Goal: Task Accomplishment & Management: Use online tool/utility

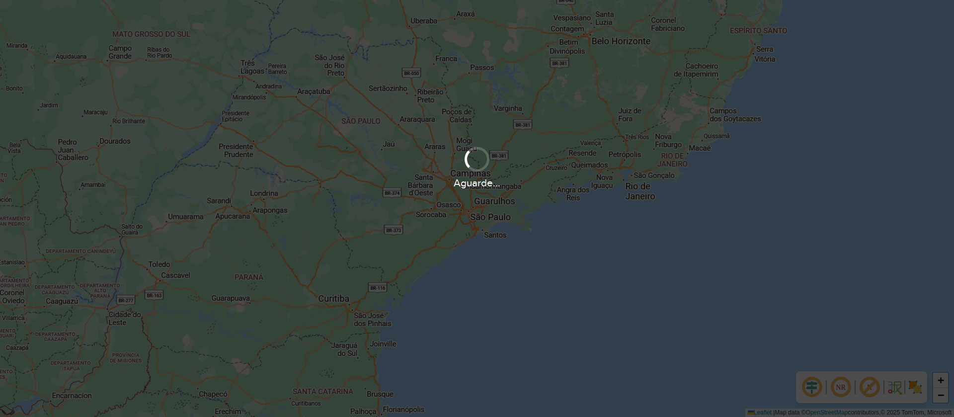
click at [74, 304] on div "Aguarde..." at bounding box center [477, 208] width 954 height 417
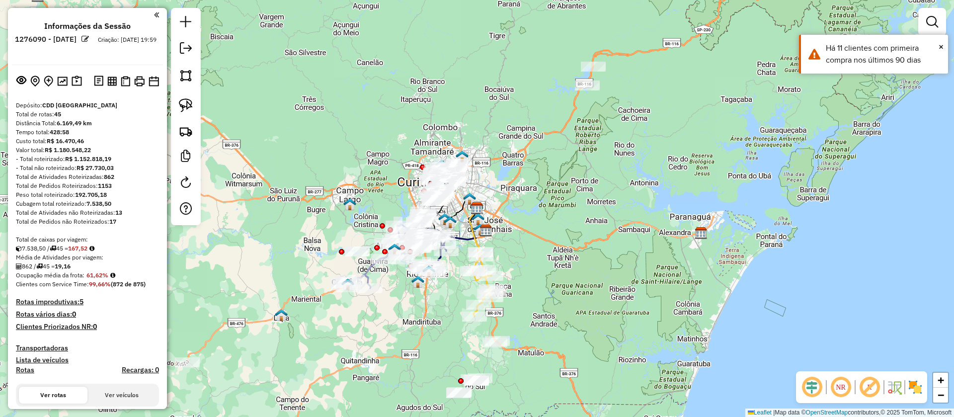
click at [873, 391] on em at bounding box center [869, 387] width 24 height 24
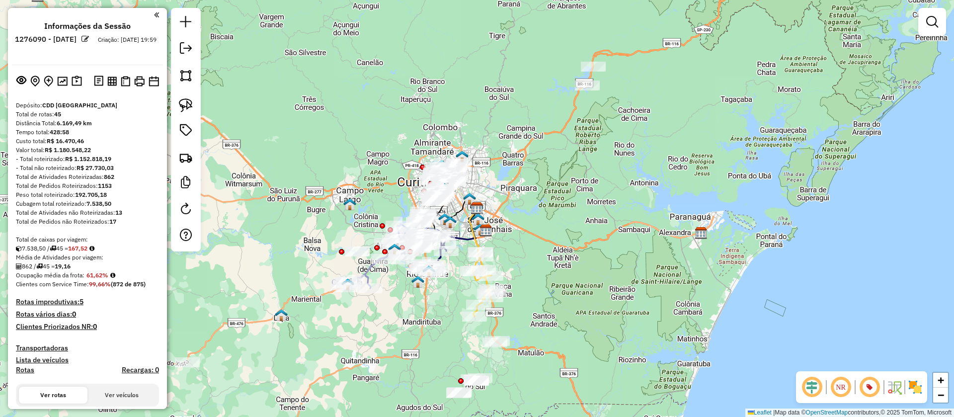
click at [915, 388] on img at bounding box center [915, 387] width 16 height 16
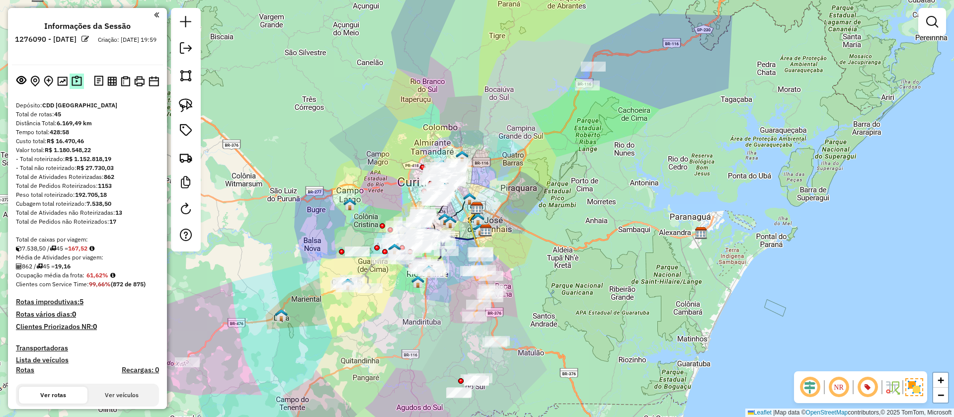
click at [76, 80] on img at bounding box center [77, 81] width 10 height 11
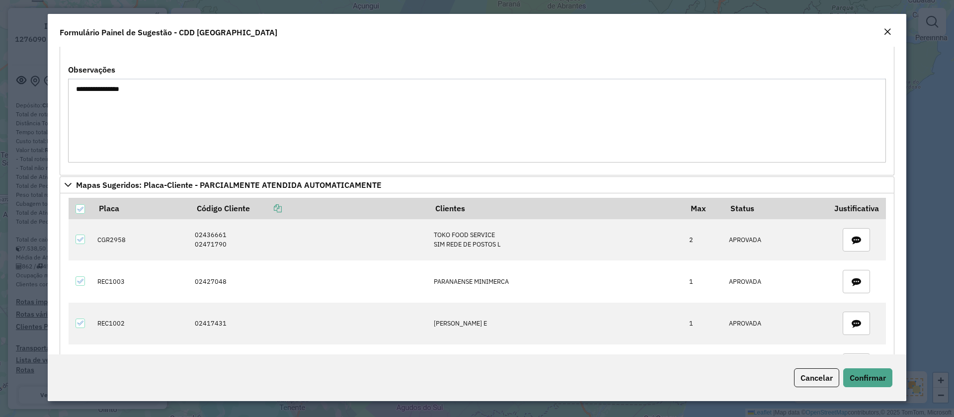
scroll to position [447, 0]
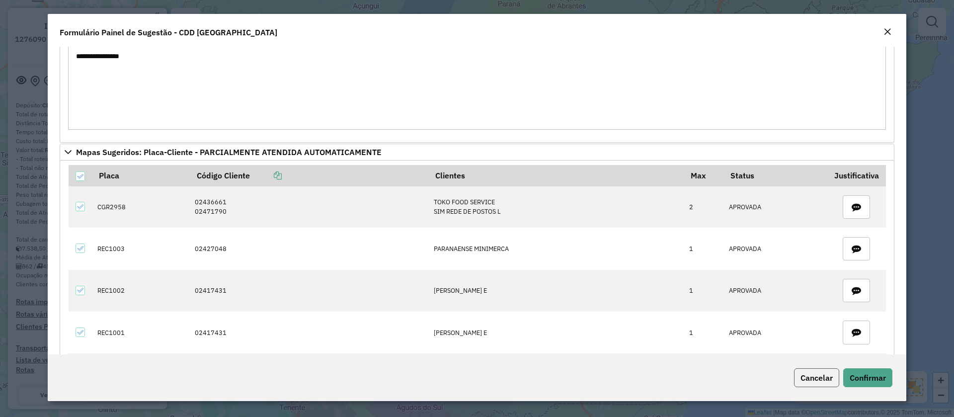
click at [827, 380] on span "Cancelar" at bounding box center [816, 378] width 32 height 10
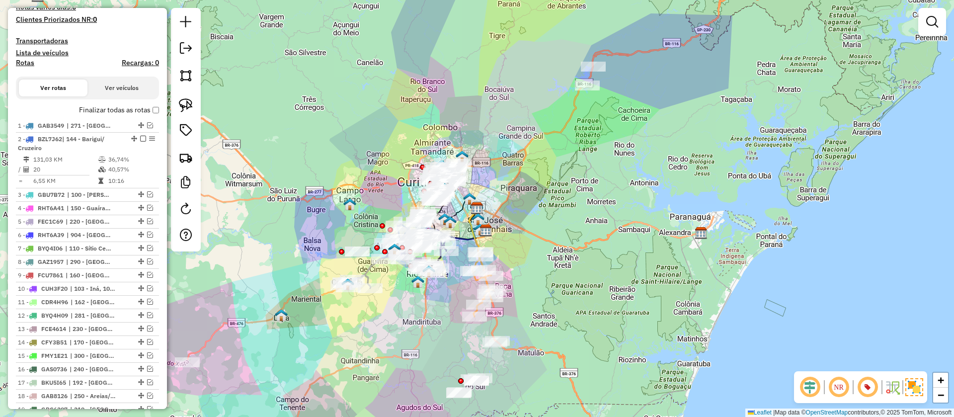
scroll to position [309, 0]
click at [152, 112] on label "Finalizar todas as rotas" at bounding box center [119, 108] width 80 height 10
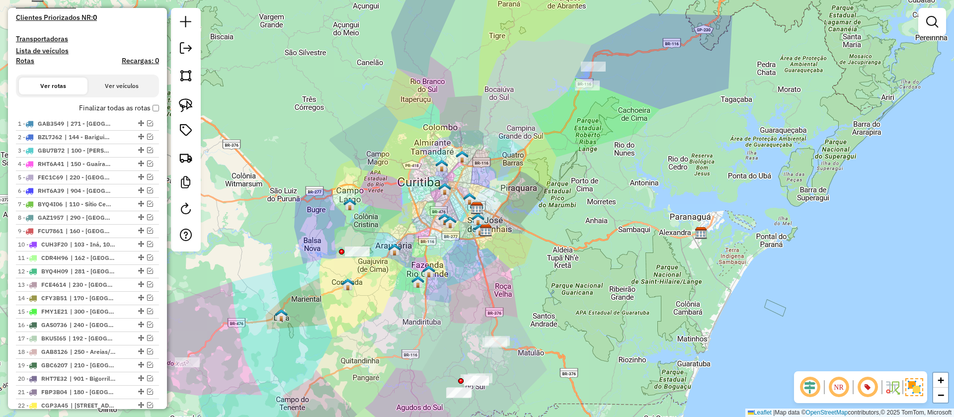
click at [152, 112] on label "Finalizar todas as rotas" at bounding box center [119, 108] width 80 height 10
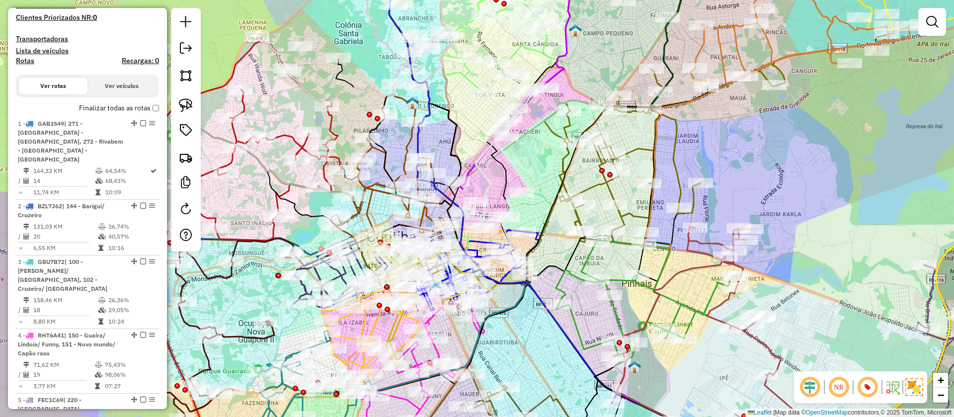
click at [496, 148] on icon at bounding box center [480, 169] width 134 height 181
select select "**********"
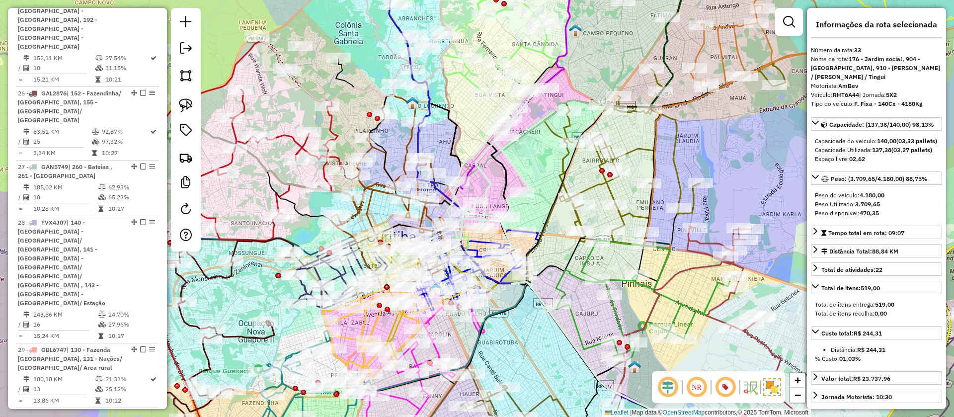
scroll to position [2422, 0]
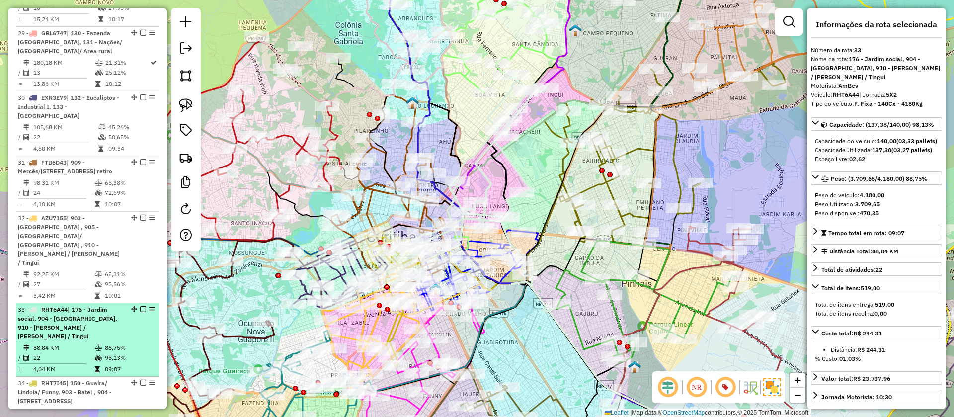
click at [142, 306] on em at bounding box center [143, 309] width 6 height 6
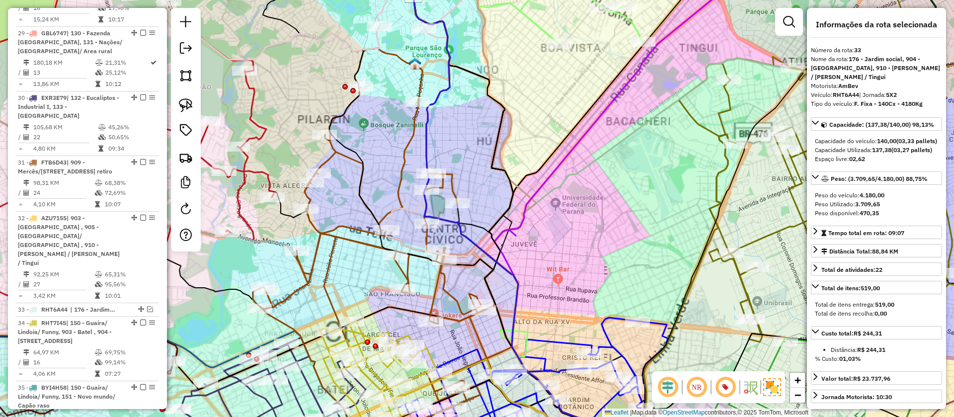
click at [407, 150] on icon at bounding box center [382, 247] width 259 height 398
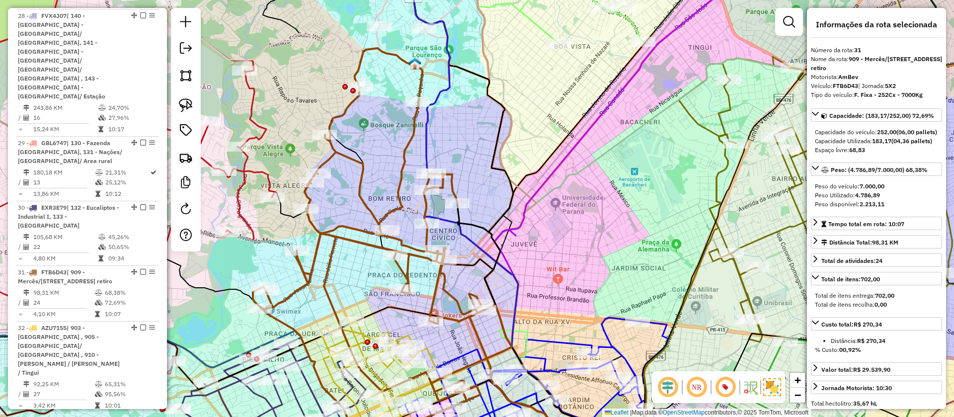
scroll to position [2293, 0]
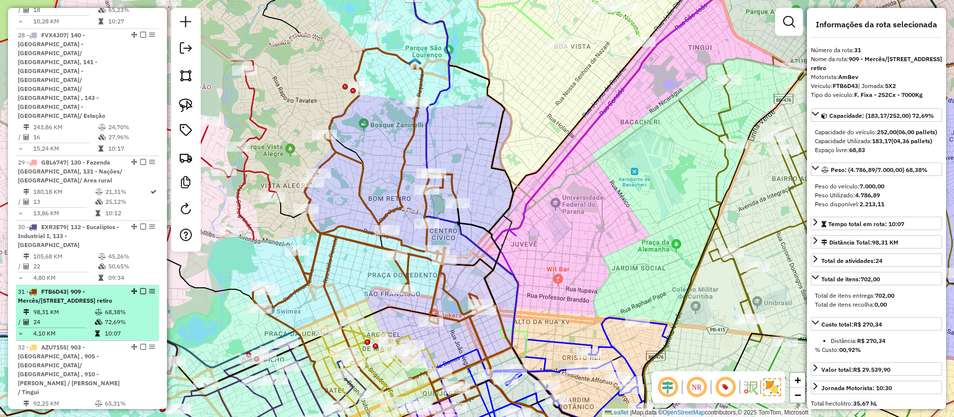
click at [142, 288] on em at bounding box center [143, 291] width 6 height 6
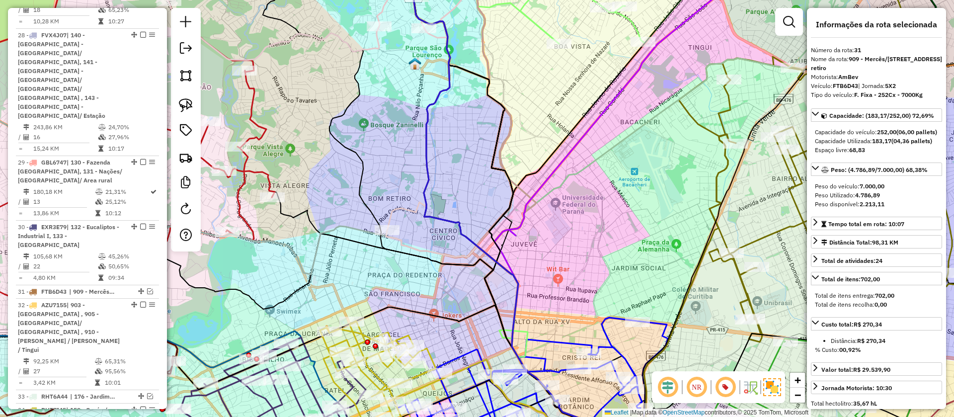
click at [404, 211] on icon at bounding box center [310, 94] width 346 height 272
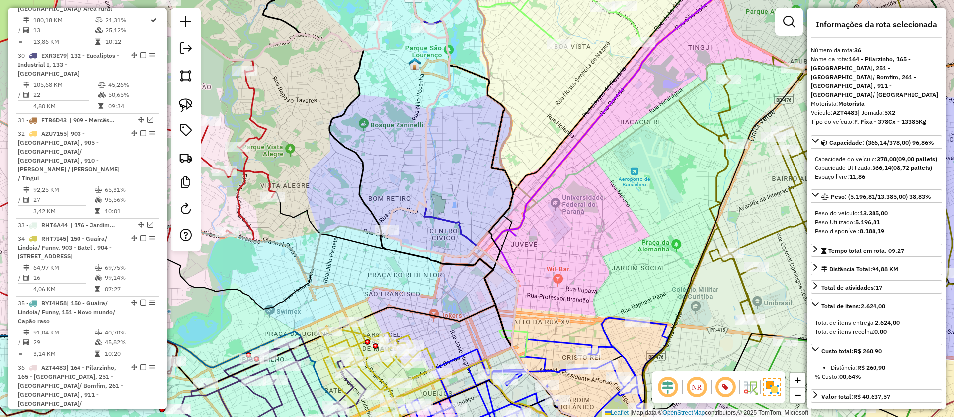
scroll to position [2523, 0]
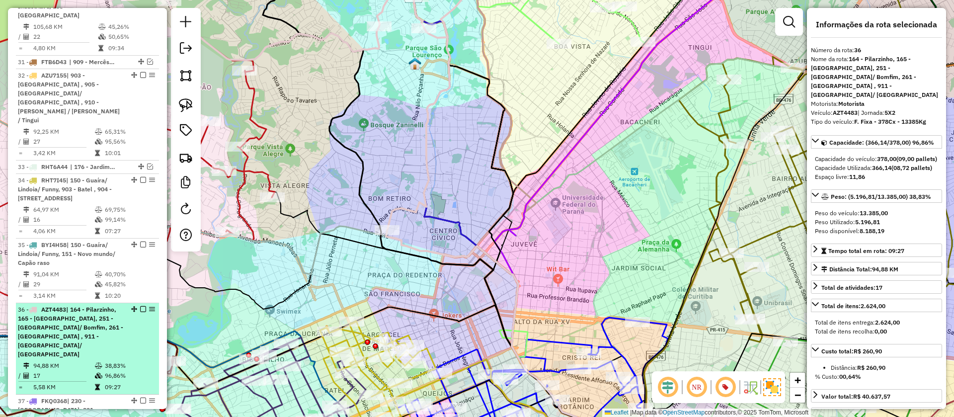
click at [143, 306] on em at bounding box center [143, 309] width 6 height 6
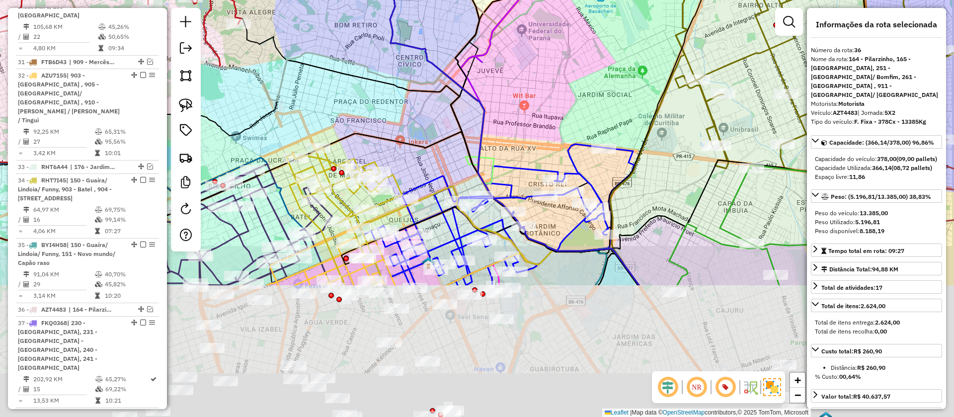
drag, startPoint x: 505, startPoint y: 280, endPoint x: 472, endPoint y: 98, distance: 184.8
click at [472, 98] on div "Janela de atendimento Grade de atendimento Capacidade Transportadoras Veículos …" at bounding box center [477, 208] width 954 height 417
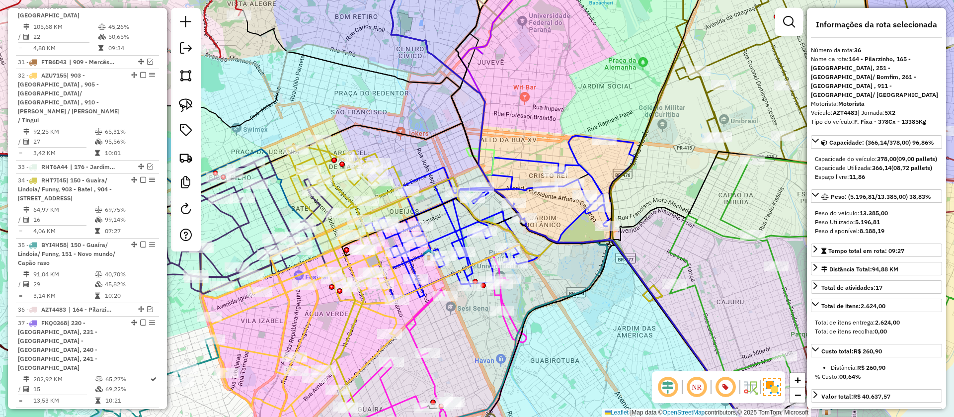
click at [530, 162] on icon at bounding box center [499, 218] width 270 height 164
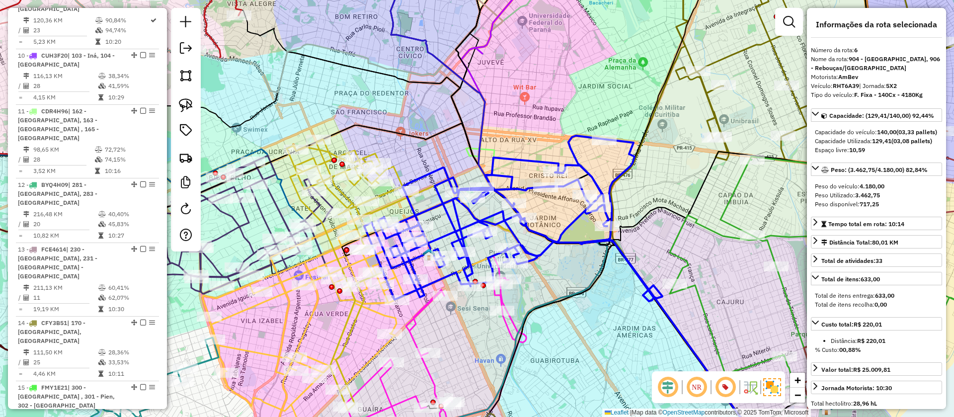
scroll to position [723, 0]
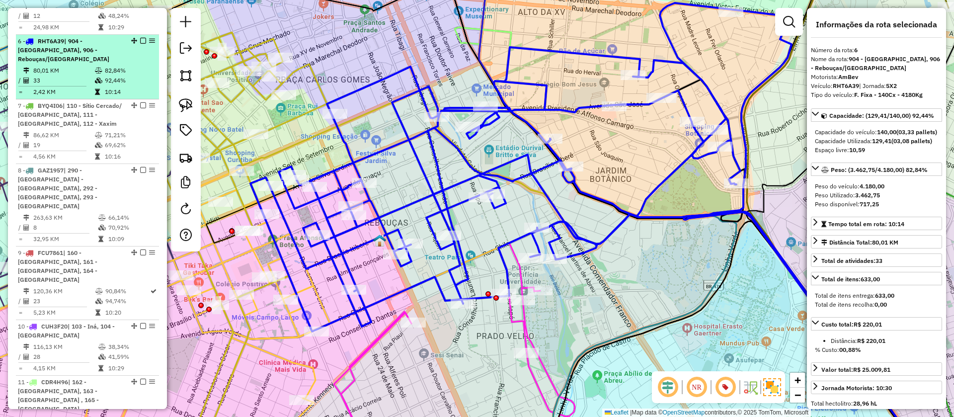
click at [141, 38] on em at bounding box center [143, 41] width 6 height 6
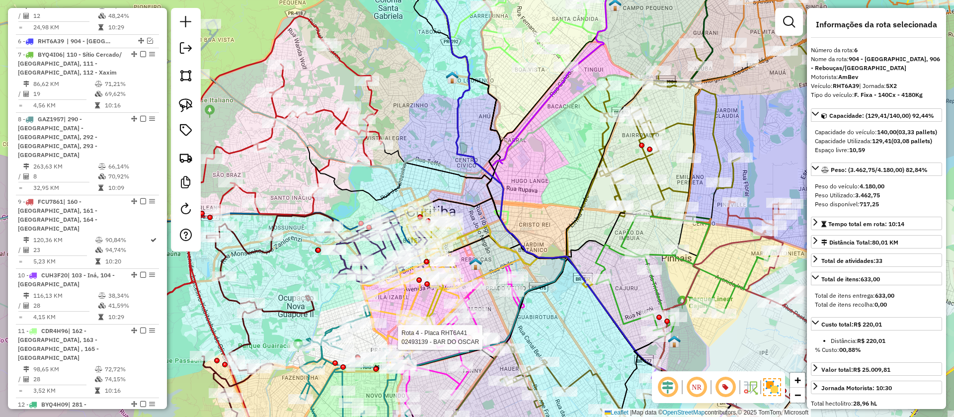
click at [478, 339] on div at bounding box center [477, 341] width 5 height 5
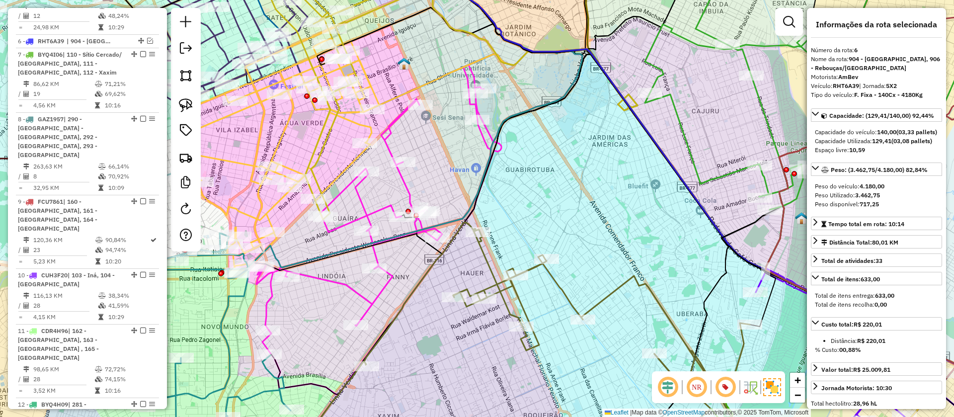
click at [401, 183] on icon at bounding box center [378, 229] width 245 height 329
click at [402, 181] on icon at bounding box center [377, 228] width 245 height 329
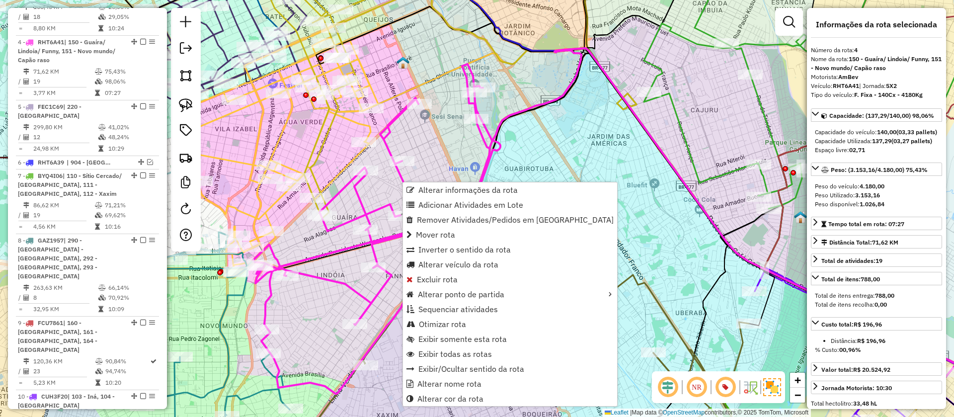
scroll to position [603, 0]
click at [443, 335] on span "Exibir somente esta rota" at bounding box center [462, 339] width 88 height 8
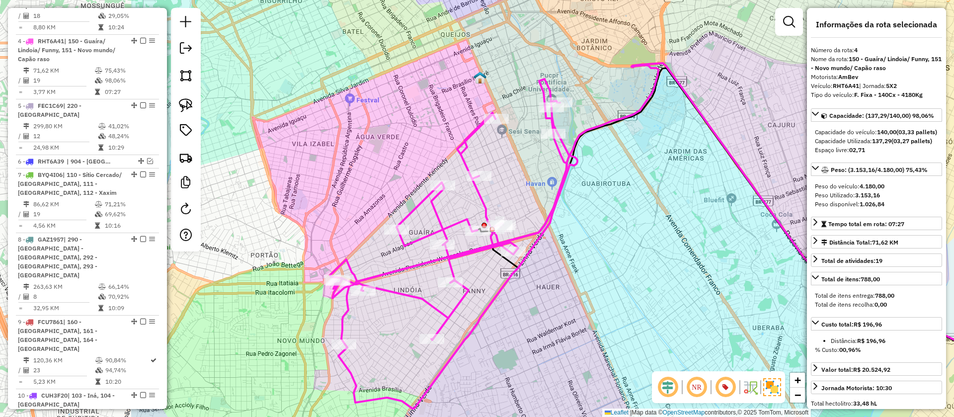
drag, startPoint x: 336, startPoint y: 165, endPoint x: 562, endPoint y: 192, distance: 227.6
click at [562, 192] on icon at bounding box center [454, 243] width 245 height 329
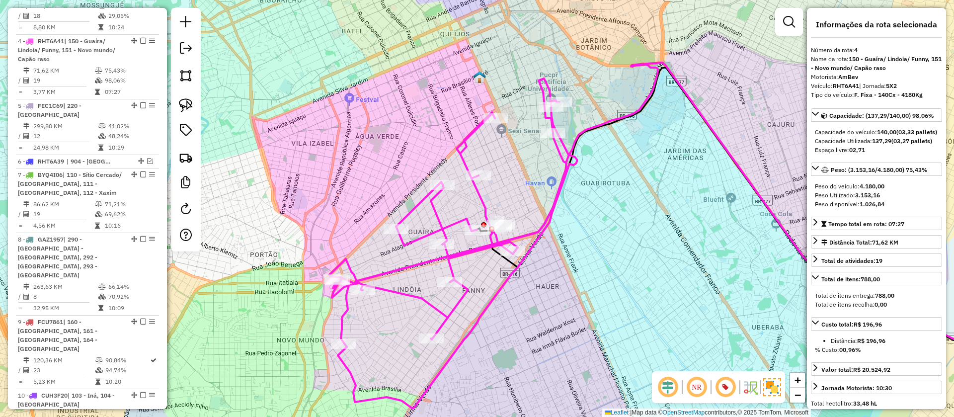
click at [353, 256] on div "Janela de atendimento Grade de atendimento Capacidade Transportadoras Veículos …" at bounding box center [477, 208] width 954 height 417
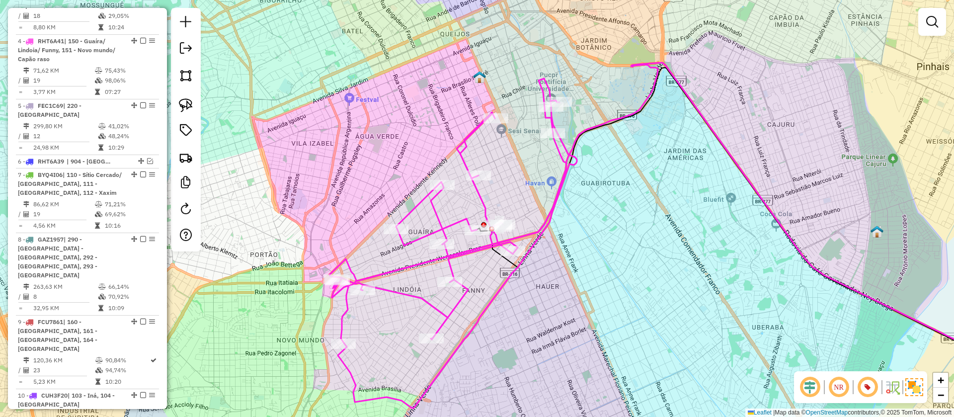
click at [339, 260] on icon at bounding box center [689, 233] width 720 height 341
select select "**********"
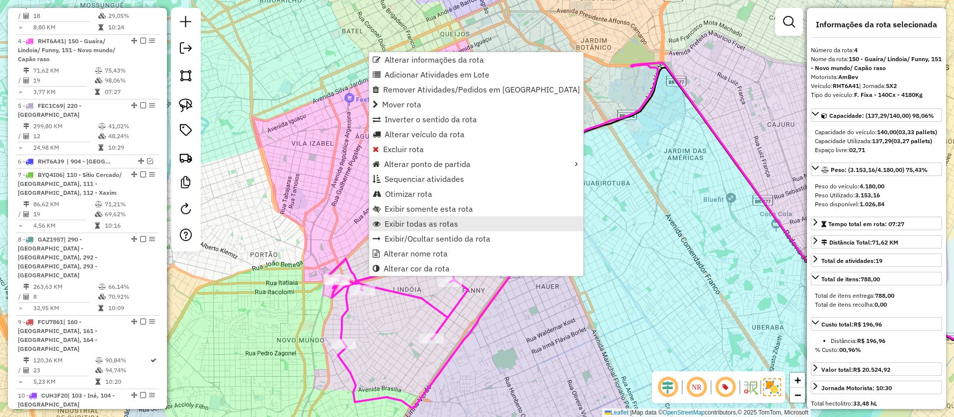
click at [443, 222] on span "Exibir todas as rotas" at bounding box center [422, 224] width 74 height 8
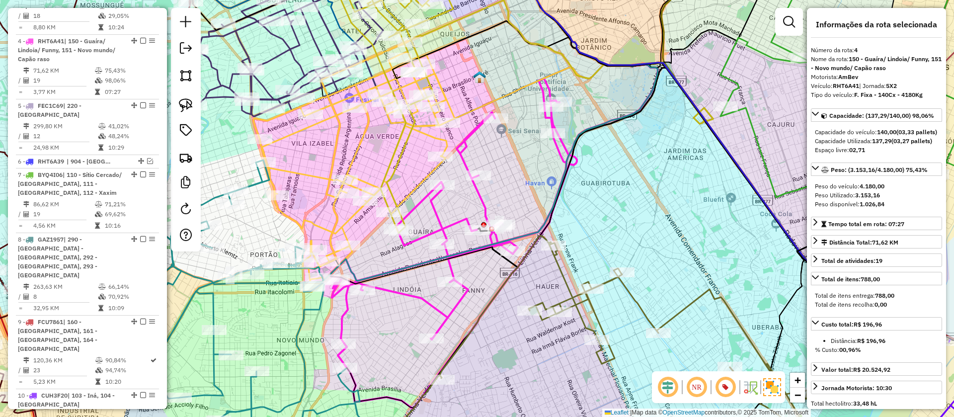
click at [443, 222] on icon at bounding box center [454, 242] width 245 height 329
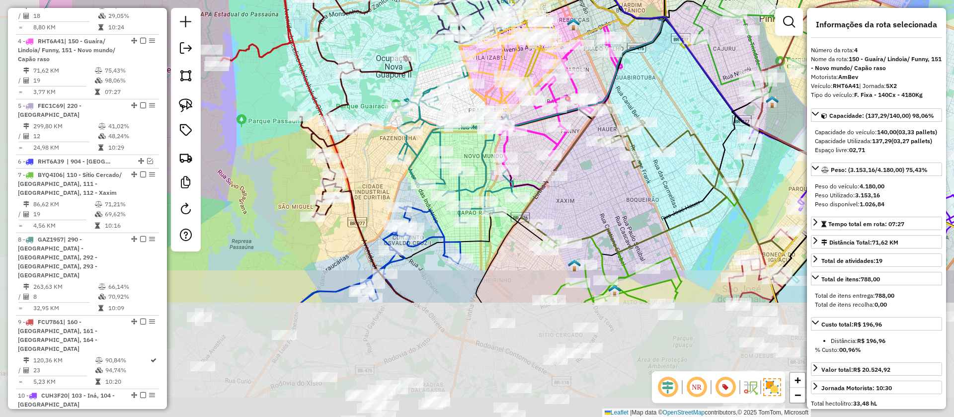
drag, startPoint x: 336, startPoint y: 302, endPoint x: 476, endPoint y: 99, distance: 245.7
click at [476, 99] on div "Rota 35 - Placa BYI4H58 02430896 - PAMPA FOODS Janela de atendimento Grade de a…" at bounding box center [477, 208] width 954 height 417
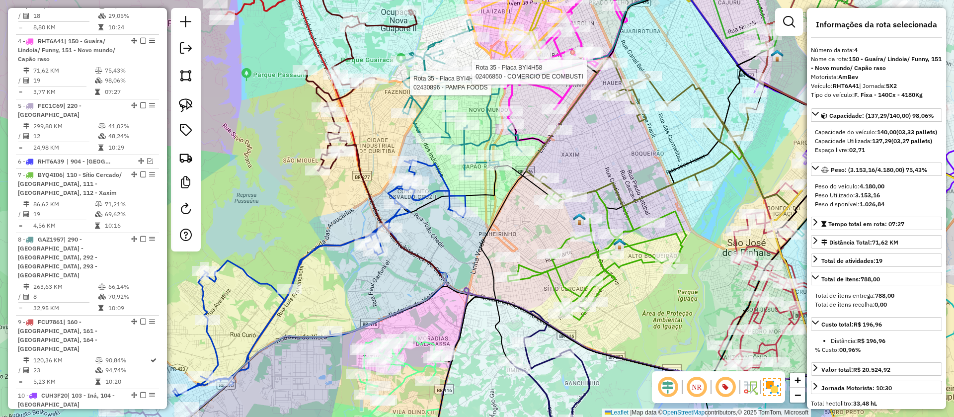
drag, startPoint x: 527, startPoint y: 90, endPoint x: 635, endPoint y: 42, distance: 118.3
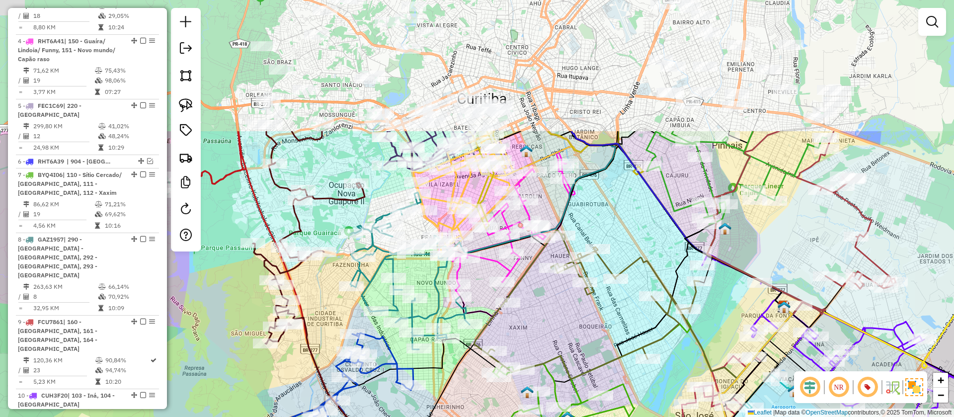
drag, startPoint x: 640, startPoint y: 38, endPoint x: 588, endPoint y: 211, distance: 180.6
click at [588, 211] on div "Janela de atendimento Grade de atendimento Capacidade Transportadoras Veículos …" at bounding box center [477, 208] width 954 height 417
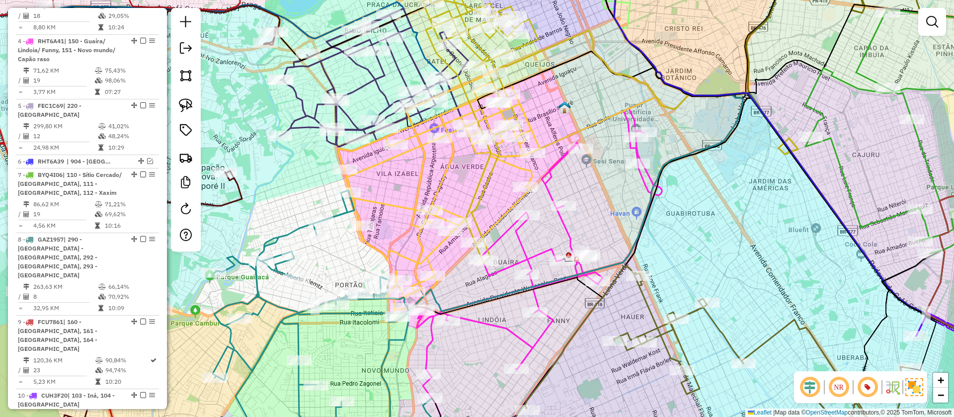
click at [529, 173] on icon at bounding box center [438, 191] width 201 height 241
select select "**********"
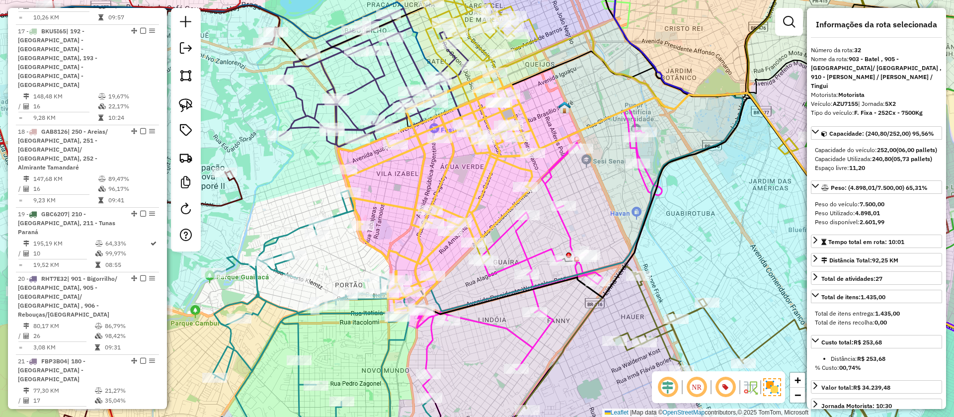
scroll to position [2255, 0]
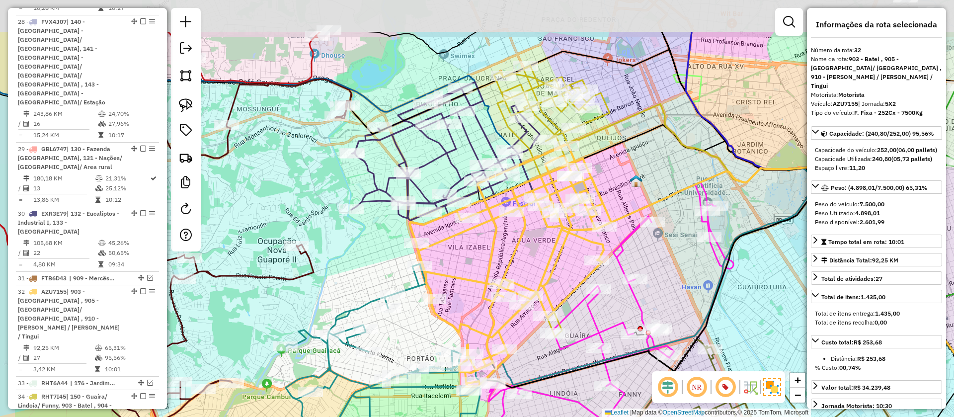
drag, startPoint x: 392, startPoint y: 179, endPoint x: 468, endPoint y: 263, distance: 113.3
click at [468, 263] on div "Janela de atendimento Grade de atendimento Capacidade Transportadoras Veículos …" at bounding box center [477, 208] width 954 height 417
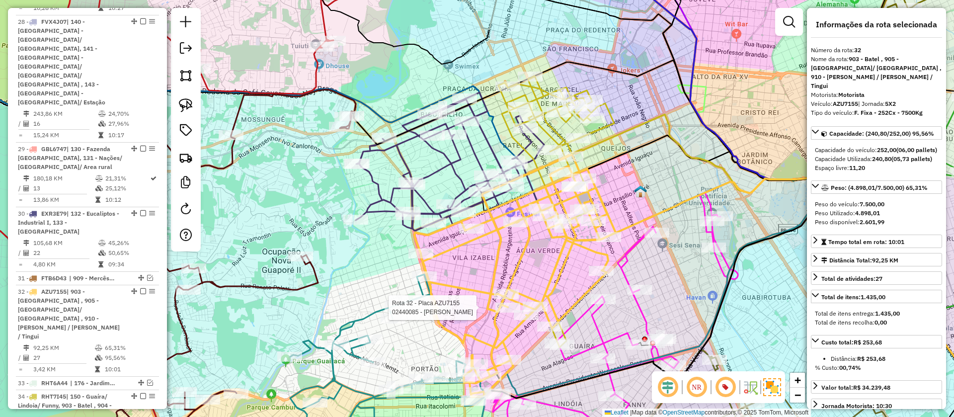
click at [444, 163] on icon at bounding box center [450, 161] width 188 height 138
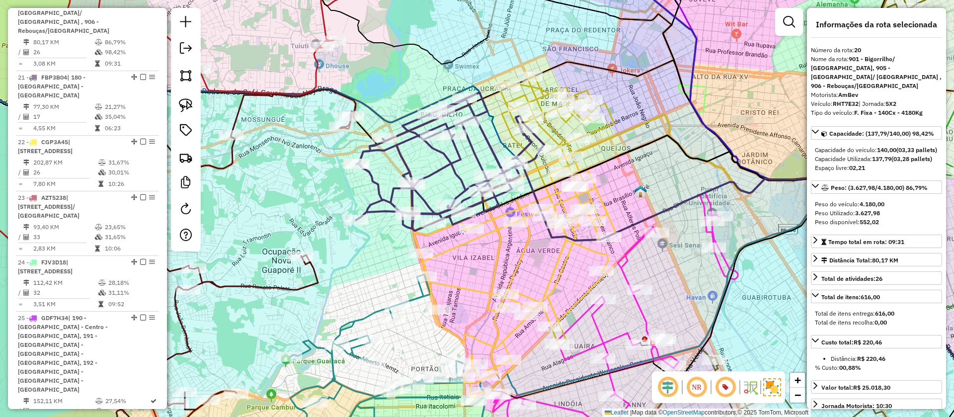
scroll to position [1532, 0]
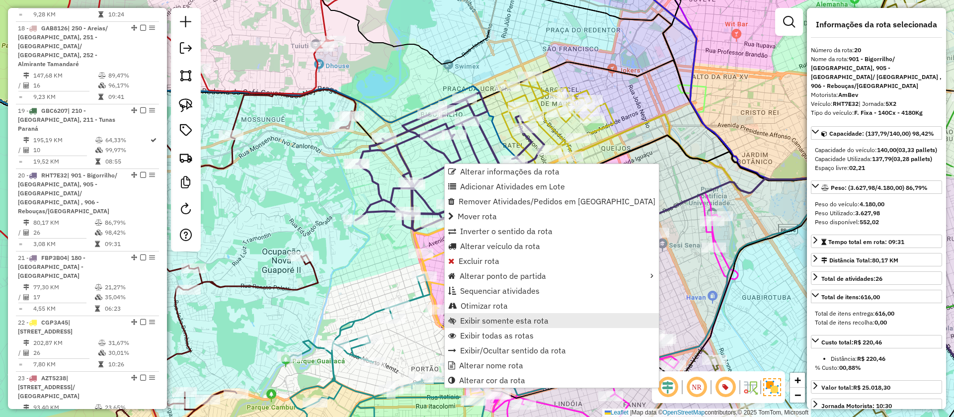
click at [497, 316] on span "Exibir somente esta rota" at bounding box center [504, 320] width 88 height 8
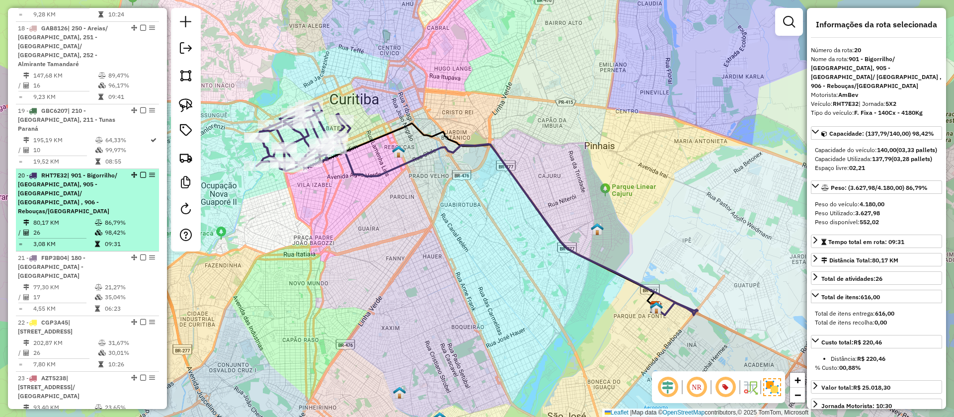
click at [140, 172] on em at bounding box center [143, 175] width 6 height 6
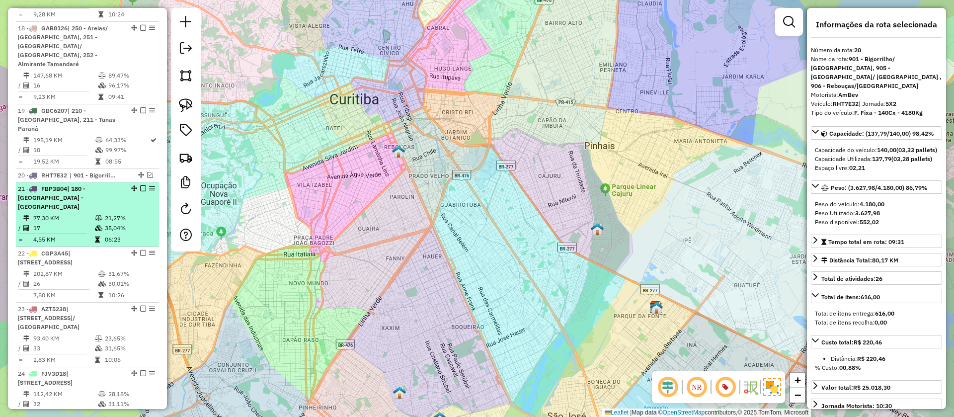
click at [130, 182] on li "21 - FBP3B04 | 180 - Piraquara - Centro 77,30 KM 21,27% / 17 35,04% = 4,55 KM 0…" at bounding box center [87, 214] width 143 height 65
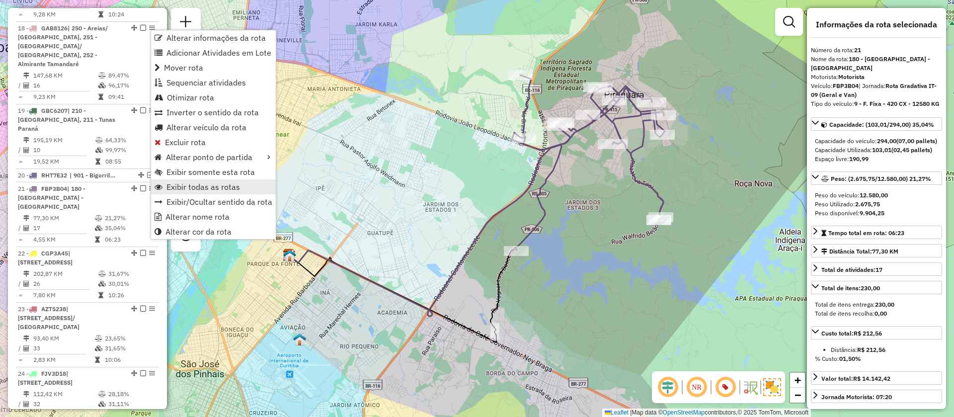
click at [238, 183] on span "Exibir todas as rotas" at bounding box center [203, 187] width 74 height 8
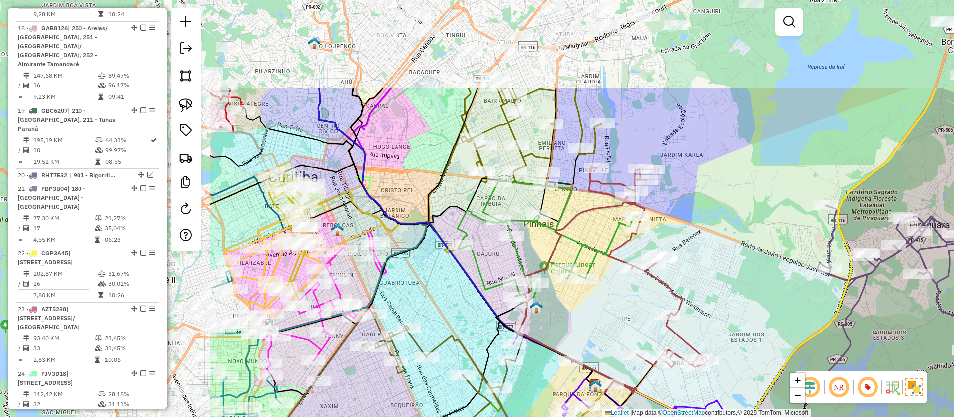
drag, startPoint x: 311, startPoint y: 193, endPoint x: 606, endPoint y: 315, distance: 318.7
click at [606, 315] on div "Janela de atendimento Grade de atendimento Capacidade Transportadoras Veículos …" at bounding box center [477, 208] width 954 height 417
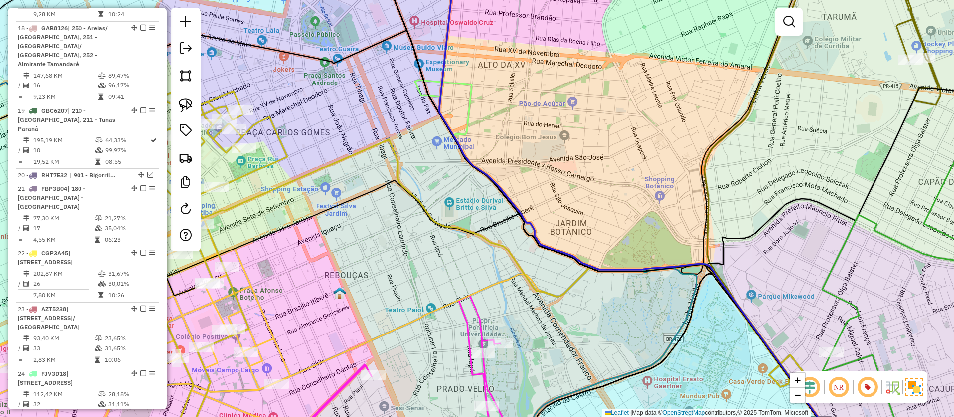
click at [275, 159] on icon at bounding box center [171, 260] width 231 height 395
select select "**********"
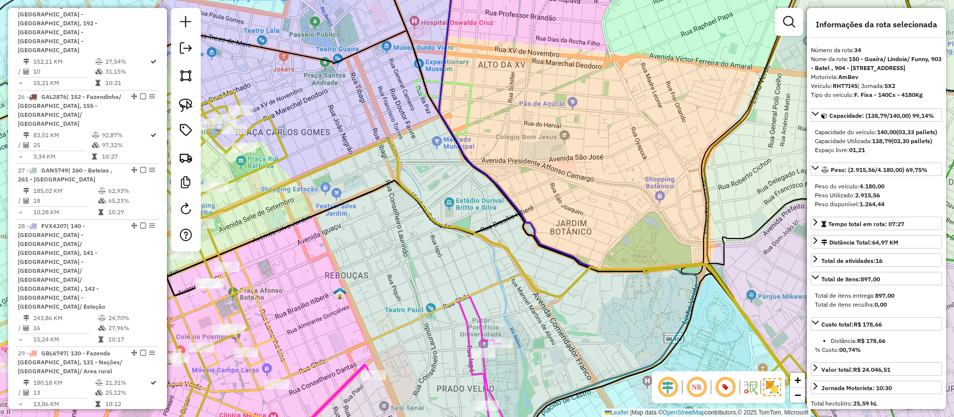
scroll to position [2282, 0]
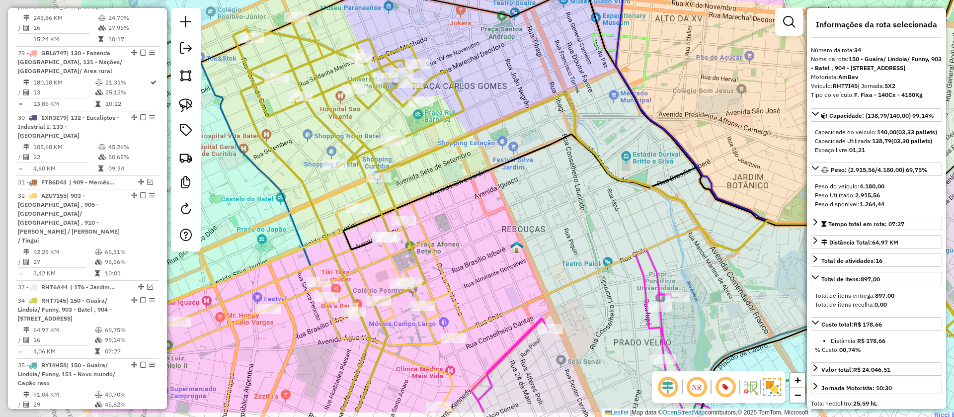
drag, startPoint x: 275, startPoint y: 159, endPoint x: 452, endPoint y: 113, distance: 182.8
click at [452, 113] on icon at bounding box center [348, 214] width 231 height 395
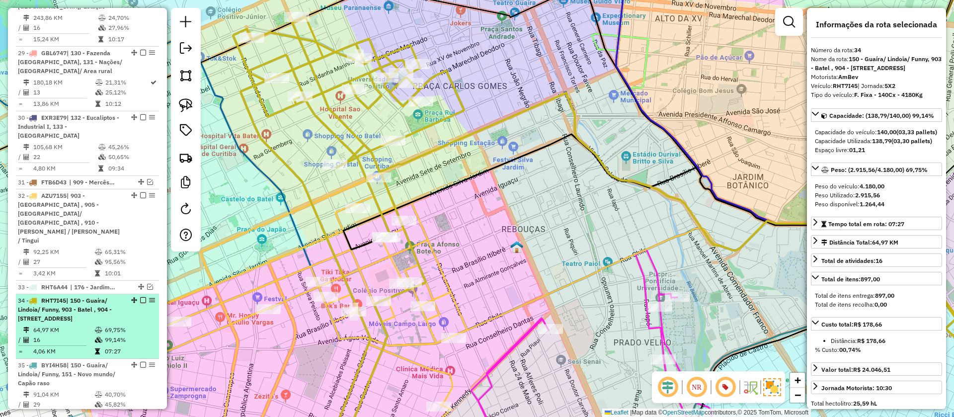
click at [141, 297] on em at bounding box center [143, 300] width 6 height 6
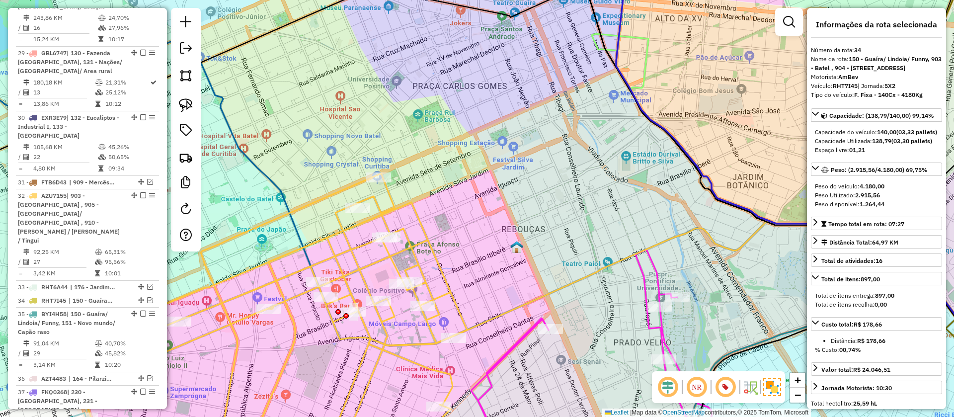
click at [380, 212] on icon at bounding box center [266, 315] width 402 height 285
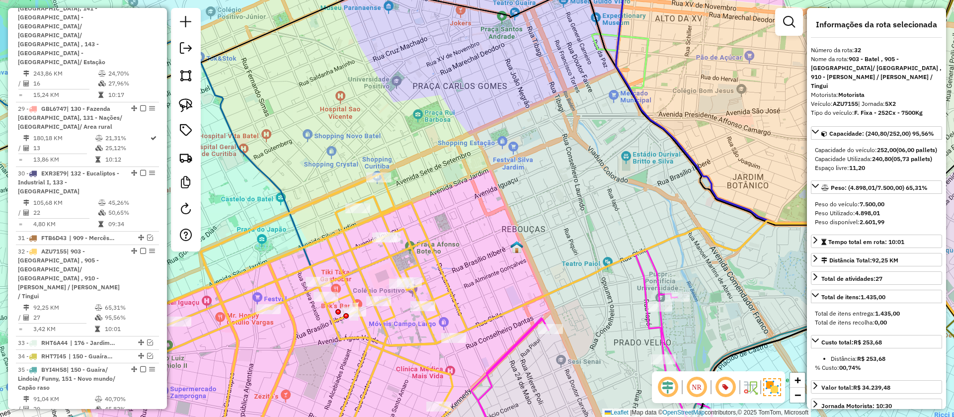
scroll to position [2204, 0]
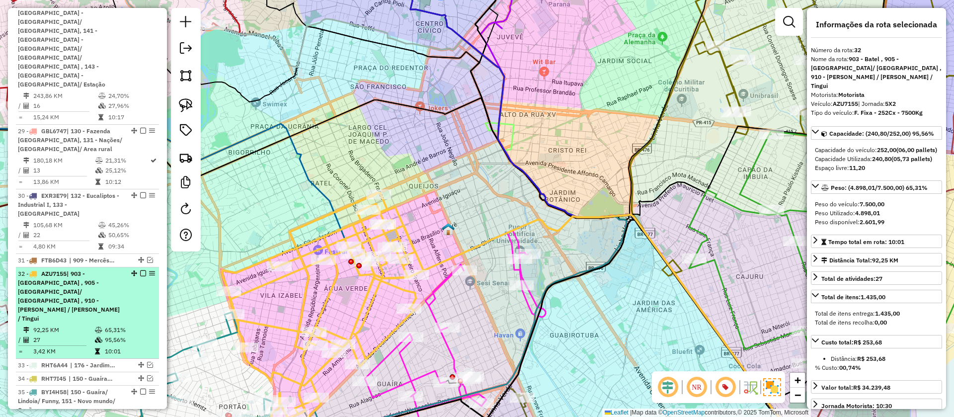
click at [140, 270] on em at bounding box center [143, 273] width 6 height 6
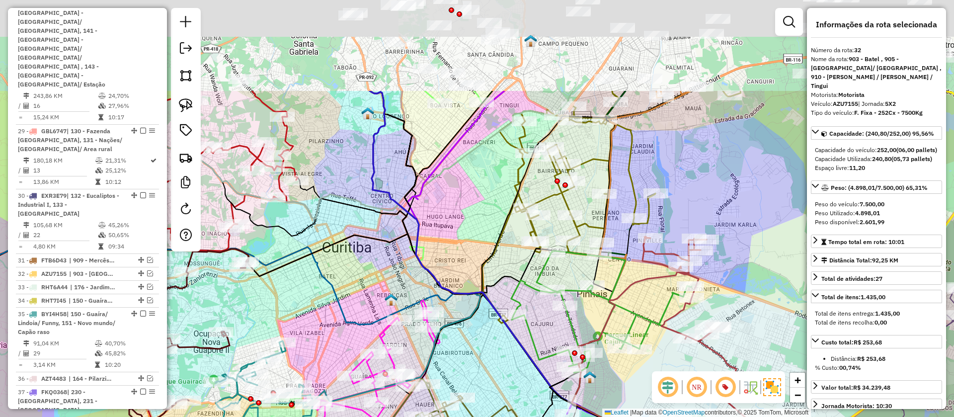
drag, startPoint x: 520, startPoint y: 91, endPoint x: 488, endPoint y: 230, distance: 142.7
click at [488, 230] on div "Janela de atendimento Grade de atendimento Capacidade Transportadoras Veículos …" at bounding box center [477, 208] width 954 height 417
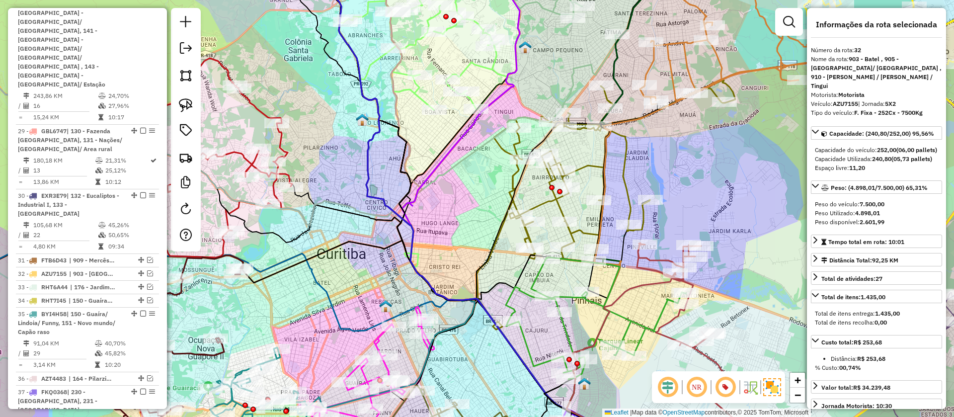
click at [511, 181] on icon at bounding box center [614, 171] width 241 height 182
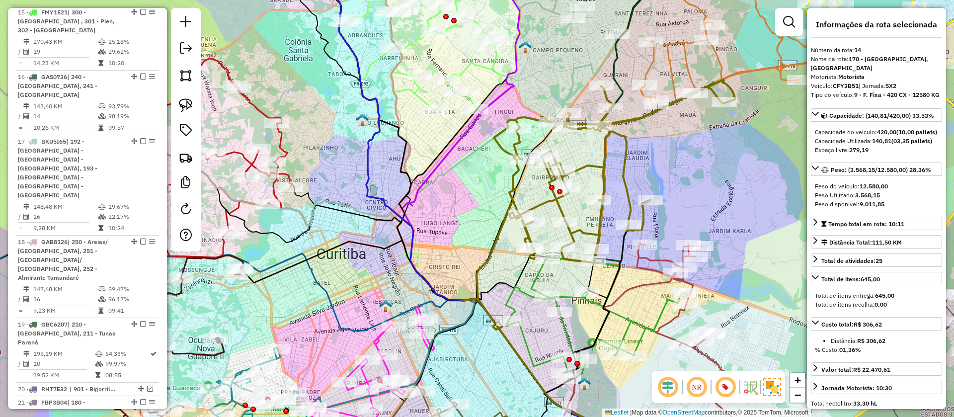
scroll to position [1162, 0]
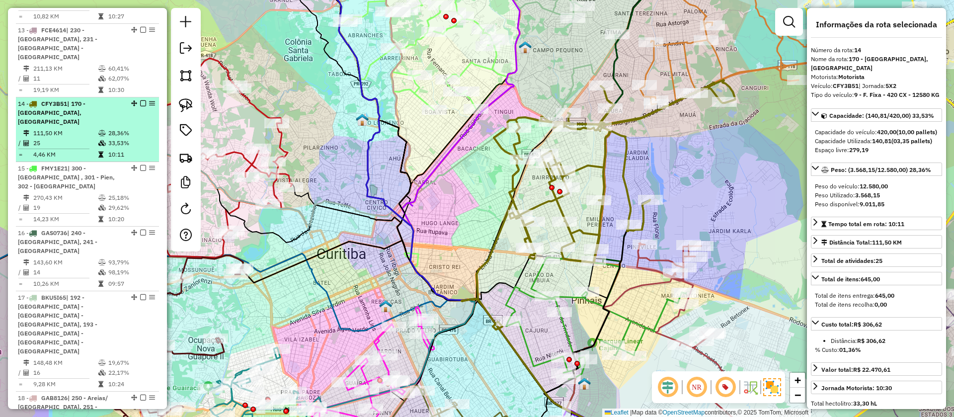
click at [140, 100] on em at bounding box center [143, 103] width 6 height 6
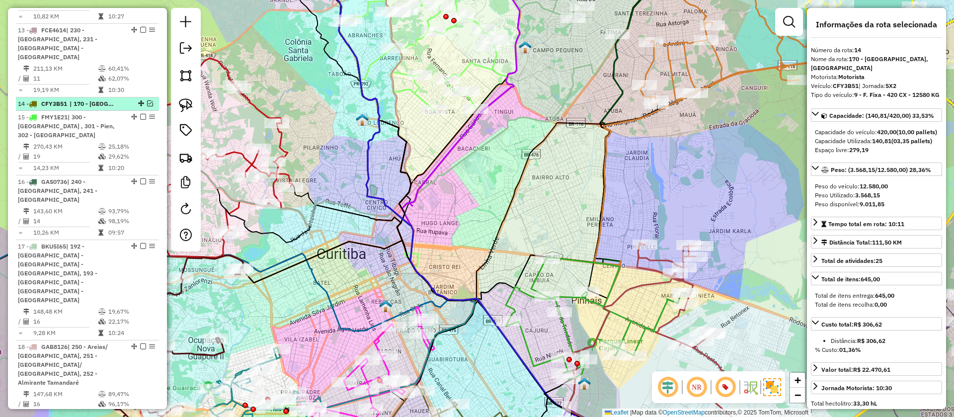
click at [148, 100] on em at bounding box center [150, 103] width 6 height 6
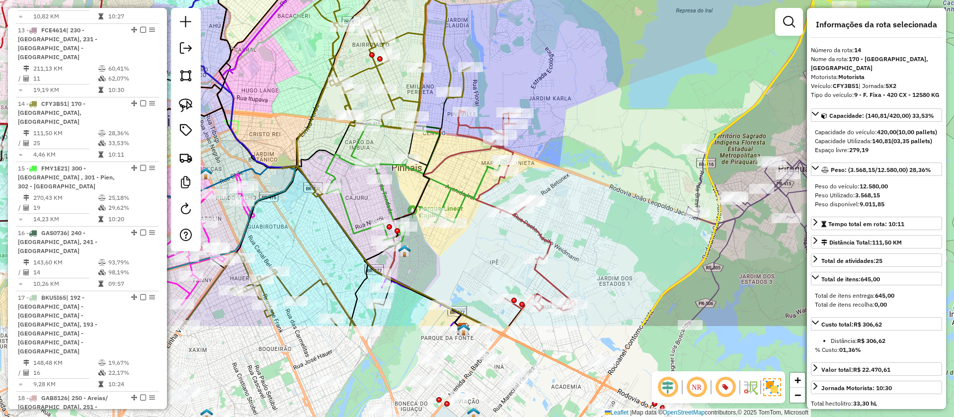
drag, startPoint x: 531, startPoint y: 282, endPoint x: 352, endPoint y: 148, distance: 223.2
click at [352, 148] on icon at bounding box center [416, 186] width 180 height 122
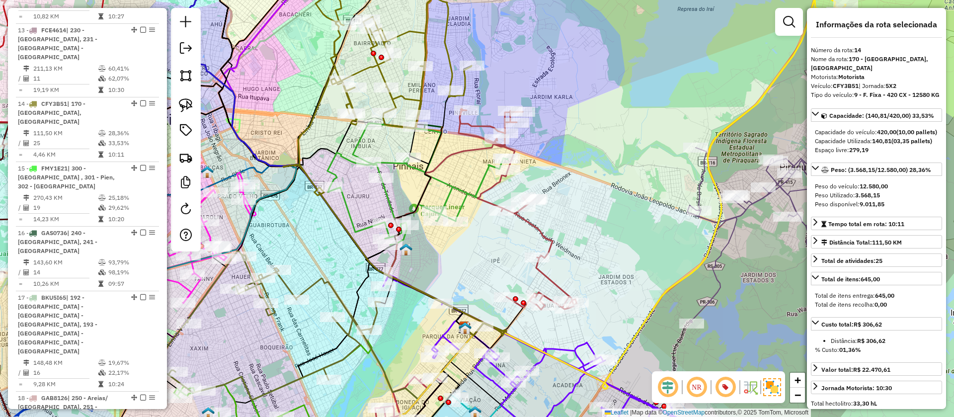
click at [542, 244] on div "Janela de atendimento Grade de atendimento Capacidade Transportadoras Veículos …" at bounding box center [477, 208] width 954 height 417
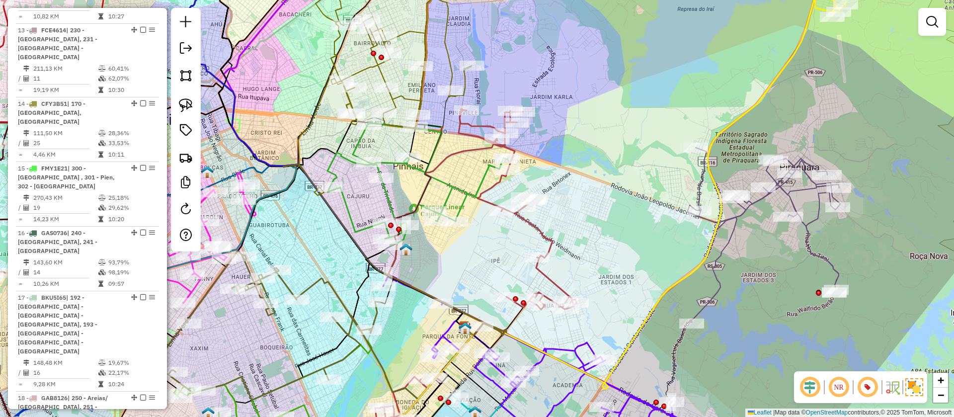
click at [552, 236] on icon at bounding box center [518, 209] width 118 height 201
select select "**********"
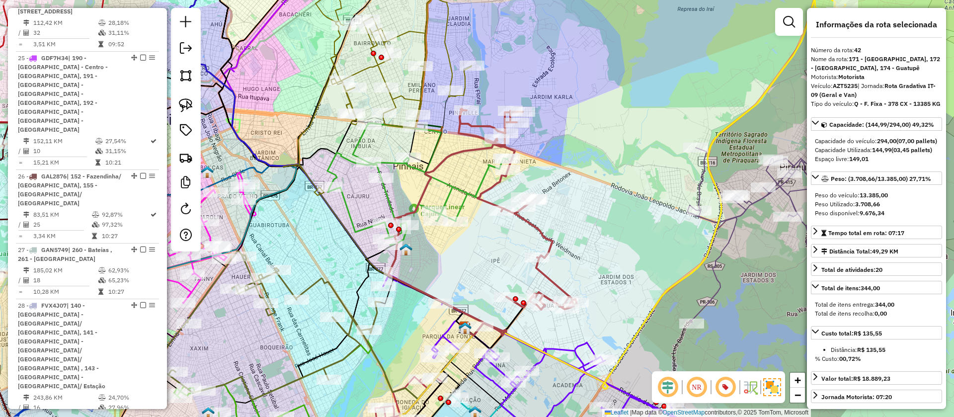
scroll to position [2645, 0]
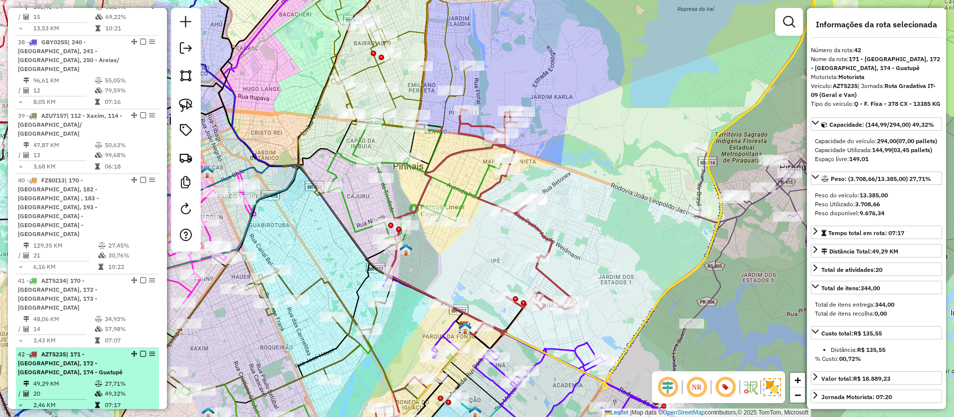
click at [137, 351] on div at bounding box center [140, 354] width 30 height 6
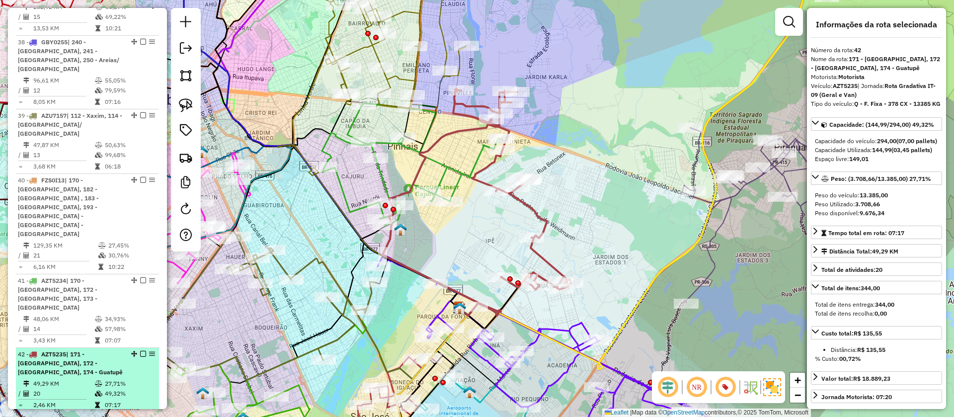
click at [142, 351] on em at bounding box center [143, 354] width 6 height 6
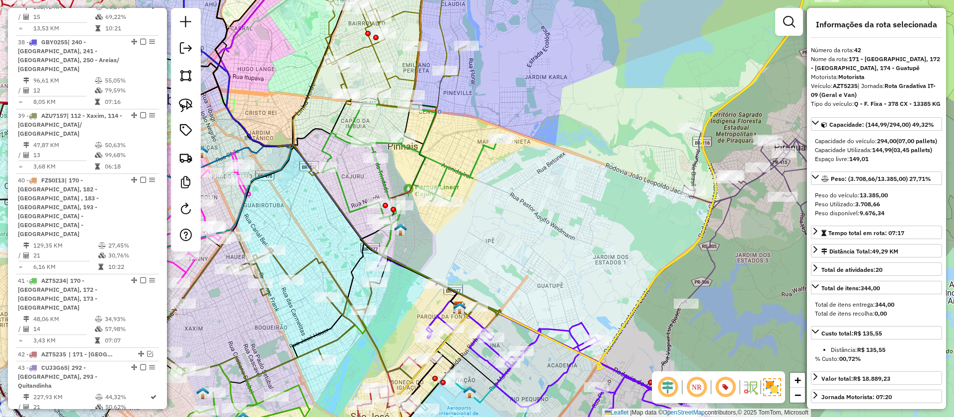
click at [394, 77] on icon at bounding box center [390, 33] width 160 height 150
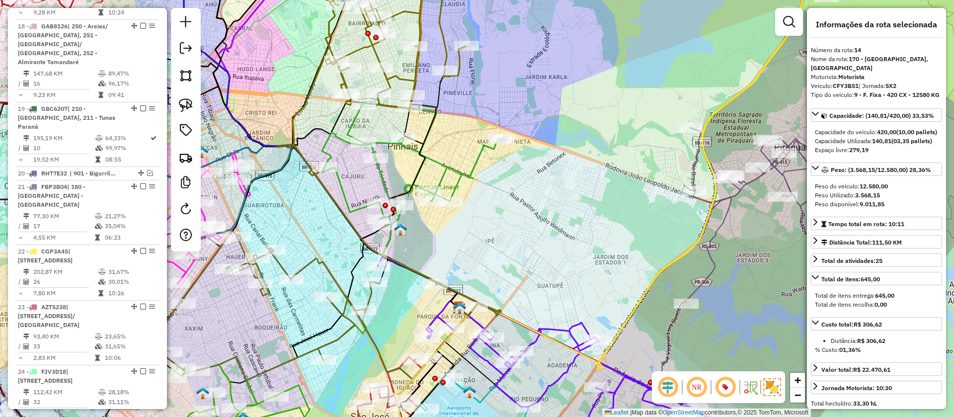
scroll to position [1162, 0]
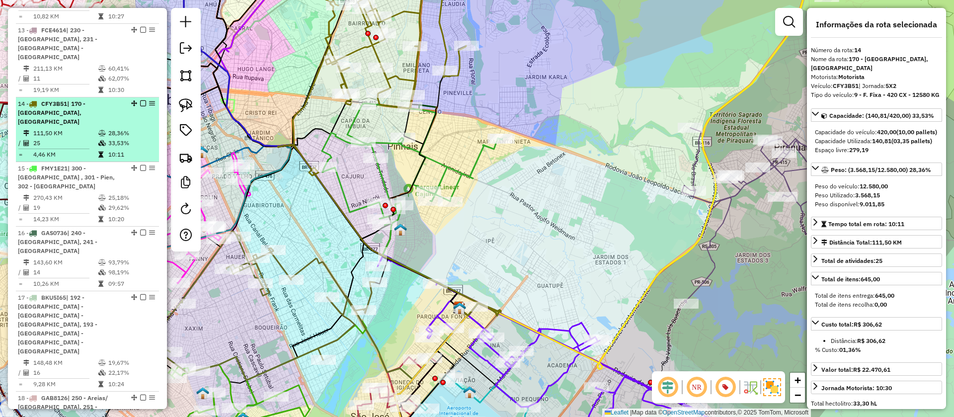
click at [140, 100] on em at bounding box center [143, 103] width 6 height 6
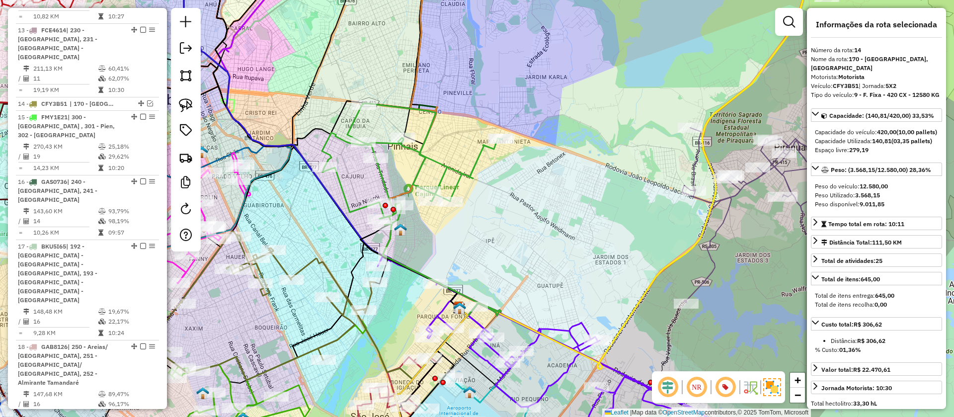
click at [434, 162] on icon at bounding box center [412, 164] width 180 height 122
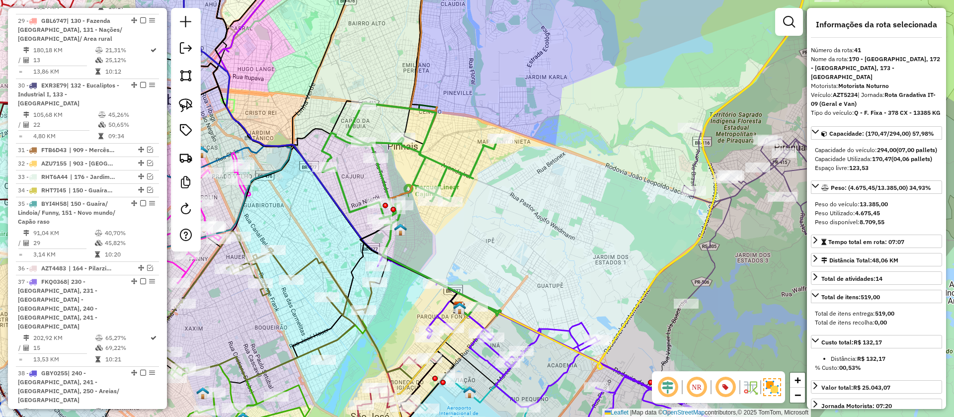
scroll to position [2539, 0]
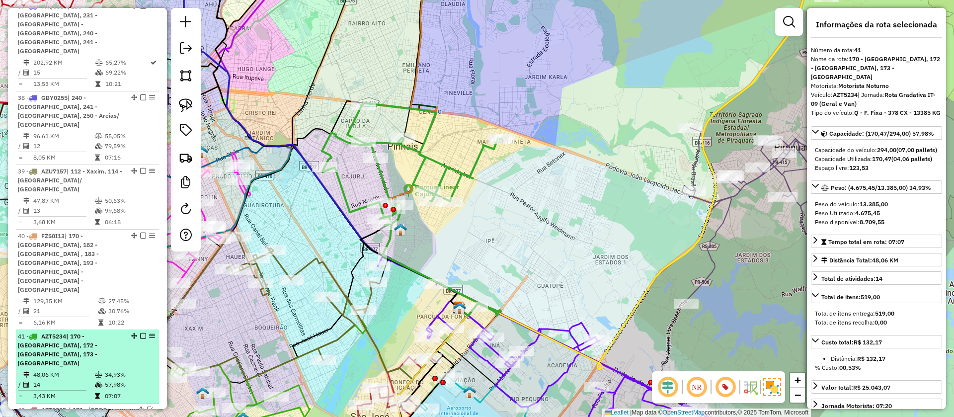
click at [143, 333] on em at bounding box center [143, 336] width 6 height 6
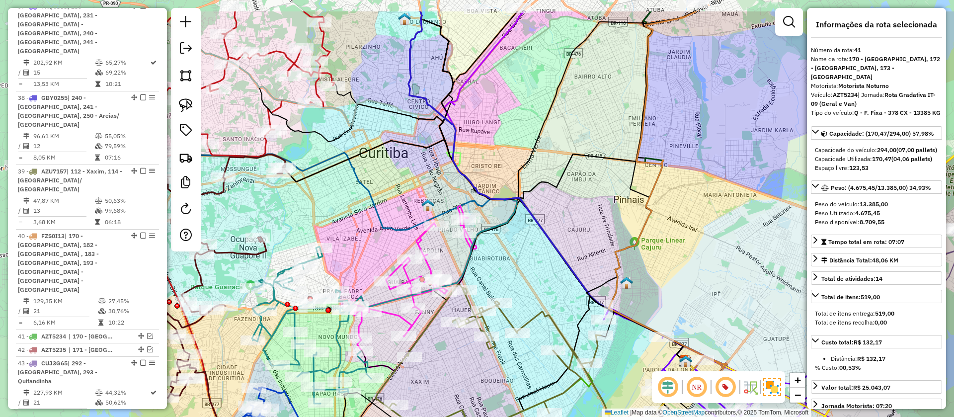
drag, startPoint x: 366, startPoint y: 123, endPoint x: 621, endPoint y: 136, distance: 256.2
click at [627, 137] on div "Janela de atendimento Grade de atendimento Capacidade Transportadoras Veículos …" at bounding box center [477, 208] width 954 height 417
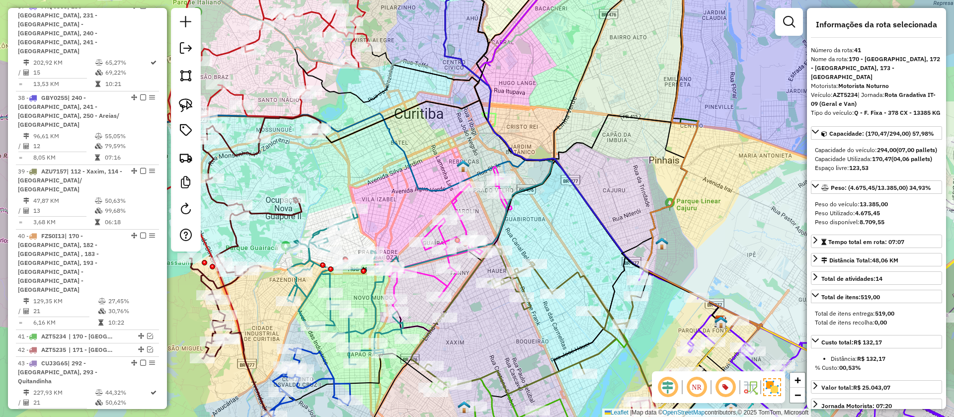
click at [452, 199] on icon at bounding box center [450, 248] width 122 height 165
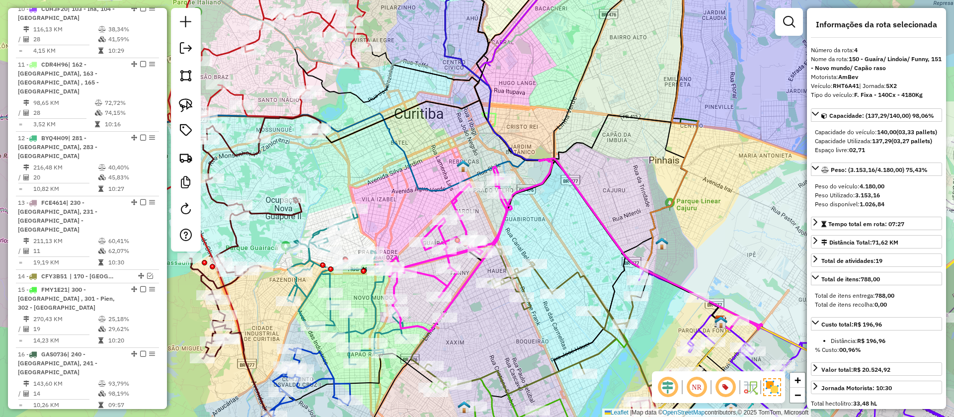
scroll to position [603, 0]
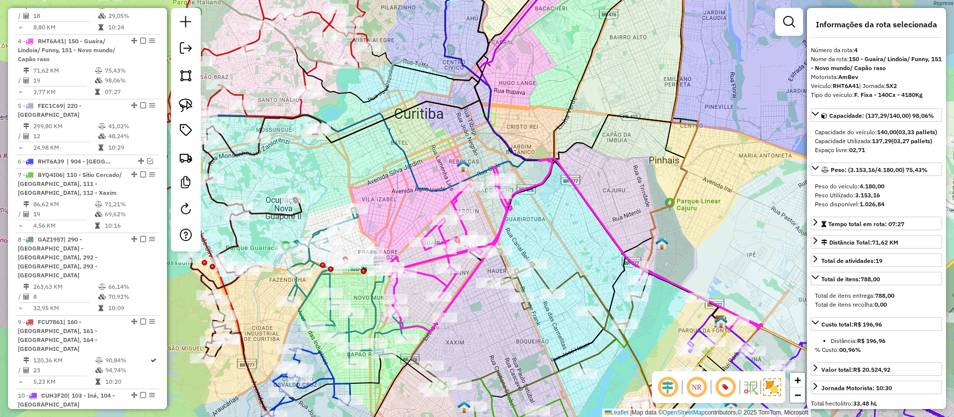
click at [314, 258] on icon at bounding box center [346, 285] width 119 height 157
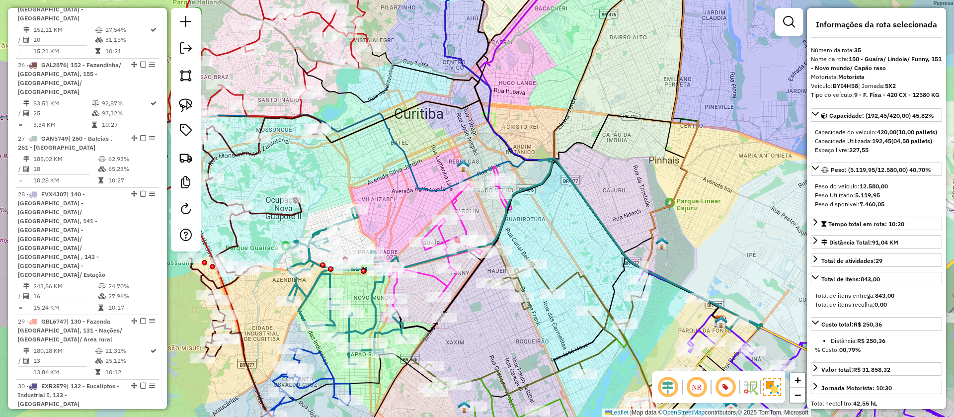
scroll to position [2202, 0]
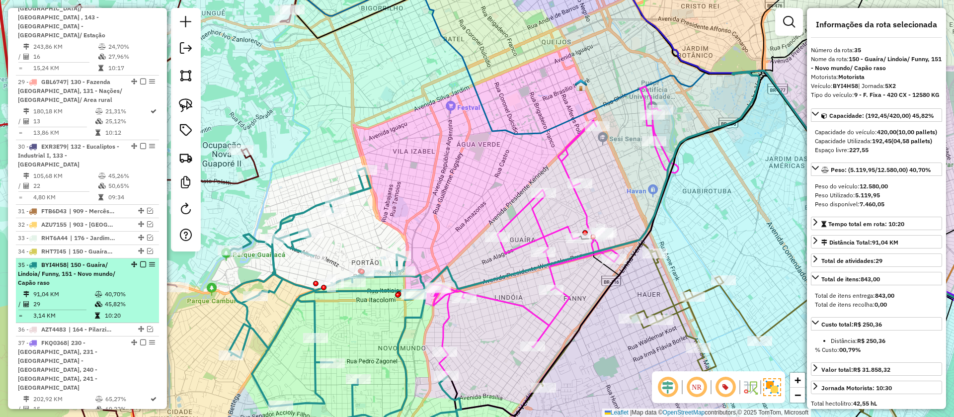
click at [141, 261] on em at bounding box center [143, 264] width 6 height 6
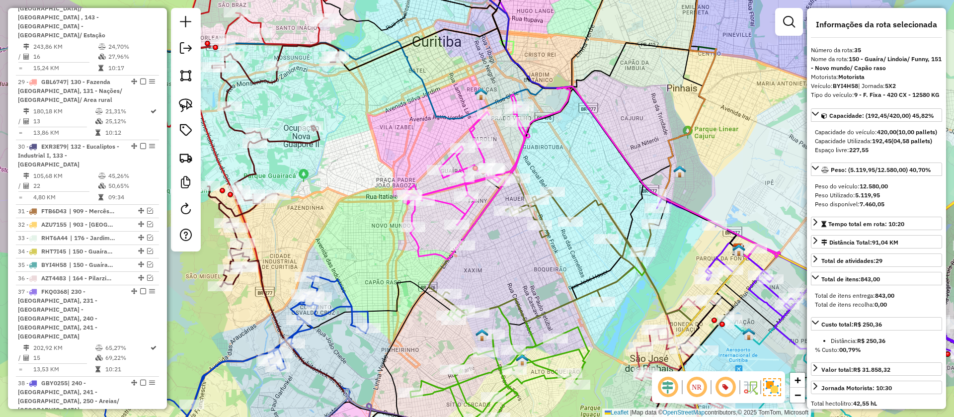
click at [351, 306] on icon at bounding box center [234, 367] width 267 height 183
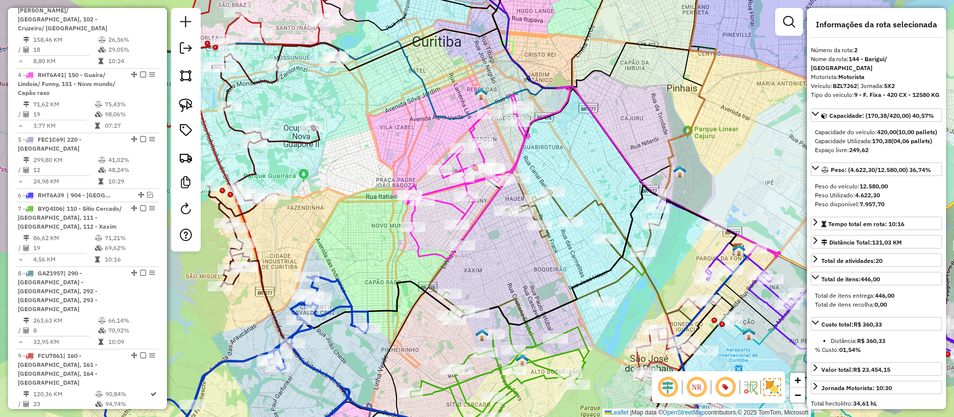
scroll to position [483, 0]
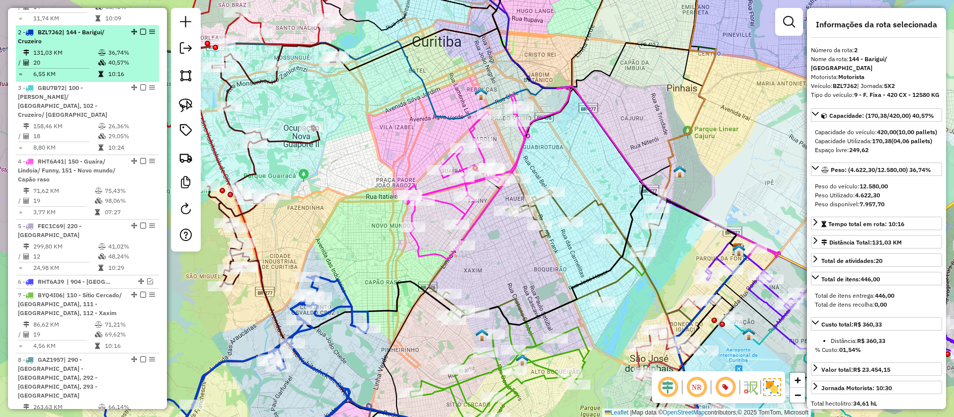
click at [141, 28] on div "2 - BZL7J62 | 144 - Barigui/ Cruzeiro" at bounding box center [87, 37] width 139 height 18
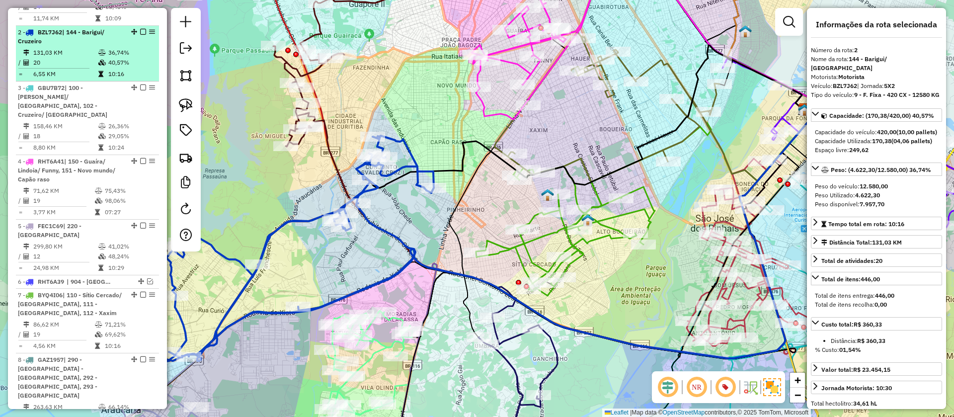
click at [140, 29] on em at bounding box center [143, 32] width 6 height 6
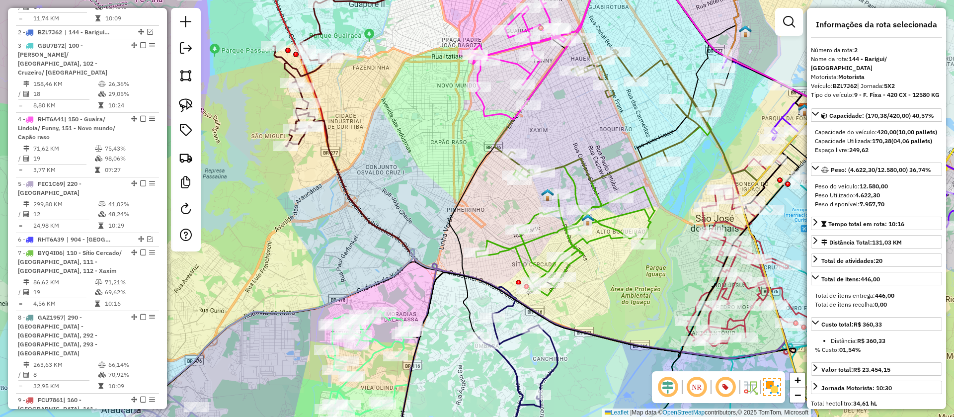
click at [516, 243] on icon at bounding box center [565, 226] width 179 height 137
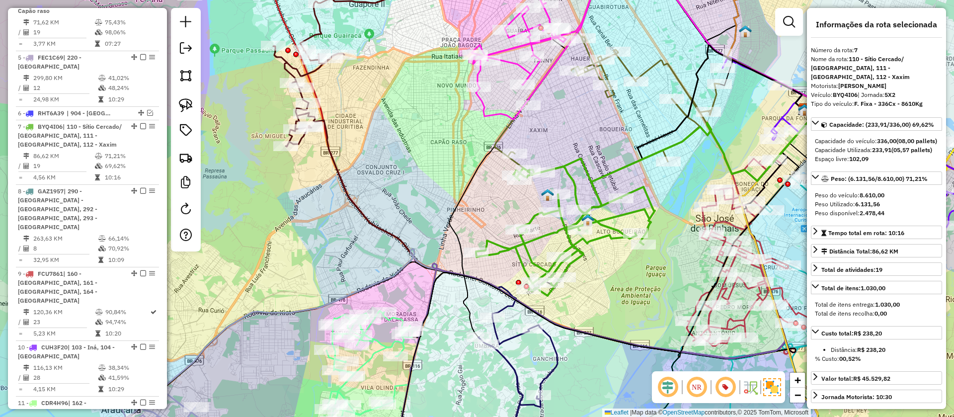
scroll to position [695, 0]
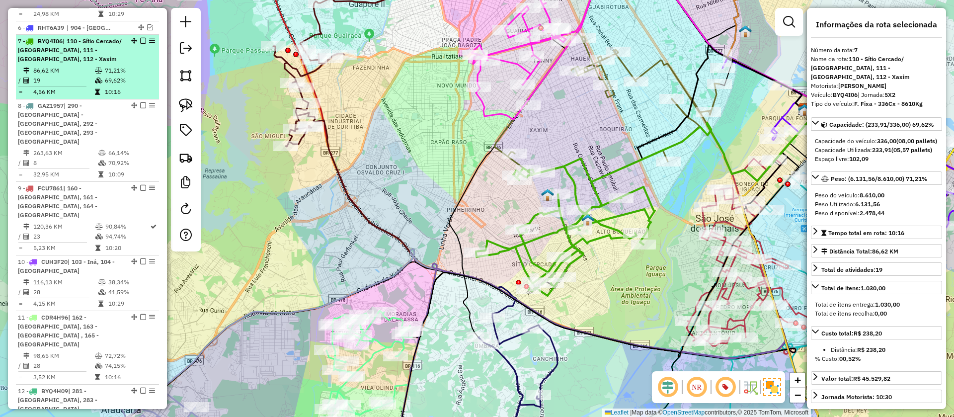
click at [142, 35] on li "7 - BYQ4I06 | 110 - Sítio Cercado/ Alto boqueirão, 111 - Pinheirinho, 112 - Xax…" at bounding box center [87, 67] width 143 height 65
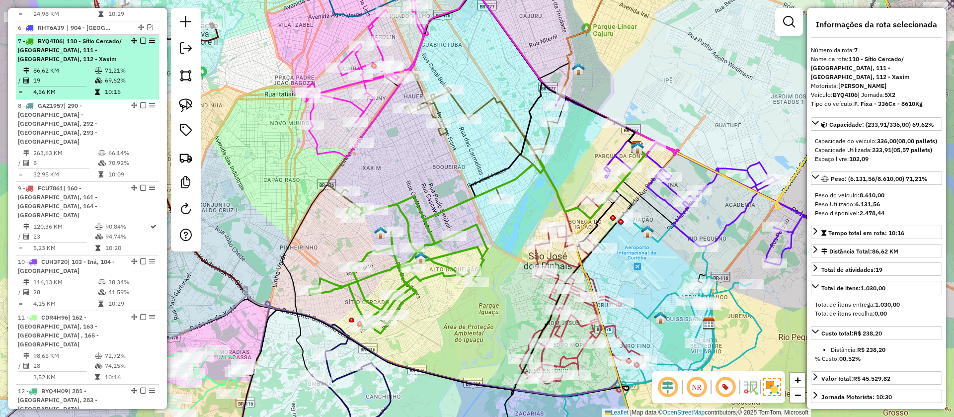
click at [140, 37] on div "7 - BYQ4I06 | 110 - Sítio Cercado/ Alto boqueirão, 111 - Pinheirinho, 112 - Xax…" at bounding box center [87, 50] width 139 height 27
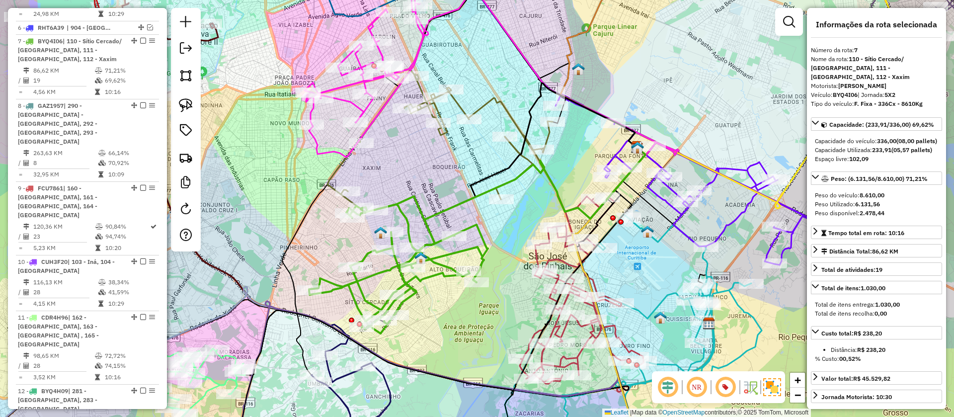
click at [438, 220] on div "Janela de atendimento Grade de atendimento Capacidade Transportadoras Veículos …" at bounding box center [477, 208] width 954 height 417
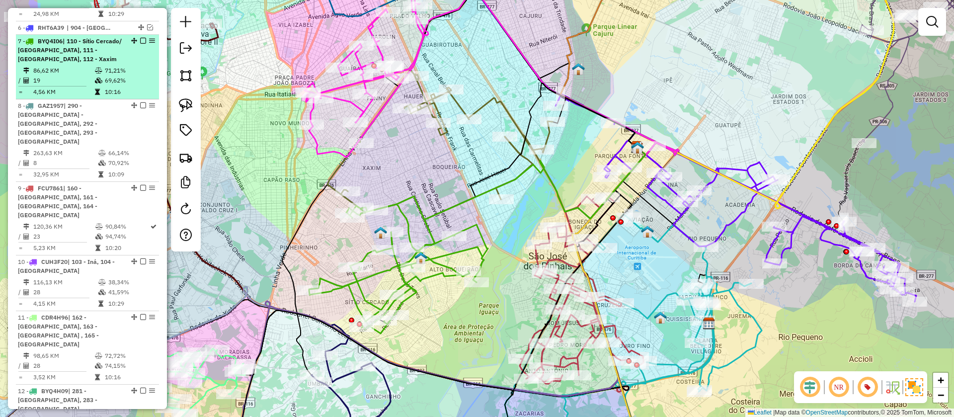
click at [141, 38] on em at bounding box center [143, 41] width 6 height 6
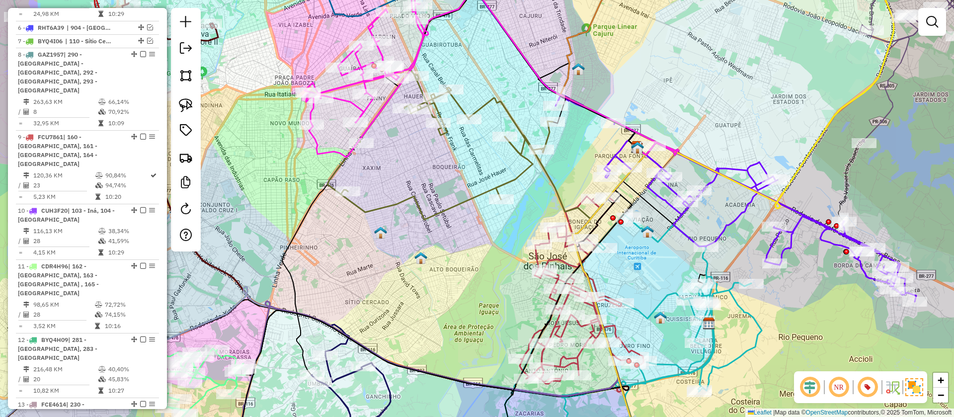
click at [514, 110] on div "Janela de atendimento Grade de atendimento Capacidade Transportadoras Veículos …" at bounding box center [477, 208] width 954 height 417
click at [521, 144] on icon at bounding box center [575, 176] width 141 height 83
select select "**********"
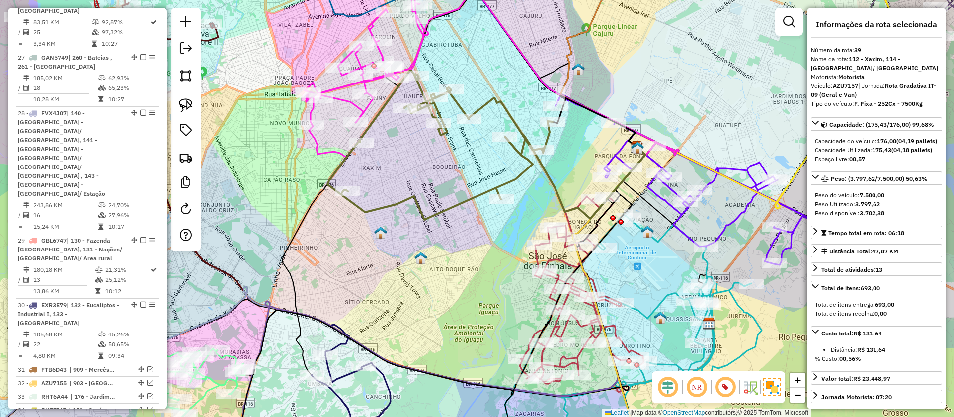
scroll to position [2265, 0]
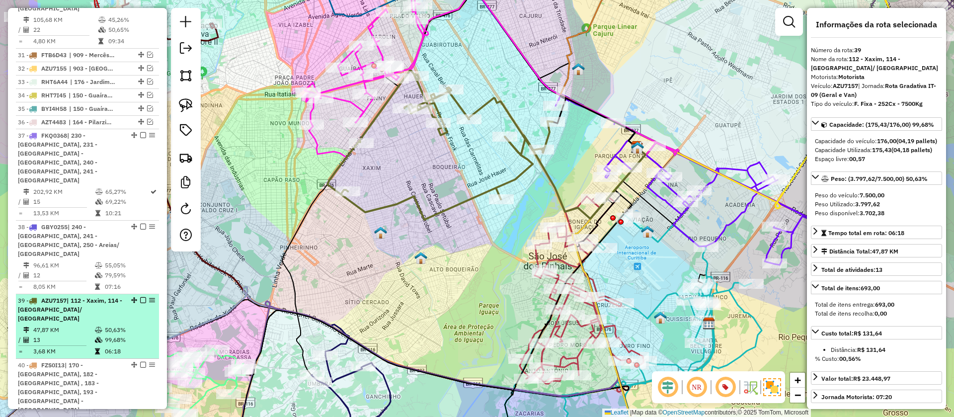
click at [141, 297] on em at bounding box center [143, 300] width 6 height 6
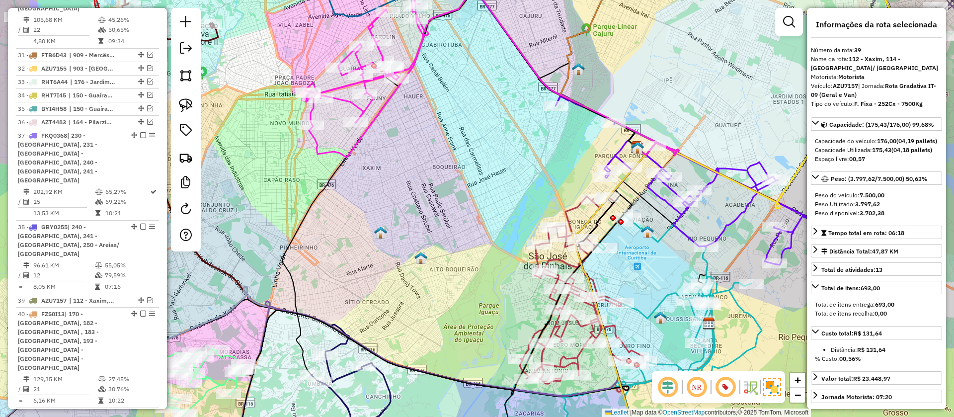
click at [534, 330] on icon at bounding box center [582, 293] width 124 height 195
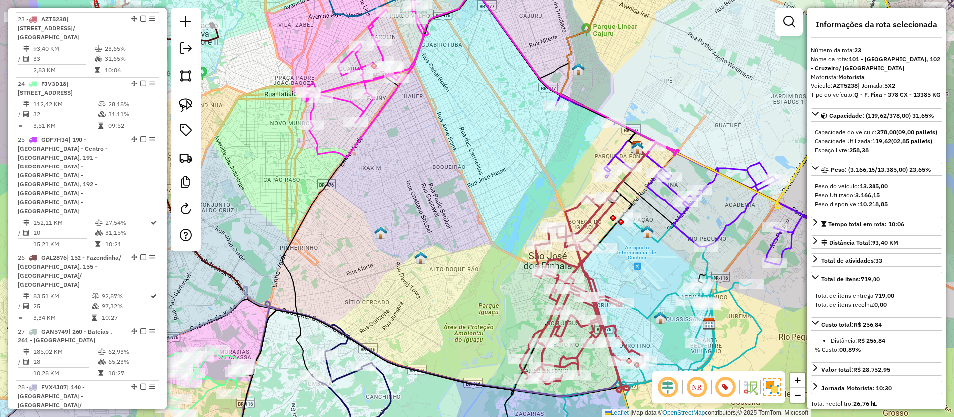
scroll to position [1530, 0]
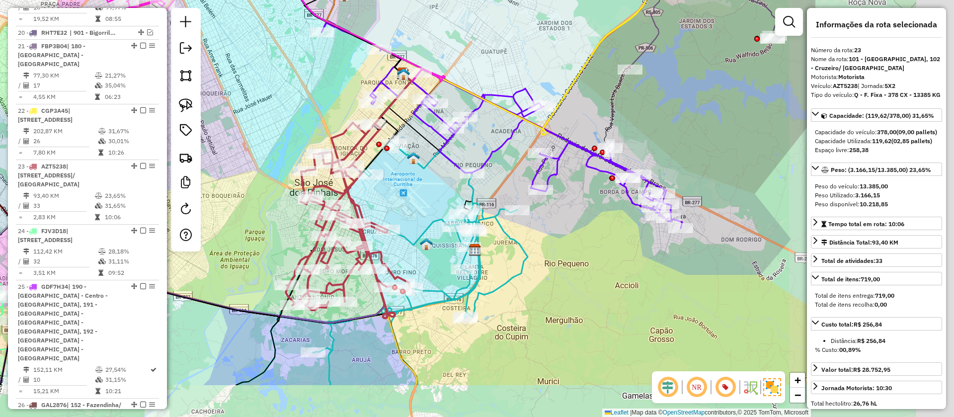
drag, startPoint x: 443, startPoint y: 260, endPoint x: 209, endPoint y: 187, distance: 245.7
click at [209, 187] on div "Janela de atendimento Grade de atendimento Capacidade Transportadoras Veículos …" at bounding box center [477, 208] width 954 height 417
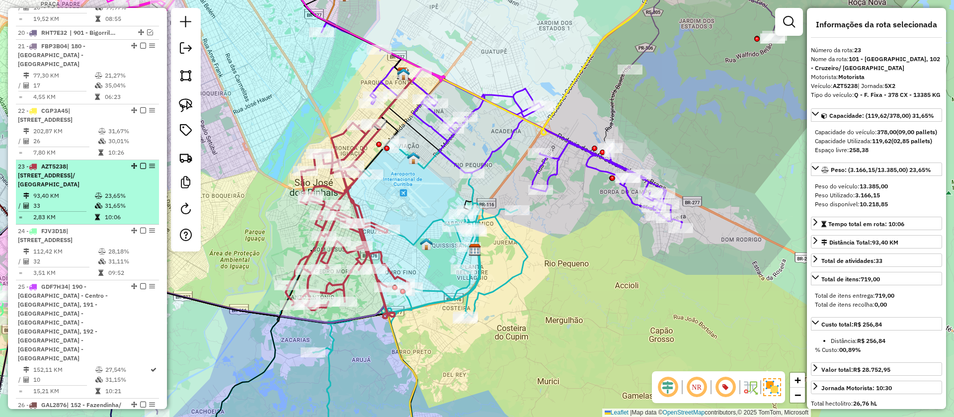
click at [140, 163] on em at bounding box center [143, 166] width 6 height 6
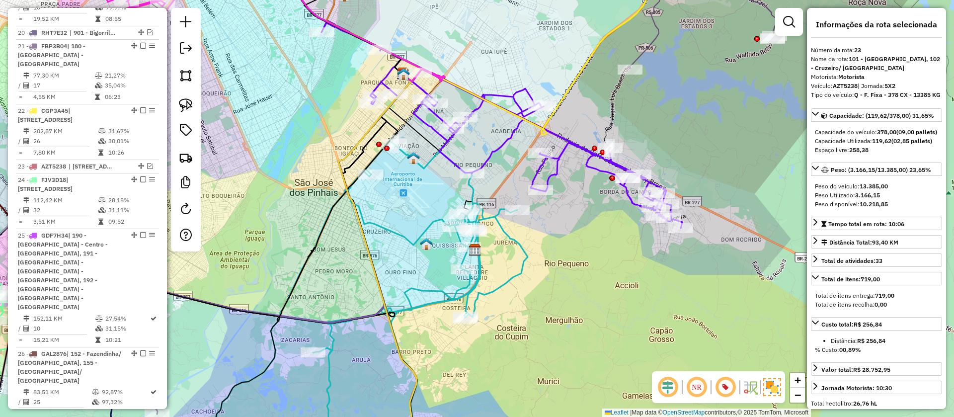
click at [510, 275] on icon at bounding box center [369, 300] width 316 height 318
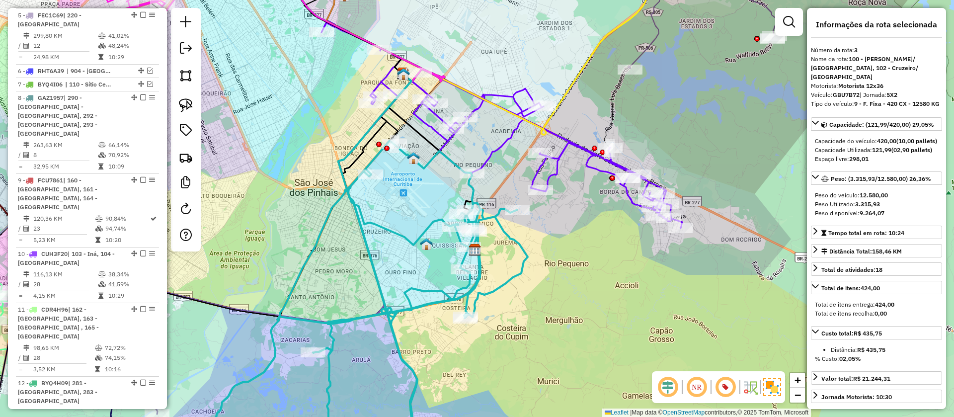
scroll to position [496, 0]
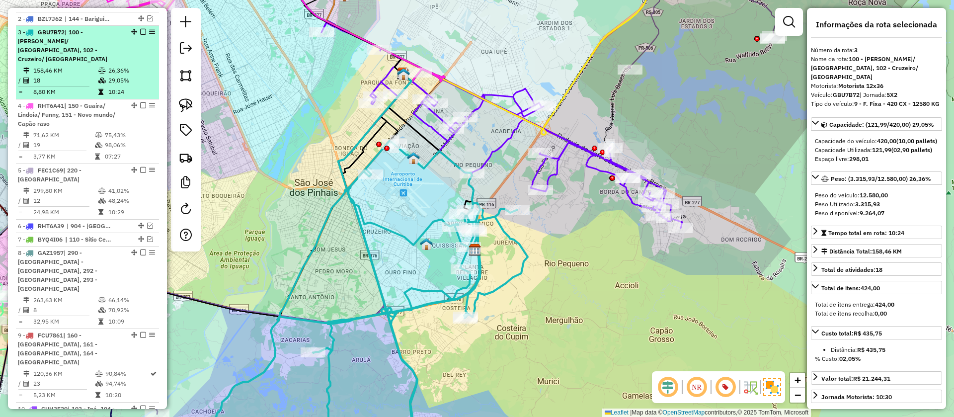
click at [141, 29] on em at bounding box center [143, 32] width 6 height 6
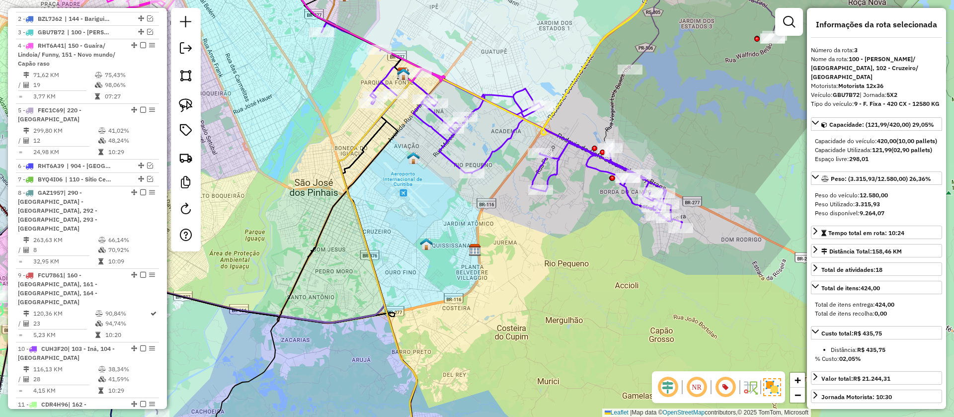
click at [508, 136] on icon at bounding box center [501, 124] width 361 height 208
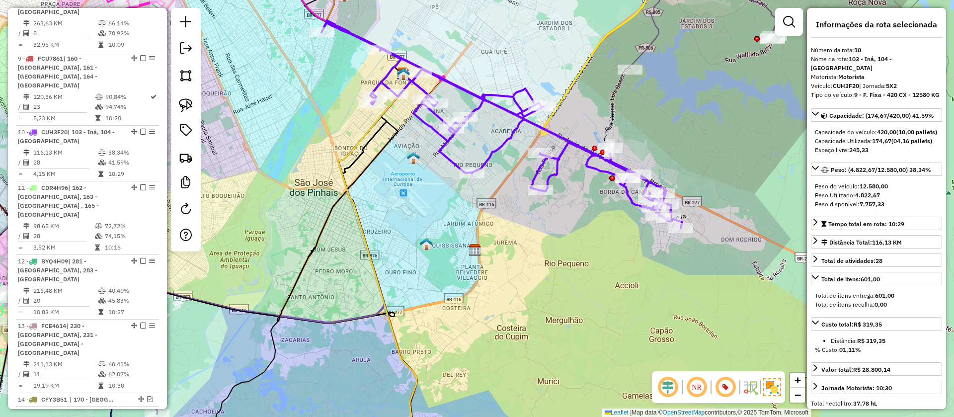
scroll to position [786, 0]
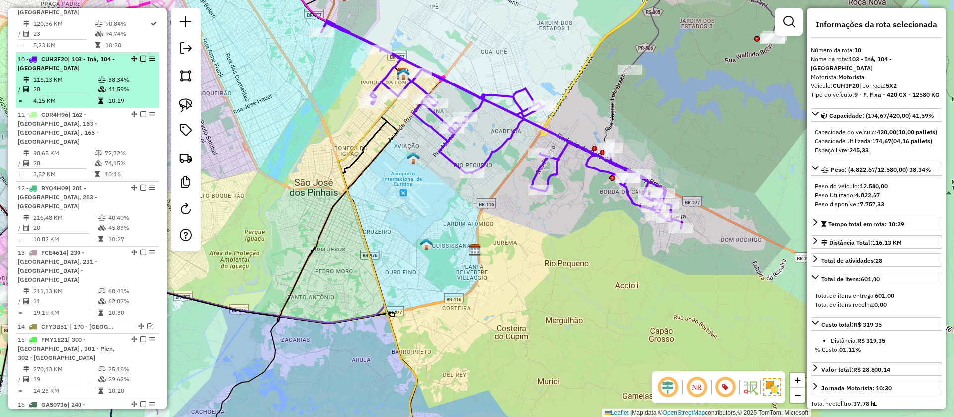
click at [140, 56] on em at bounding box center [143, 59] width 6 height 6
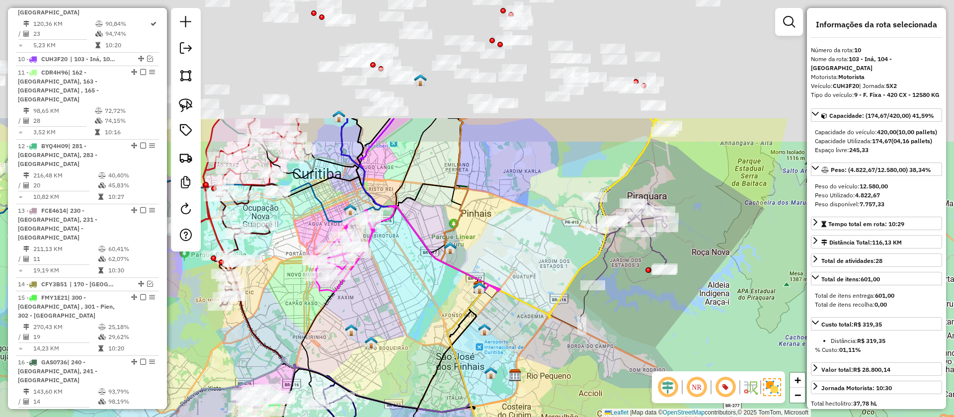
drag, startPoint x: 527, startPoint y: 92, endPoint x: 558, endPoint y: 276, distance: 185.9
click at [558, 276] on div "Janela de atendimento Grade de atendimento Capacidade Transportadoras Veículos …" at bounding box center [477, 208] width 954 height 417
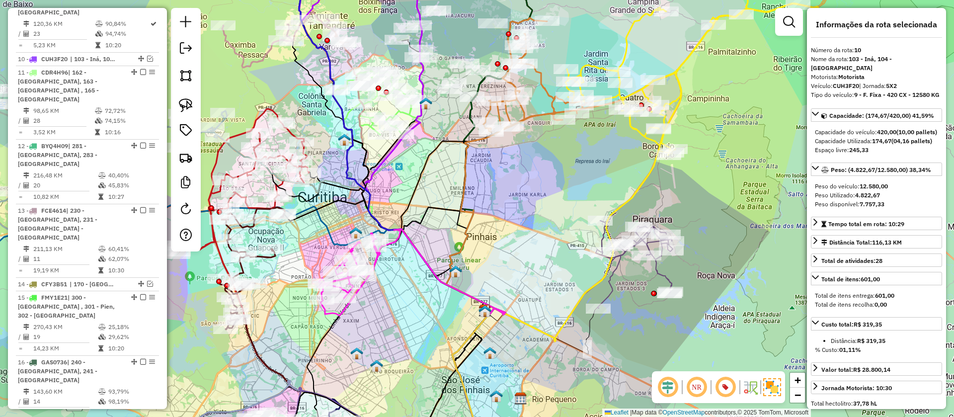
click at [672, 276] on icon at bounding box center [634, 264] width 77 height 87
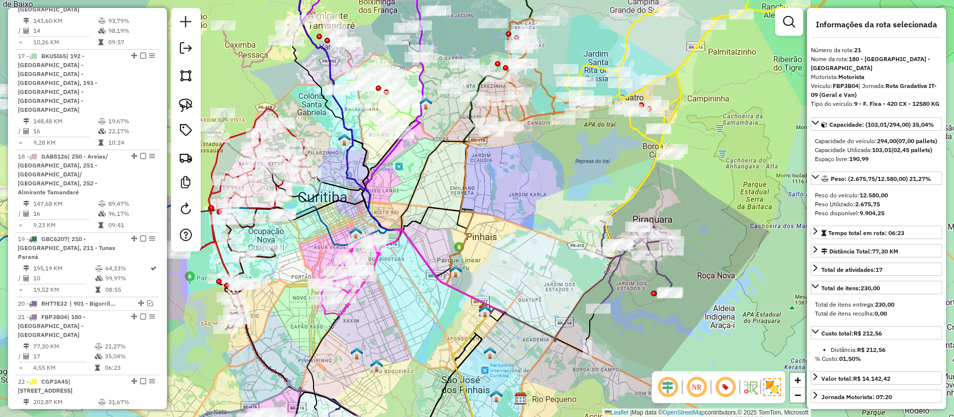
scroll to position [1316, 0]
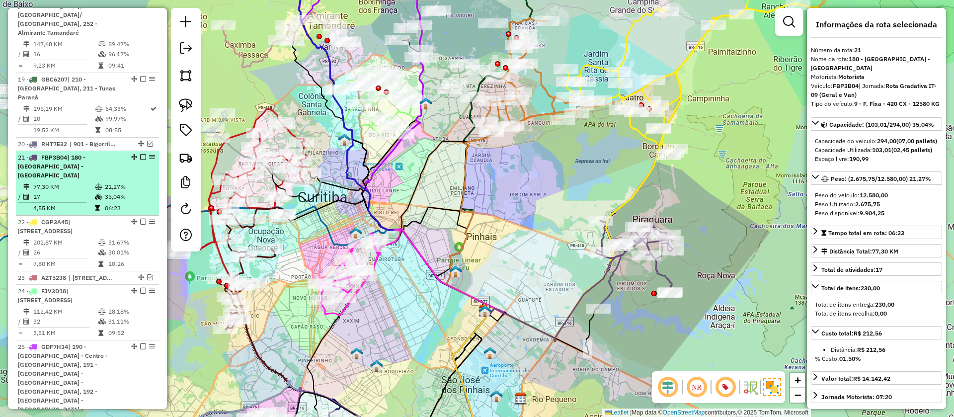
click at [141, 154] on em at bounding box center [143, 157] width 6 height 6
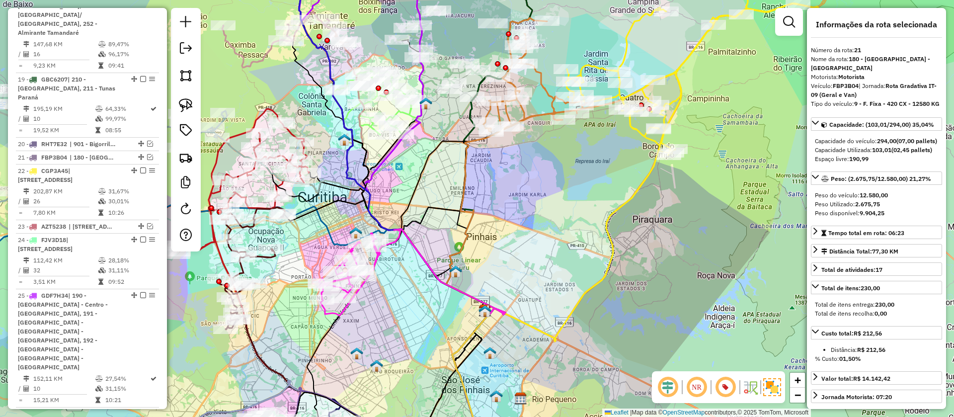
click at [680, 78] on icon at bounding box center [691, 66] width 253 height 177
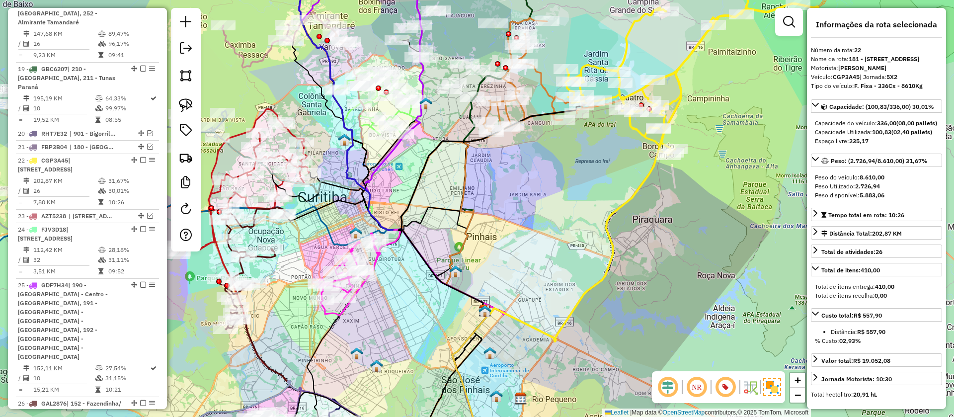
scroll to position [1329, 0]
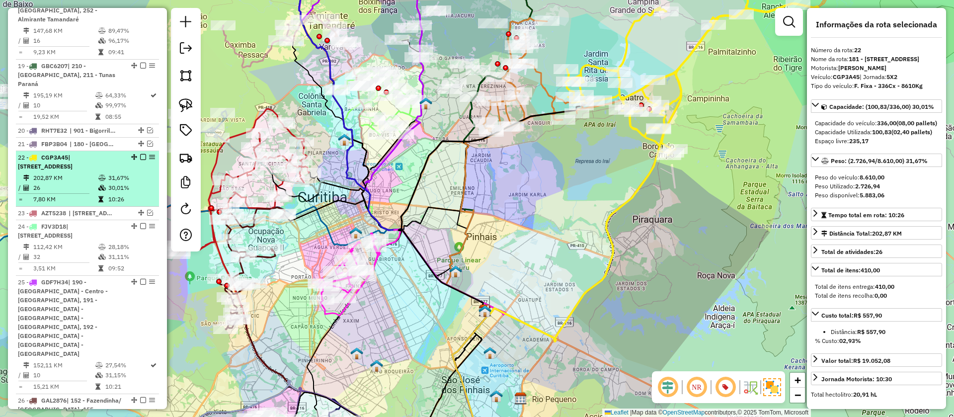
click at [140, 154] on em at bounding box center [143, 157] width 6 height 6
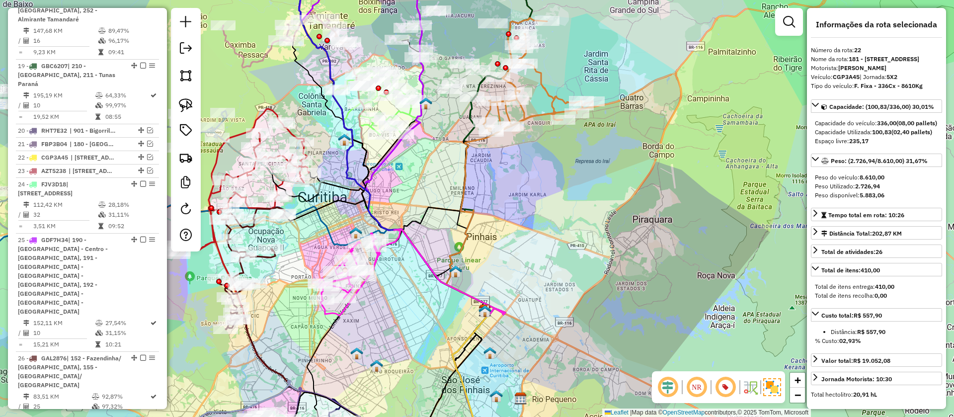
click at [548, 112] on icon at bounding box center [538, 75] width 110 height 114
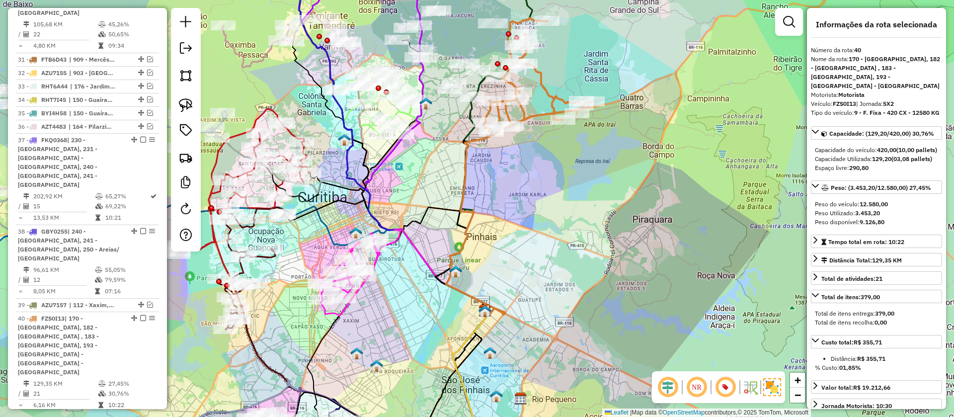
scroll to position [2049, 0]
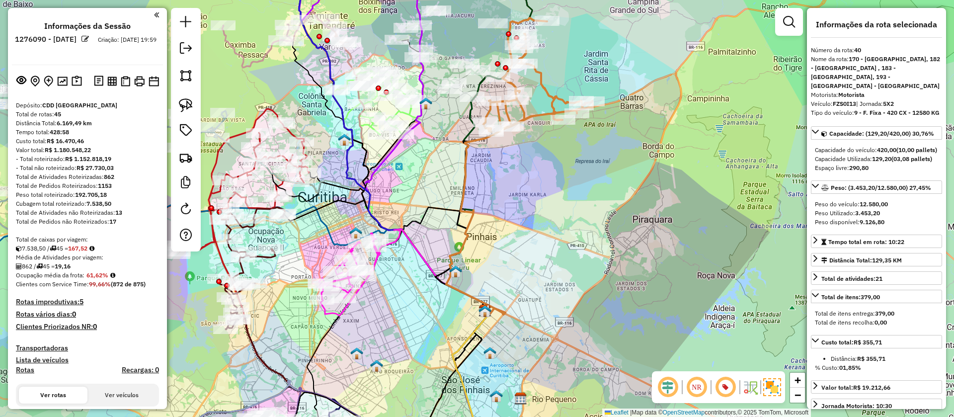
select select "**********"
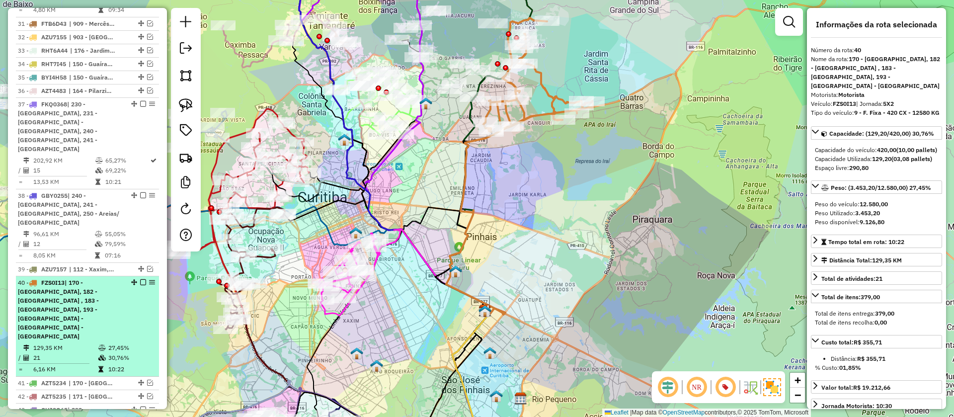
click at [143, 278] on div "40 - FZS0I13 | 170 - Bairro Alto - Aeroporto, 182 - Jardim Santa rosa , 183 - Q…" at bounding box center [87, 309] width 139 height 63
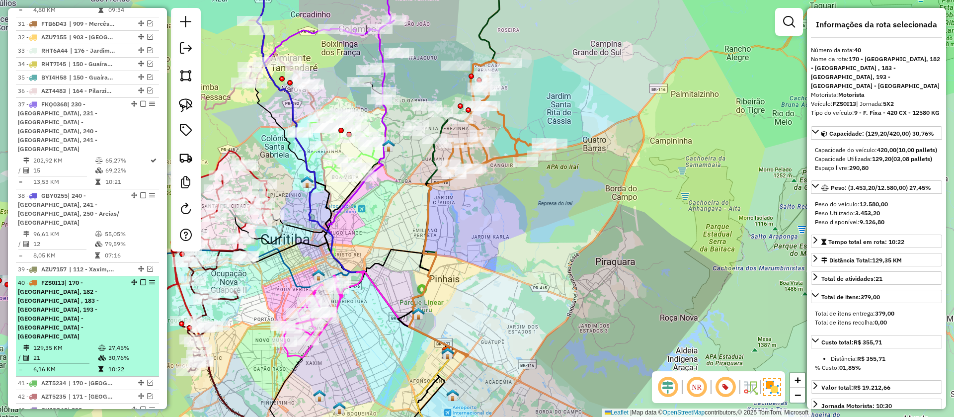
click at [140, 279] on em at bounding box center [143, 282] width 6 height 6
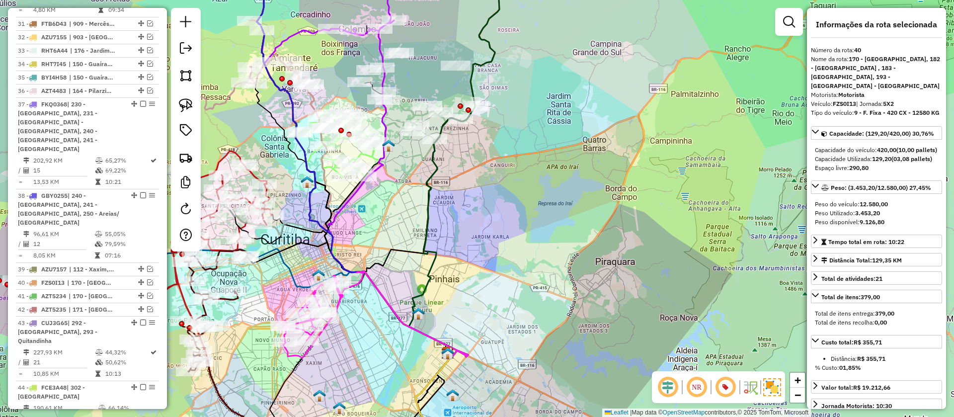
click at [383, 43] on icon at bounding box center [397, 192] width 141 height 330
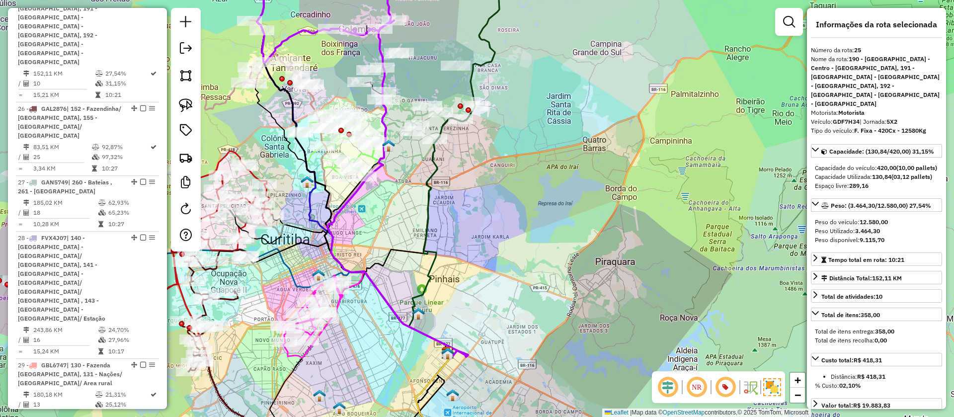
scroll to position [1421, 0]
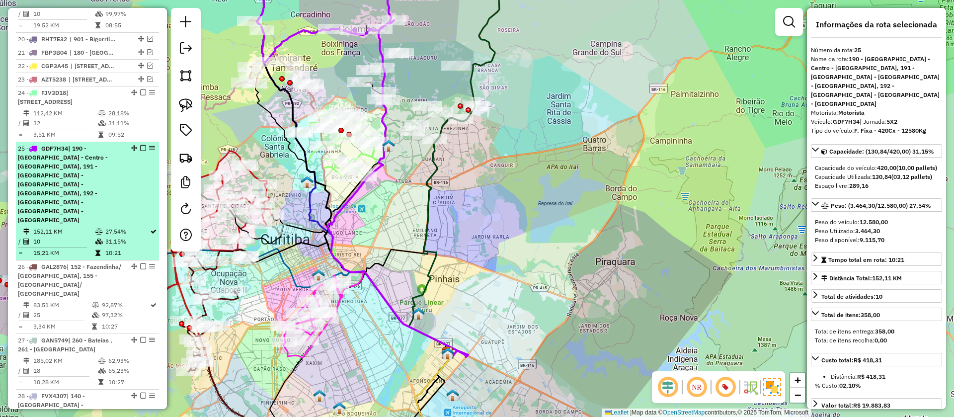
click at [141, 145] on em at bounding box center [143, 148] width 6 height 6
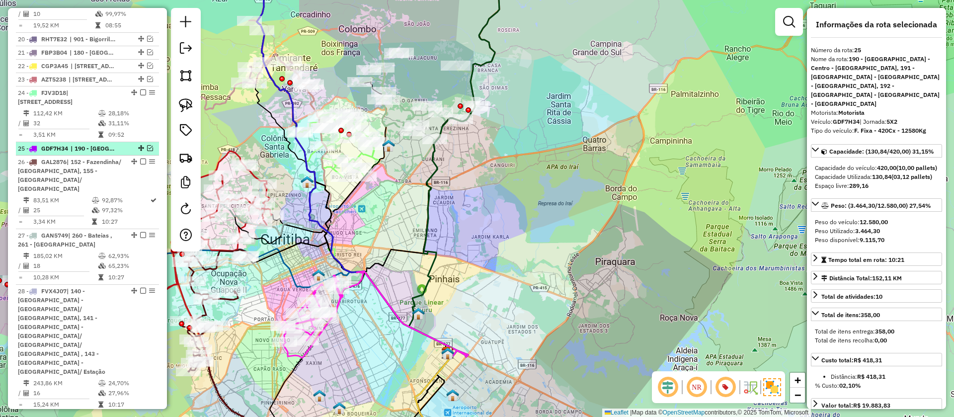
click at [148, 145] on em at bounding box center [150, 148] width 6 height 6
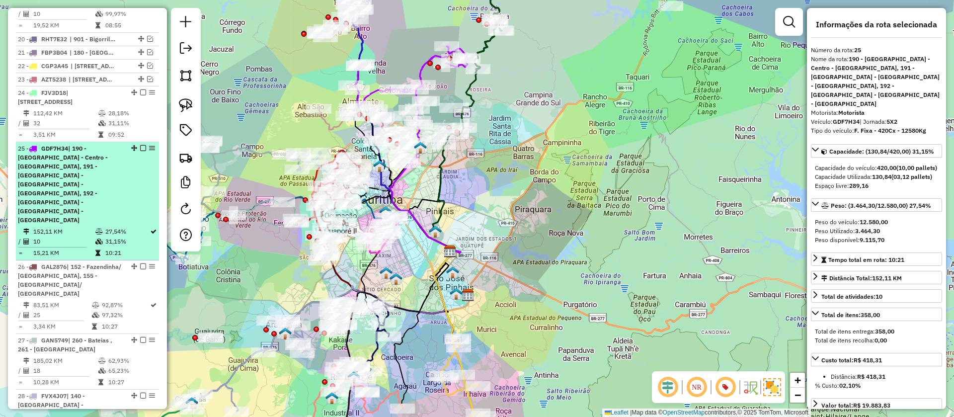
click at [142, 145] on em at bounding box center [143, 148] width 6 height 6
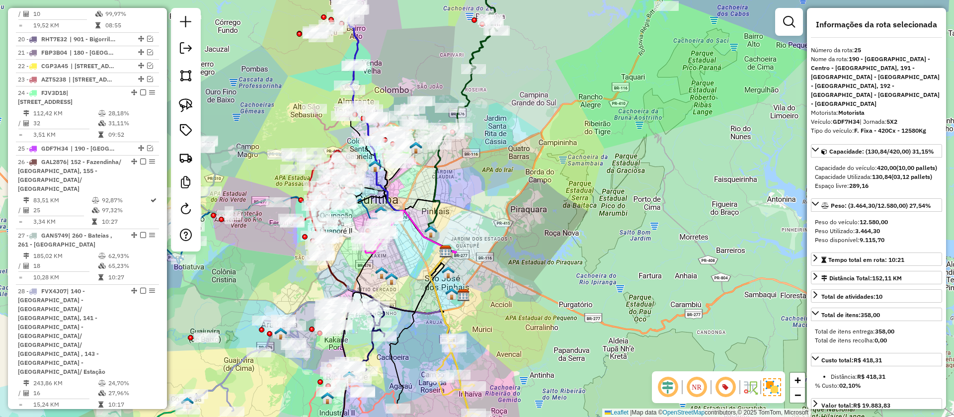
drag, startPoint x: 499, startPoint y: 42, endPoint x: 485, endPoint y: 42, distance: 13.9
click at [485, 42] on div "Janela de atendimento Grade de atendimento Capacidade Transportadoras Veículos …" at bounding box center [477, 208] width 954 height 417
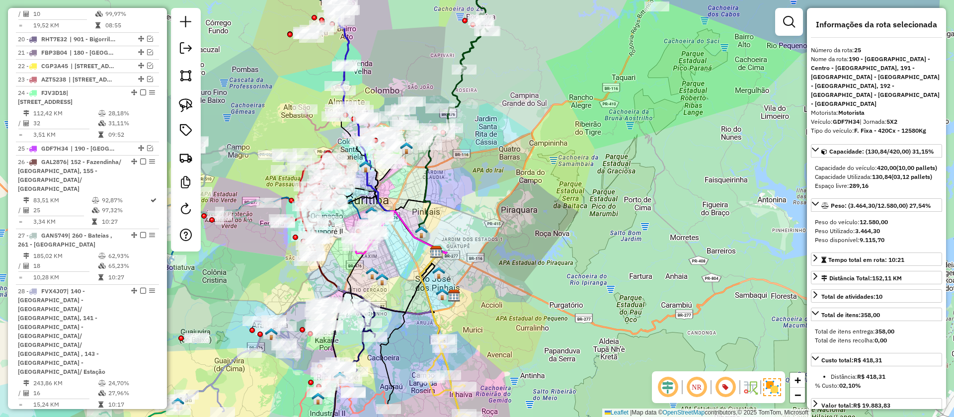
click at [485, 42] on div "Janela de atendimento Grade de atendimento Capacidade Transportadoras Veículos …" at bounding box center [477, 208] width 954 height 417
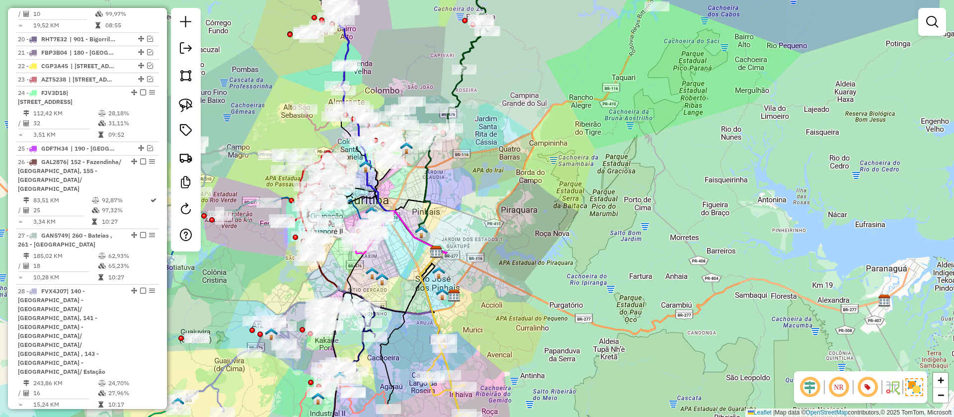
click at [470, 40] on icon at bounding box center [475, 13] width 29 height 111
select select "**********"
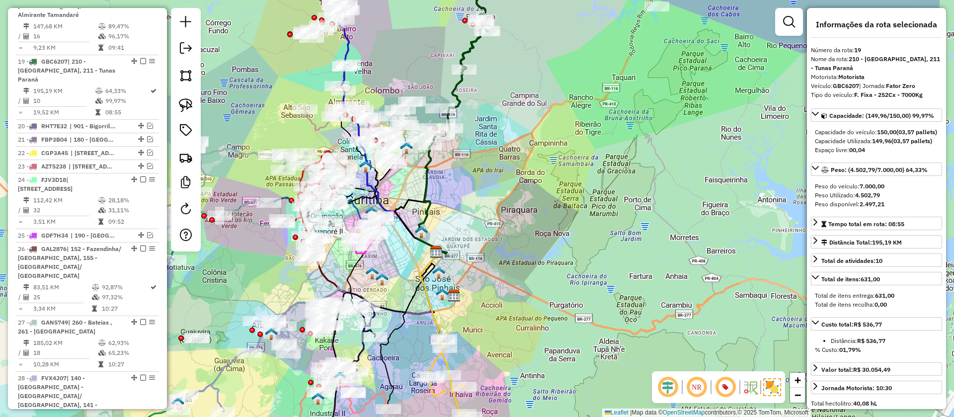
scroll to position [1247, 0]
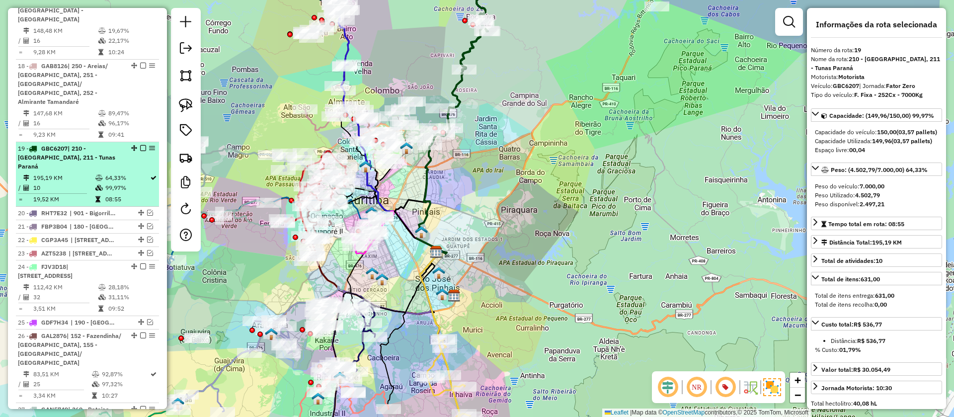
click at [140, 145] on em at bounding box center [143, 148] width 6 height 6
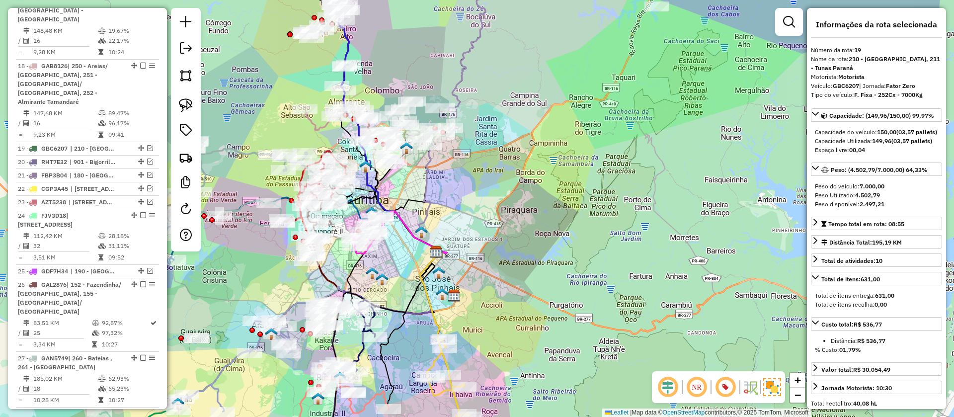
click at [465, 46] on icon at bounding box center [453, 105] width 73 height 295
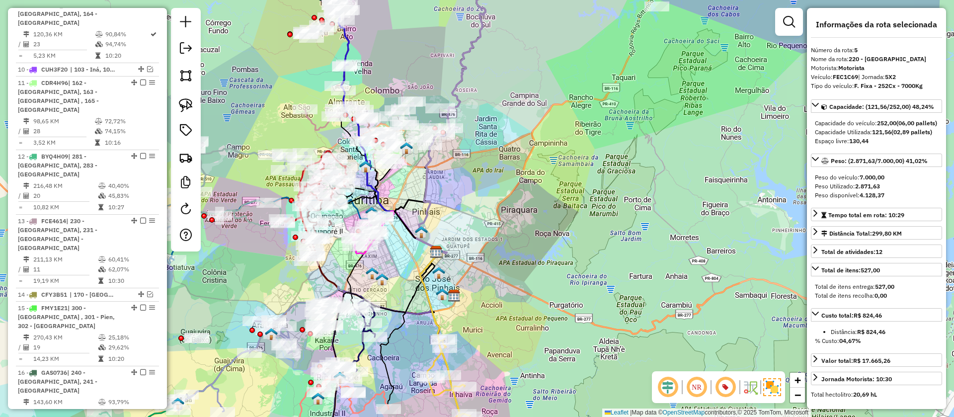
scroll to position [574, 0]
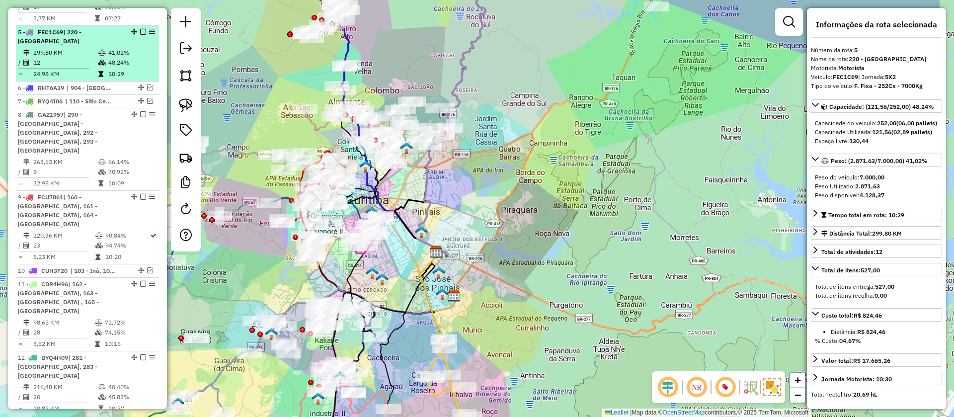
click at [142, 29] on em at bounding box center [143, 32] width 6 height 6
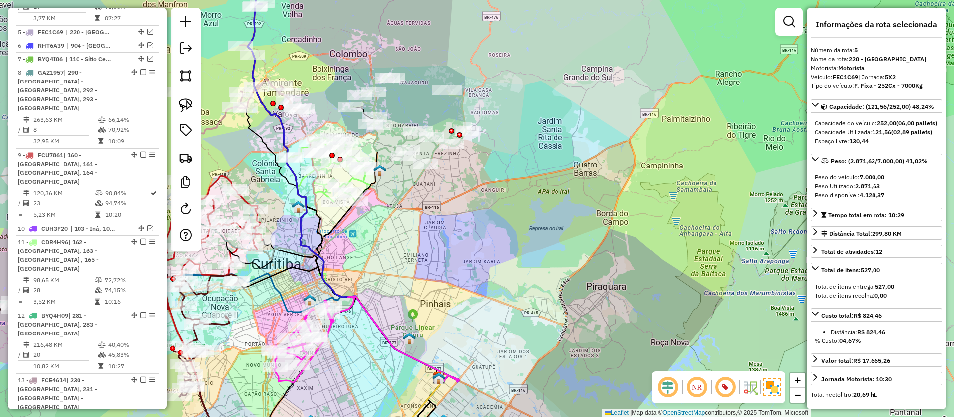
click at [393, 127] on icon at bounding box center [409, 122] width 116 height 93
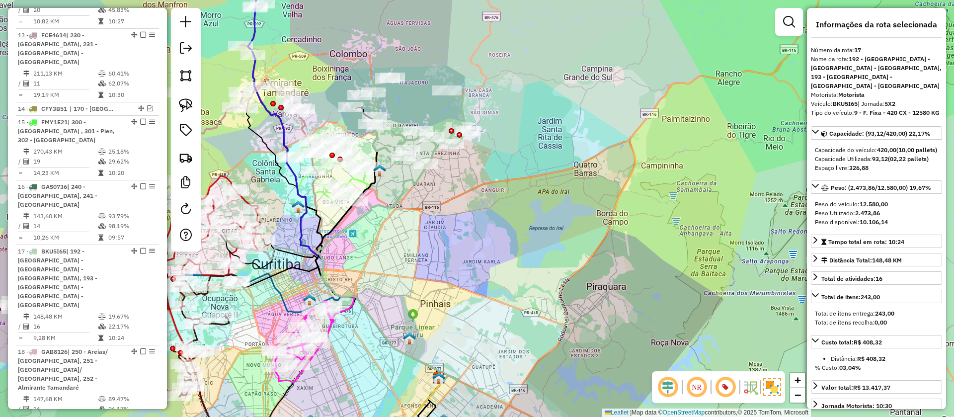
scroll to position [1067, 0]
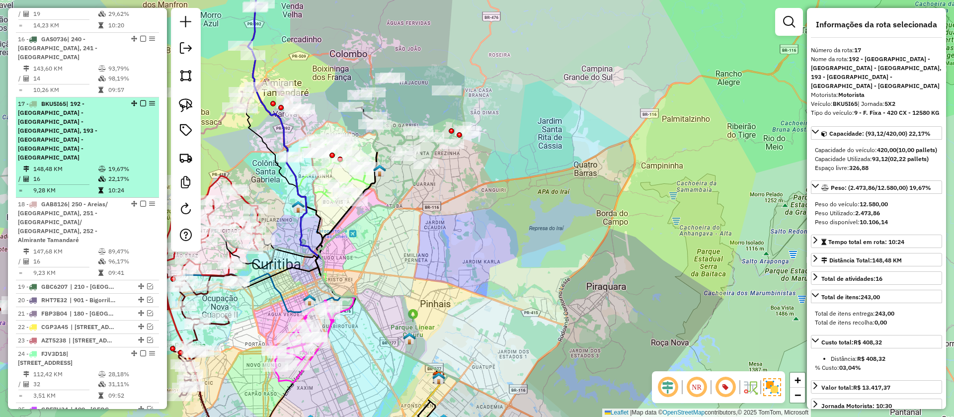
click at [143, 100] on em at bounding box center [143, 103] width 6 height 6
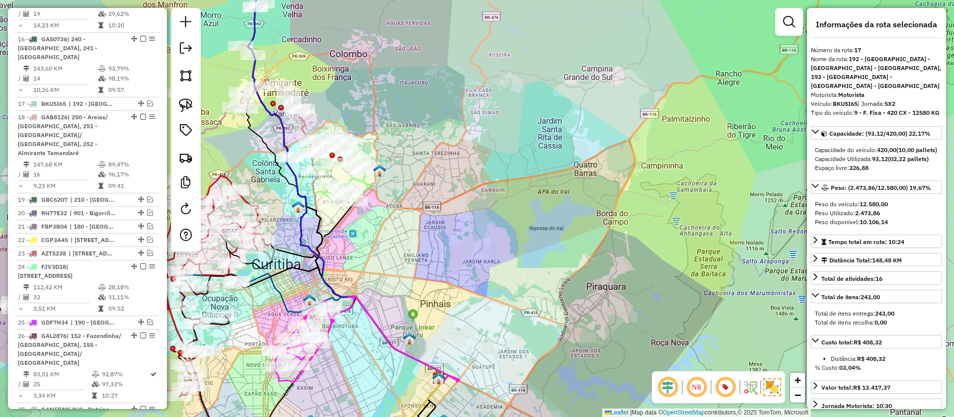
click at [366, 187] on icon at bounding box center [328, 170] width 83 height 64
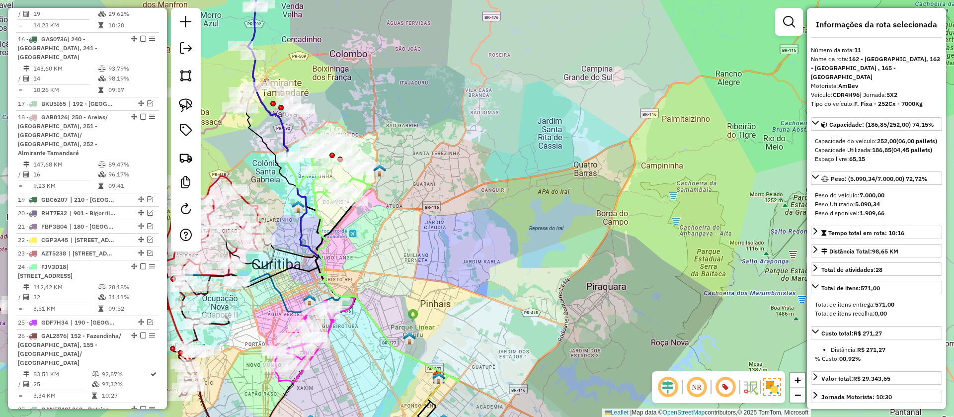
scroll to position [757, 0]
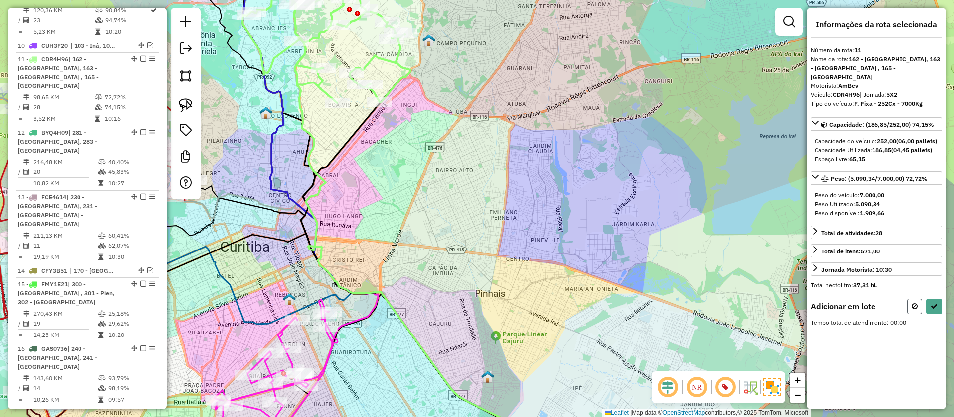
click at [914, 301] on button at bounding box center [914, 306] width 15 height 15
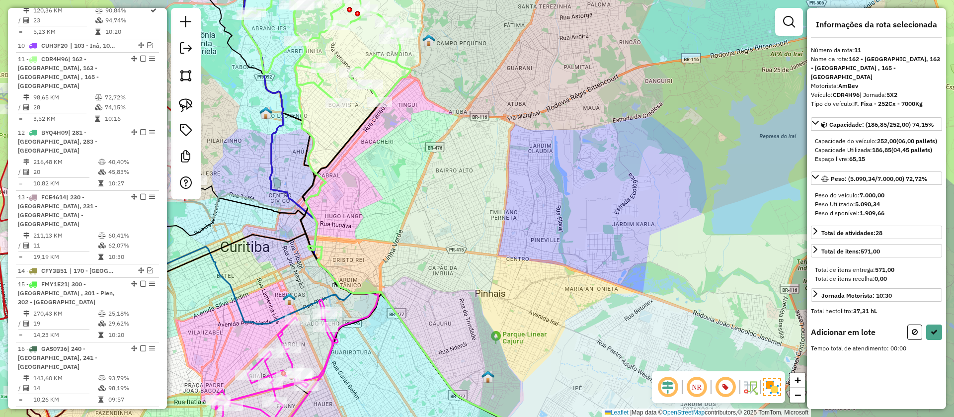
select select "**********"
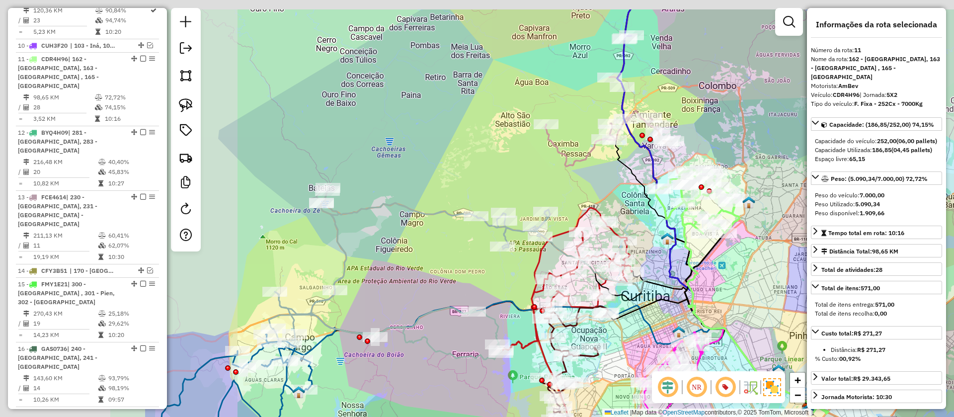
drag, startPoint x: 253, startPoint y: 228, endPoint x: 501, endPoint y: 280, distance: 253.2
click at [501, 280] on div "Janela de atendimento Grade de atendimento Capacidade Transportadoras Veículos …" at bounding box center [477, 208] width 954 height 417
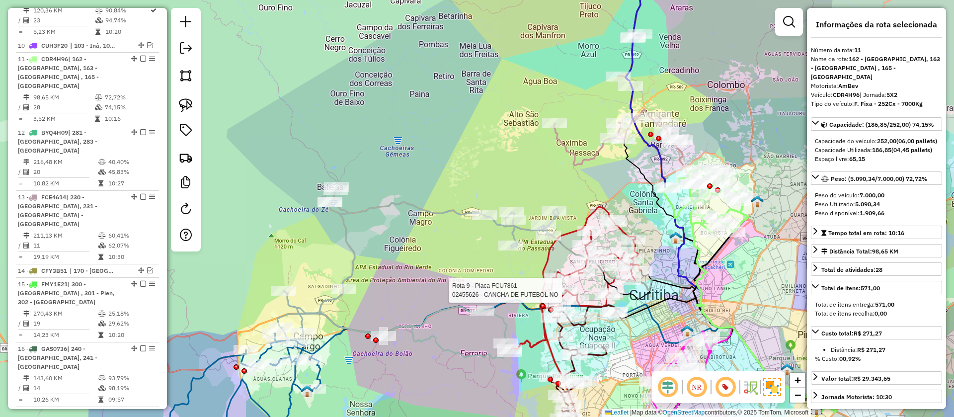
click at [449, 202] on div "Rota 9 - Placa FCU7861 02455626 - CANCHA DE FUTEBOL NO Janela de atendimento Gr…" at bounding box center [477, 208] width 954 height 417
click at [449, 209] on icon at bounding box center [417, 272] width 281 height 171
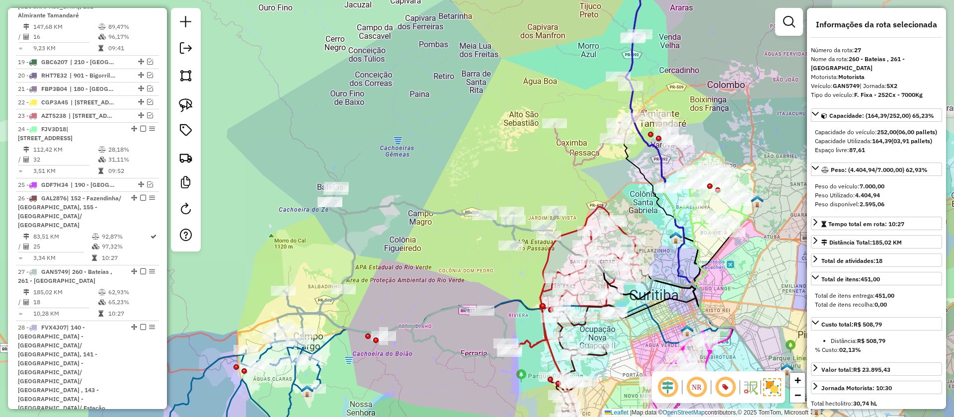
scroll to position [1354, 0]
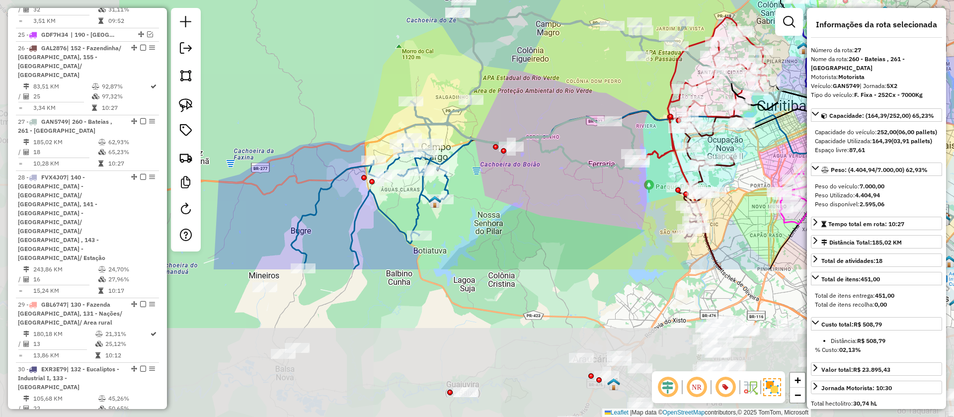
drag, startPoint x: 424, startPoint y: 252, endPoint x: 552, endPoint y: 63, distance: 229.0
click at [552, 63] on div "Janela de atendimento Grade de atendimento Capacidade Transportadoras Veículos …" at bounding box center [477, 208] width 954 height 417
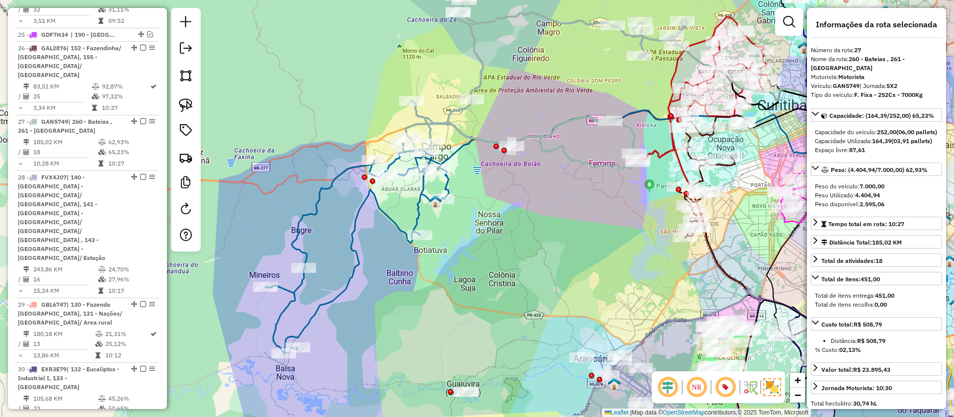
click at [356, 220] on icon at bounding box center [356, 249] width 183 height 210
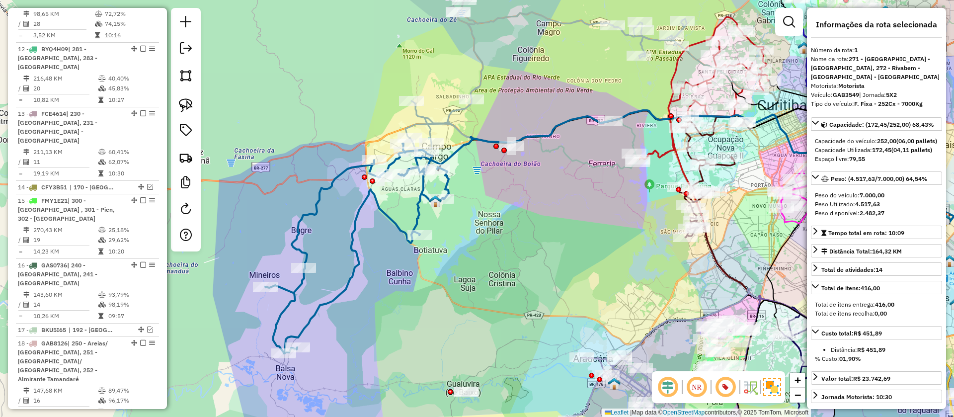
scroll to position [418, 0]
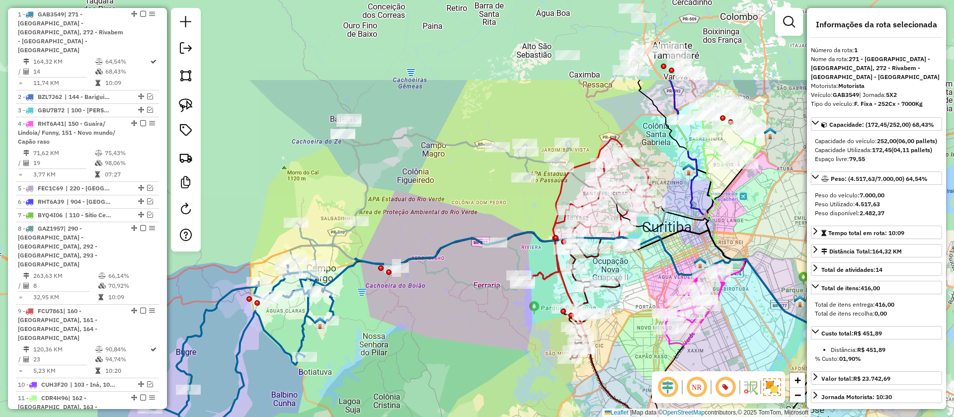
drag, startPoint x: 664, startPoint y: 209, endPoint x: 548, endPoint y: 330, distance: 167.6
click at [548, 330] on div "Janela de atendimento Grade de atendimento Capacidade Transportadoras Veículos …" at bounding box center [477, 208] width 954 height 417
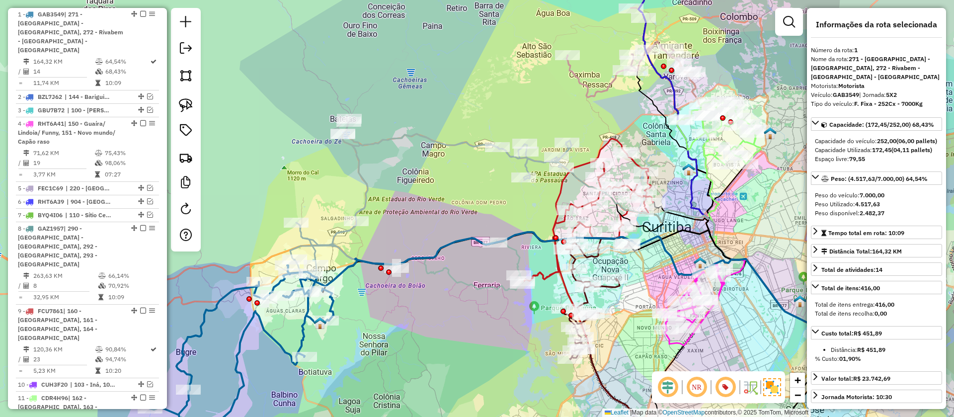
click at [544, 277] on icon at bounding box center [588, 211] width 132 height 145
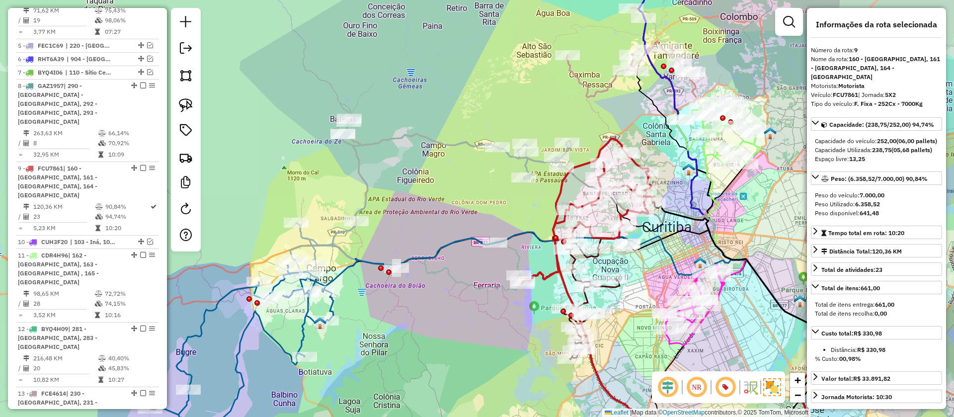
scroll to position [679, 0]
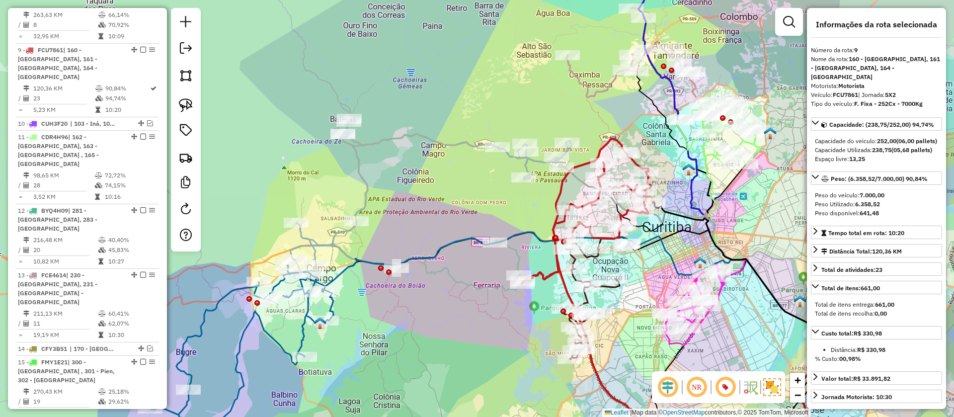
click at [611, 290] on icon at bounding box center [596, 298] width 65 height 122
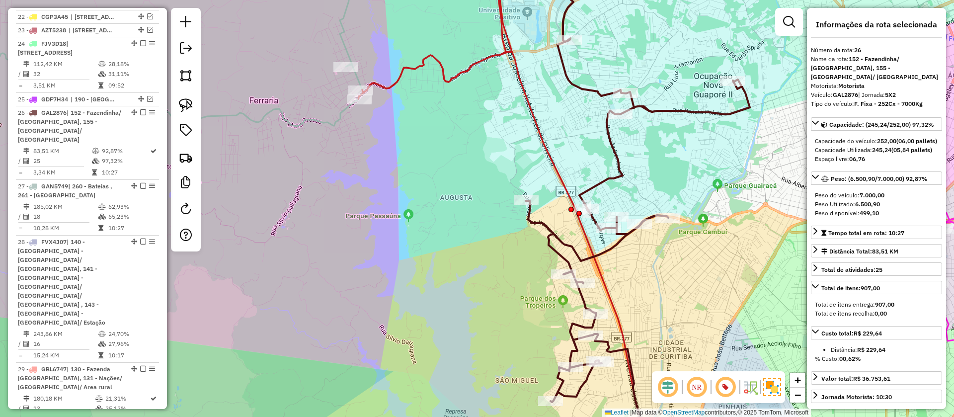
click at [562, 256] on icon at bounding box center [638, 180] width 224 height 444
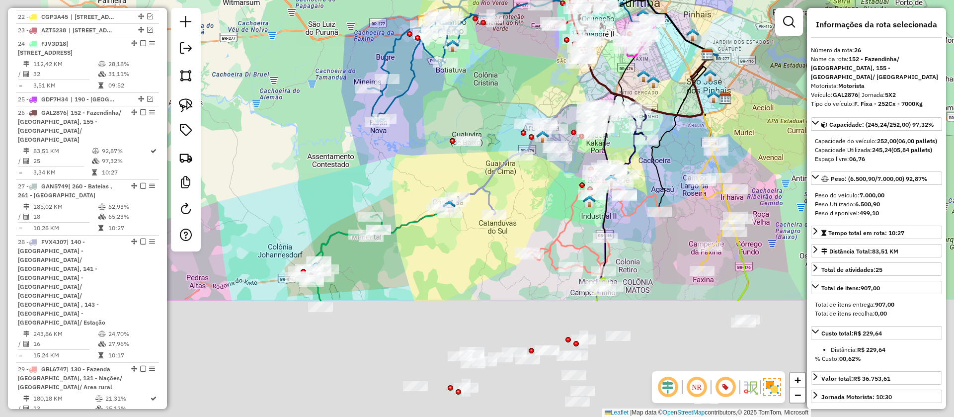
drag, startPoint x: 577, startPoint y: 291, endPoint x: 701, endPoint y: 102, distance: 226.2
click at [701, 102] on div "Janela de atendimento Grade de atendimento Capacidade Transportadoras Veículos …" at bounding box center [477, 208] width 954 height 417
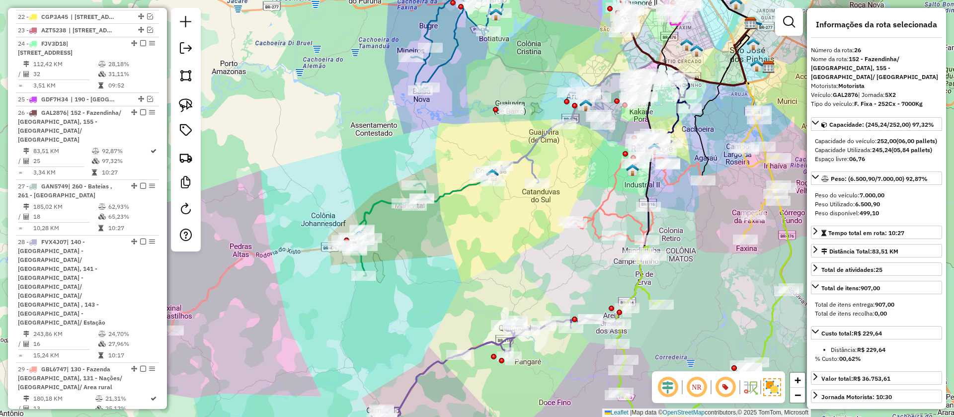
drag, startPoint x: 479, startPoint y: 255, endPoint x: 510, endPoint y: 254, distance: 31.3
click at [510, 254] on div "Janela de atendimento Grade de atendimento Capacidade Transportadoras Veículos …" at bounding box center [477, 208] width 954 height 417
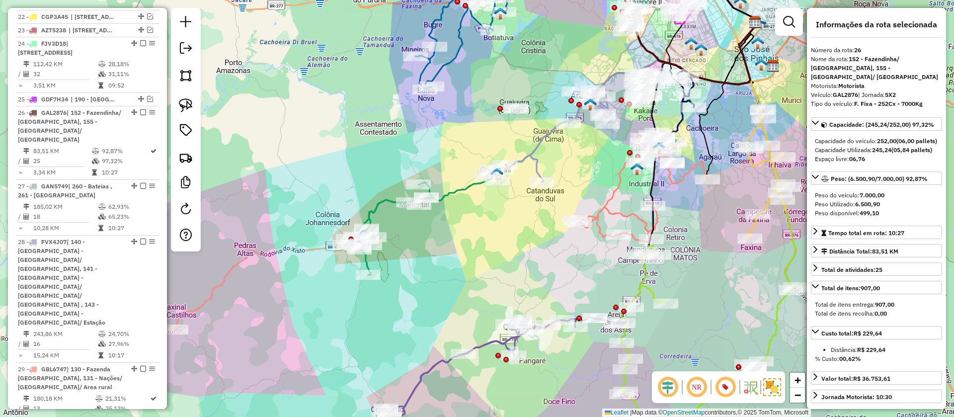
click at [461, 186] on icon at bounding box center [558, 135] width 398 height 226
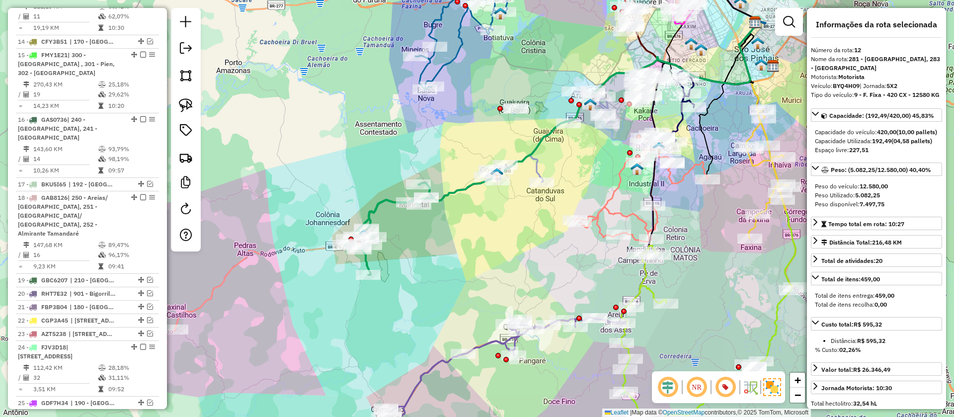
scroll to position [822, 0]
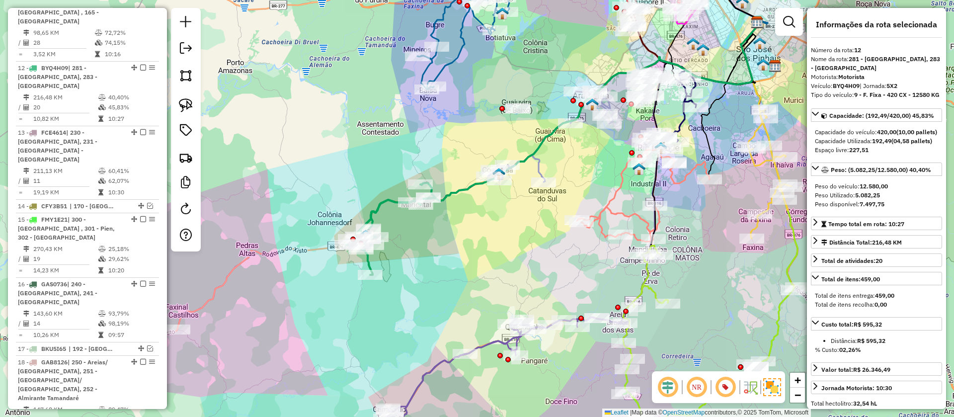
click at [144, 5] on div "Janela de atendimento Grade de atendimento Capacidade Transportadoras Veículos …" at bounding box center [477, 208] width 954 height 417
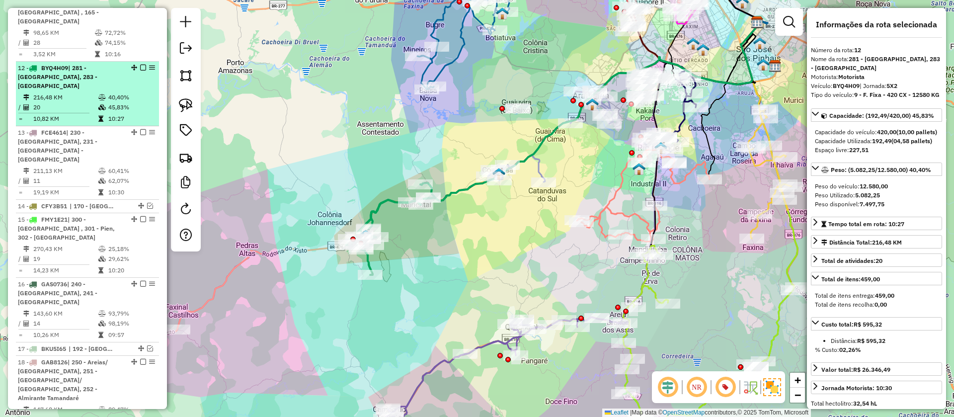
click at [140, 65] on em at bounding box center [143, 68] width 6 height 6
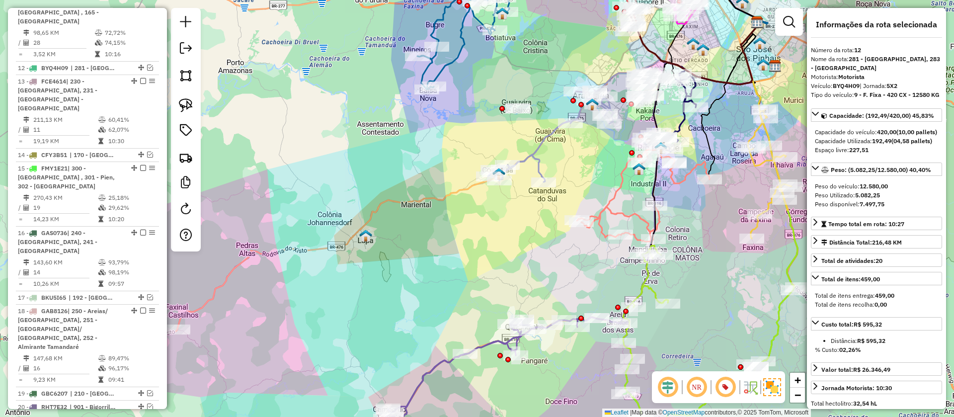
click at [544, 133] on icon at bounding box center [550, 136] width 125 height 92
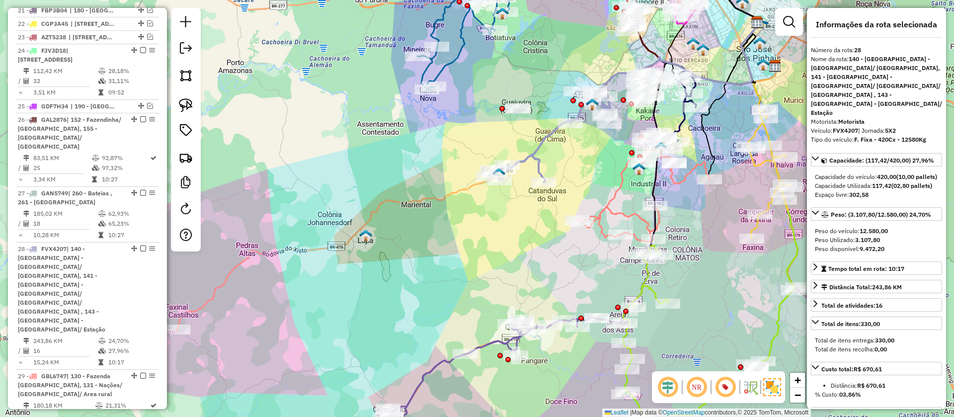
scroll to position [1368, 0]
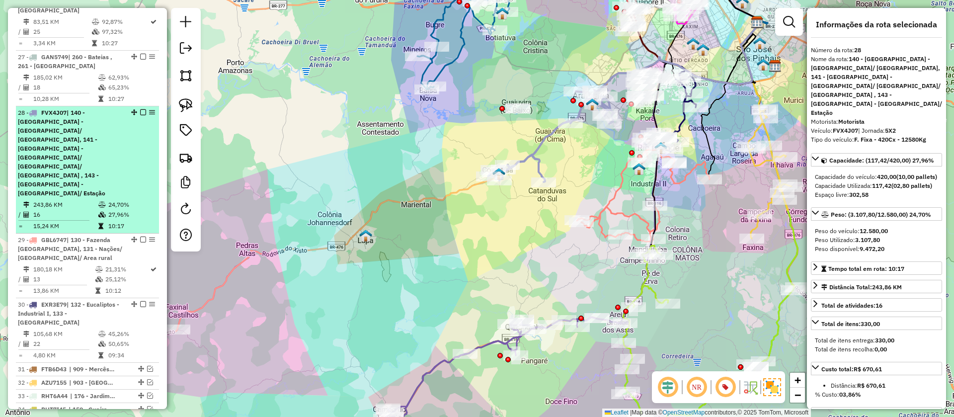
click at [140, 109] on em at bounding box center [143, 112] width 6 height 6
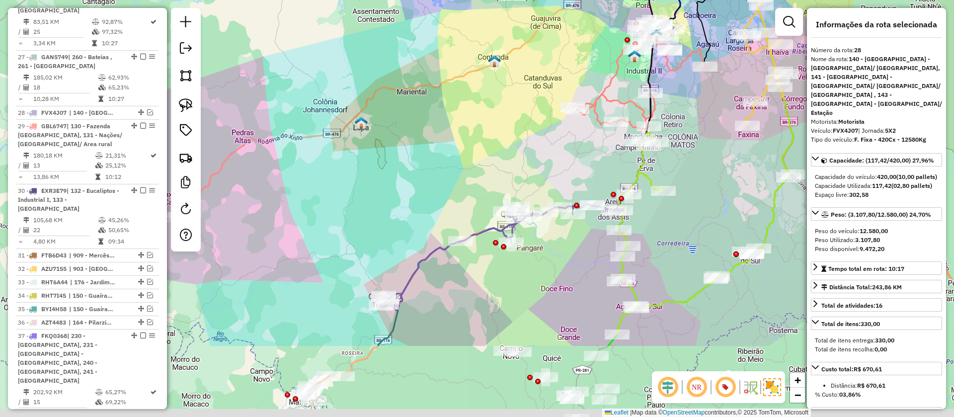
drag, startPoint x: 419, startPoint y: 247, endPoint x: 425, endPoint y: 115, distance: 132.8
click at [425, 115] on div "Janela de atendimento Grade de atendimento Capacidade Transportadoras Veículos …" at bounding box center [477, 208] width 954 height 417
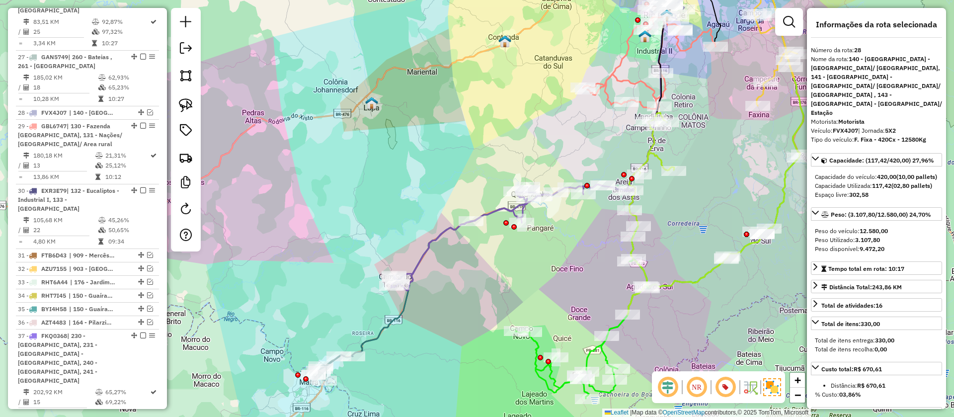
click at [379, 336] on icon at bounding box center [491, 164] width 346 height 413
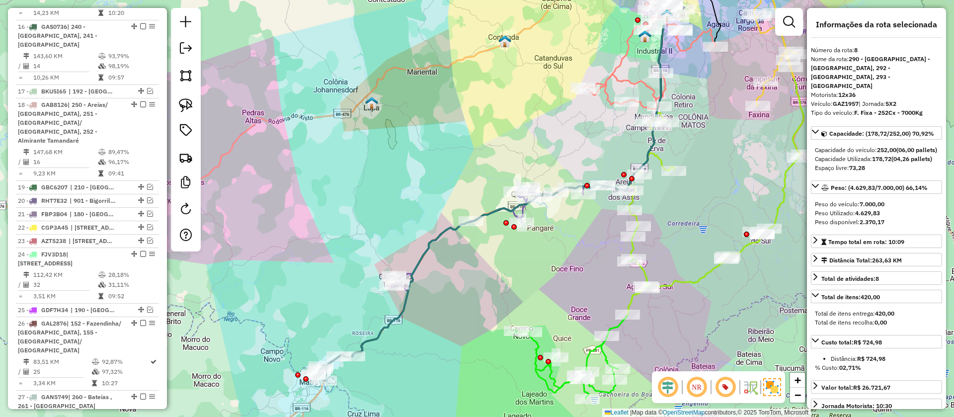
scroll to position [615, 0]
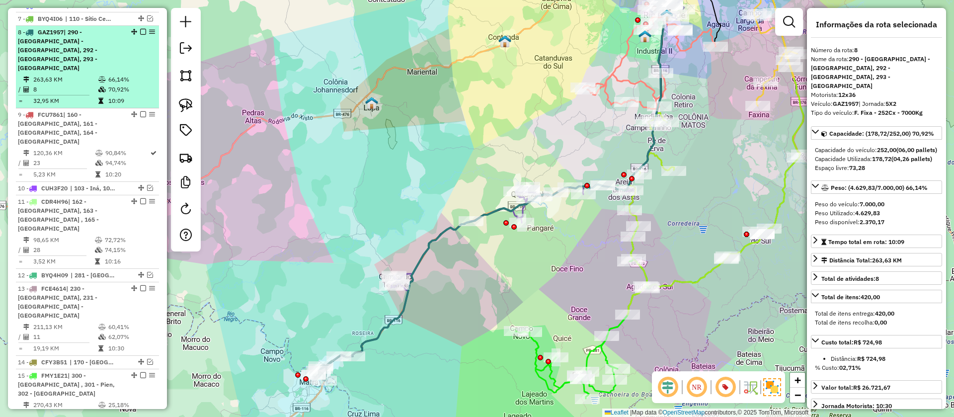
click at [142, 29] on em at bounding box center [143, 32] width 6 height 6
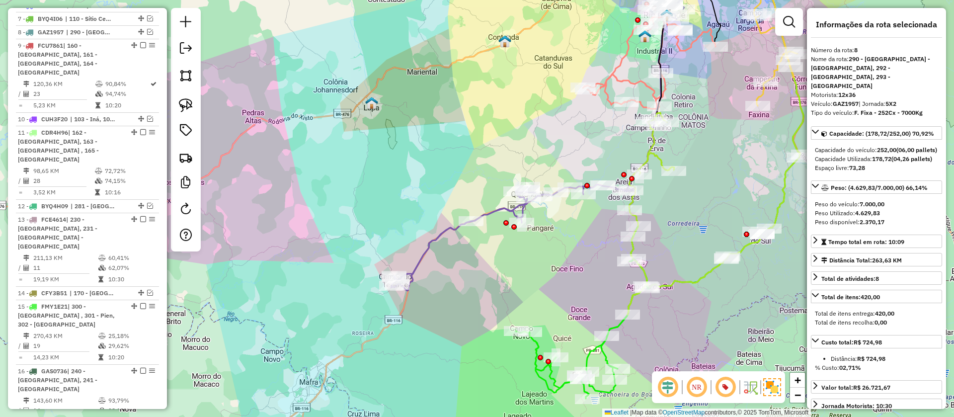
click at [448, 231] on icon at bounding box center [513, 237] width 244 height 106
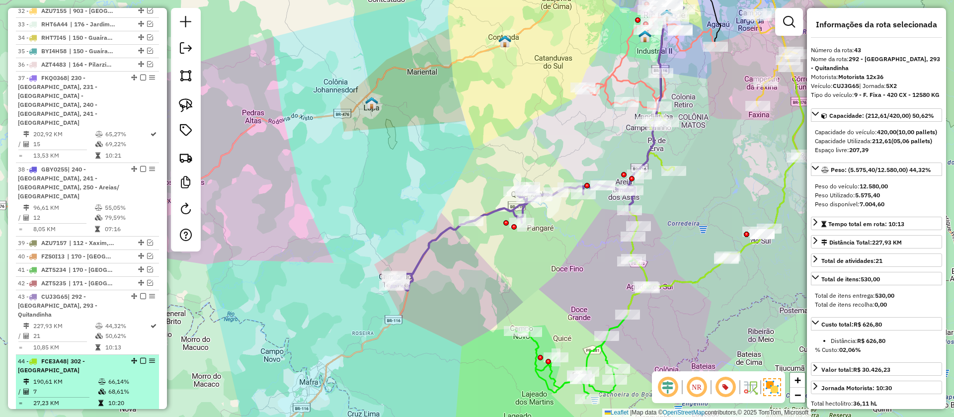
scroll to position [1722, 0]
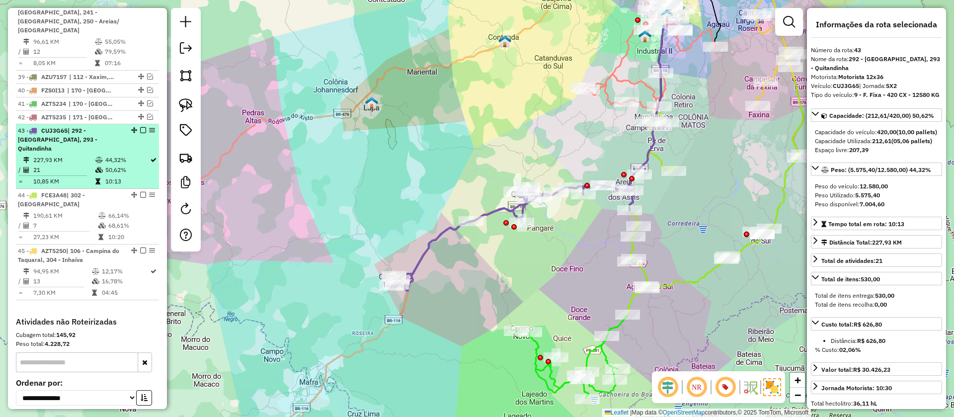
click at [140, 127] on em at bounding box center [143, 130] width 6 height 6
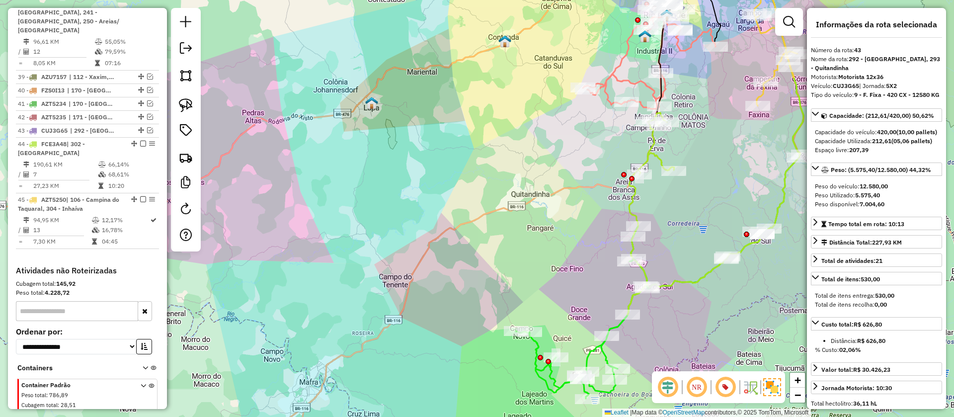
click at [657, 150] on icon at bounding box center [650, 214] width 47 height 202
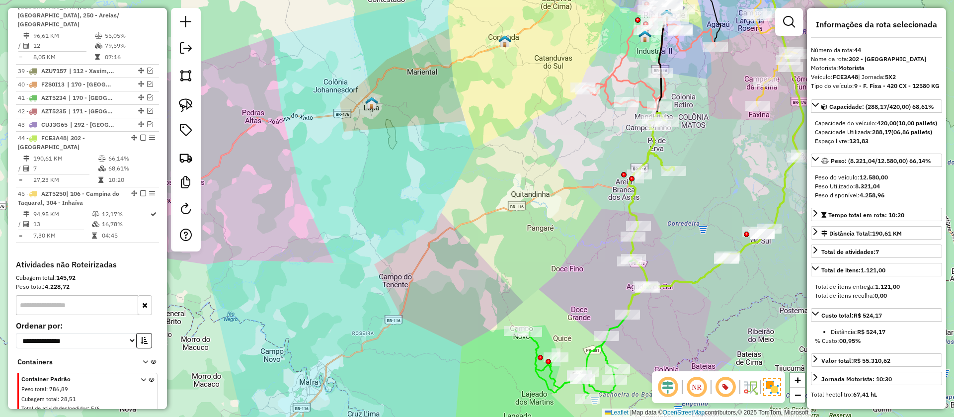
scroll to position [1736, 0]
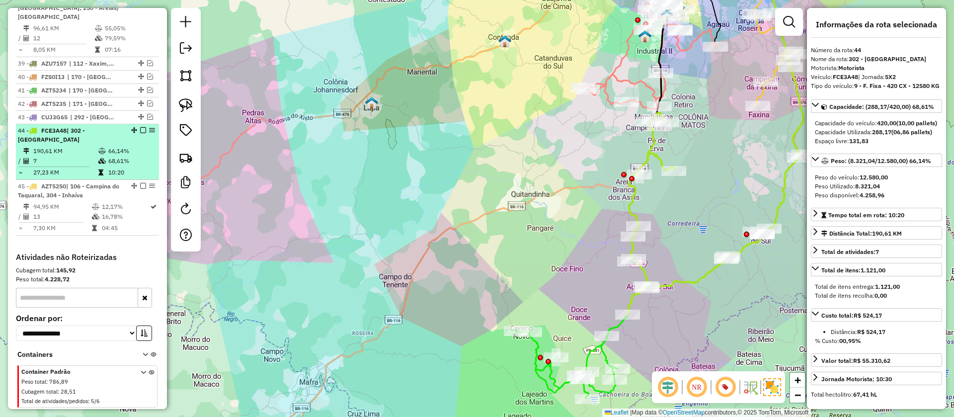
click at [140, 127] on em at bounding box center [143, 130] width 6 height 6
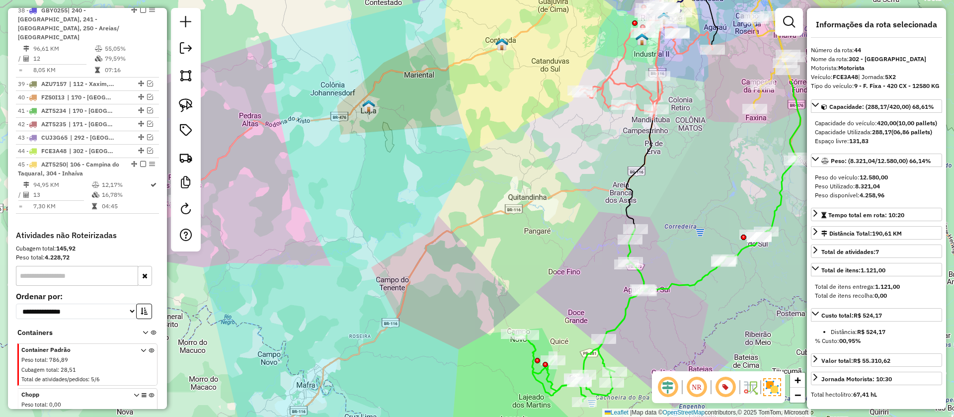
click at [629, 312] on icon at bounding box center [579, 315] width 133 height 172
click at [629, 313] on icon at bounding box center [579, 315] width 133 height 172
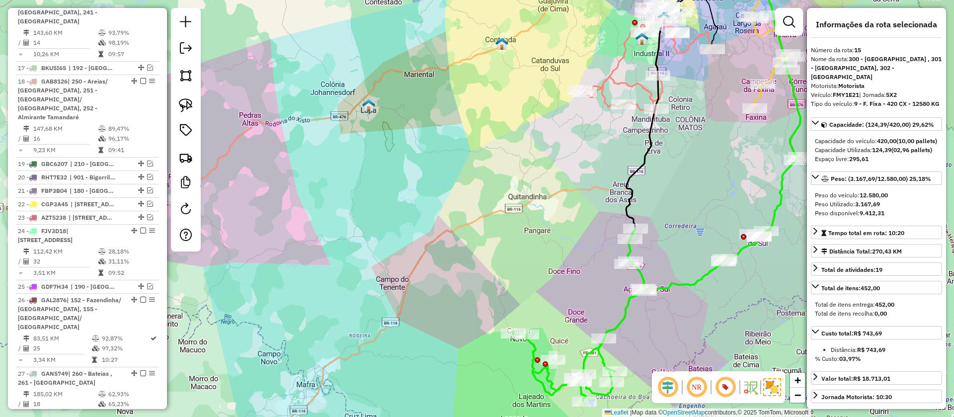
scroll to position [853, 0]
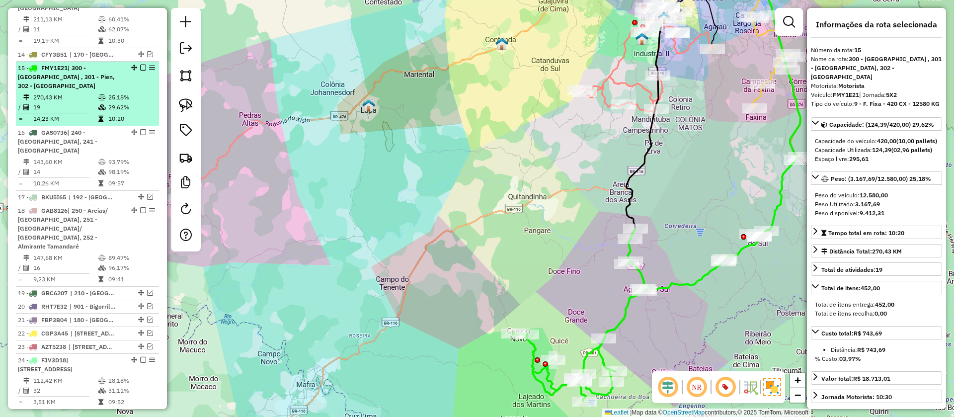
click at [140, 65] on em at bounding box center [143, 68] width 6 height 6
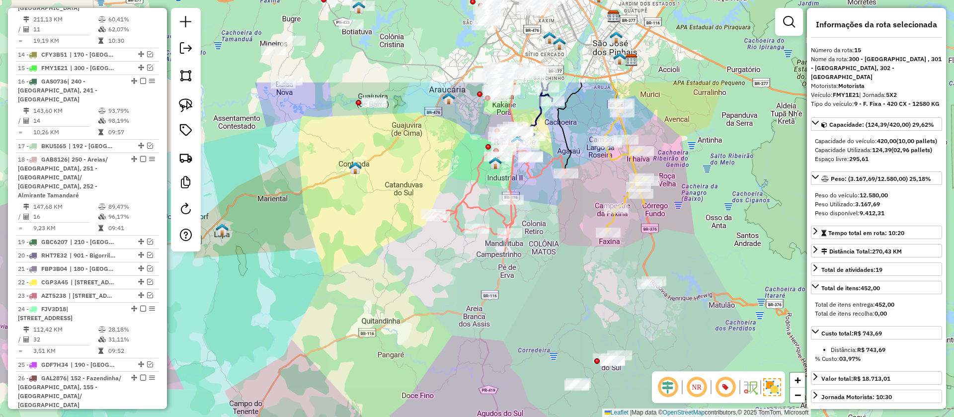
drag, startPoint x: 520, startPoint y: 223, endPoint x: 368, endPoint y: 349, distance: 197.2
click at [368, 349] on div "Janela de atendimento Grade de atendimento Capacidade Transportadoras Veículos …" at bounding box center [477, 208] width 954 height 417
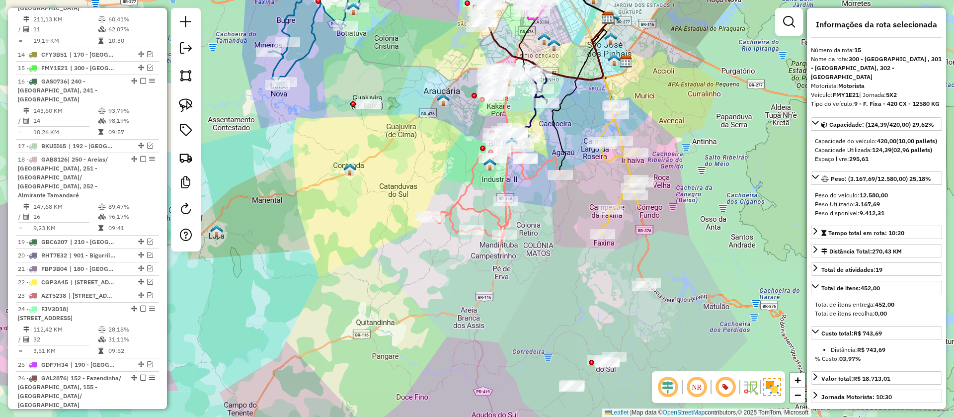
click at [463, 188] on icon at bounding box center [521, 120] width 178 height 205
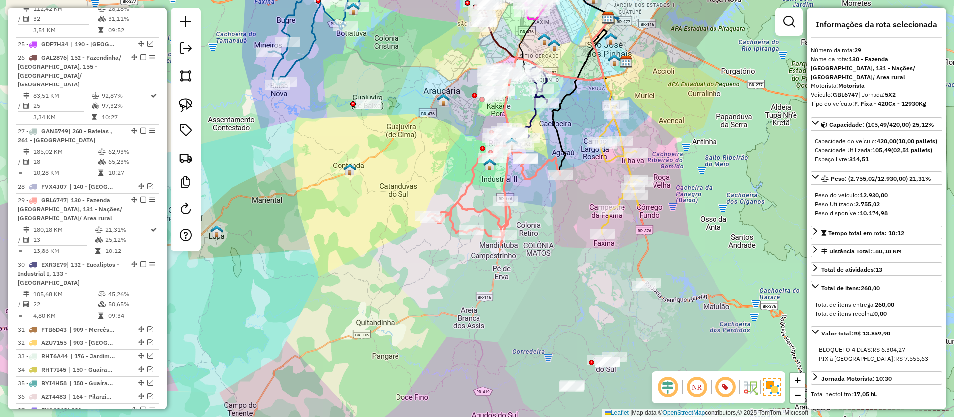
scroll to position [1279, 0]
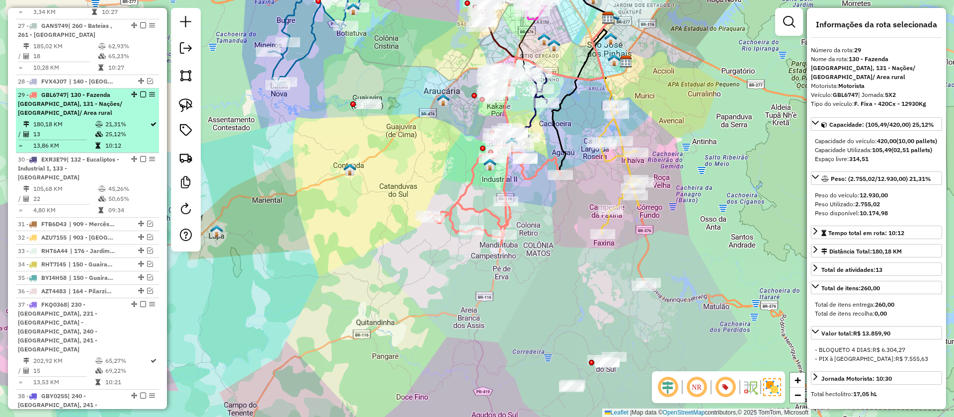
click at [143, 91] on em at bounding box center [143, 94] width 6 height 6
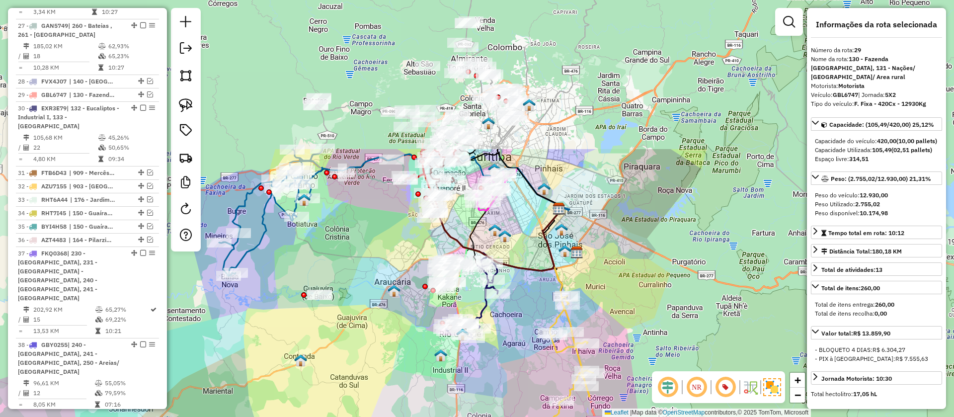
drag, startPoint x: 501, startPoint y: 212, endPoint x: 452, endPoint y: 403, distance: 197.4
click at [452, 403] on div "Janela de atendimento Grade de atendimento Capacidade Transportadoras Veículos …" at bounding box center [477, 208] width 954 height 417
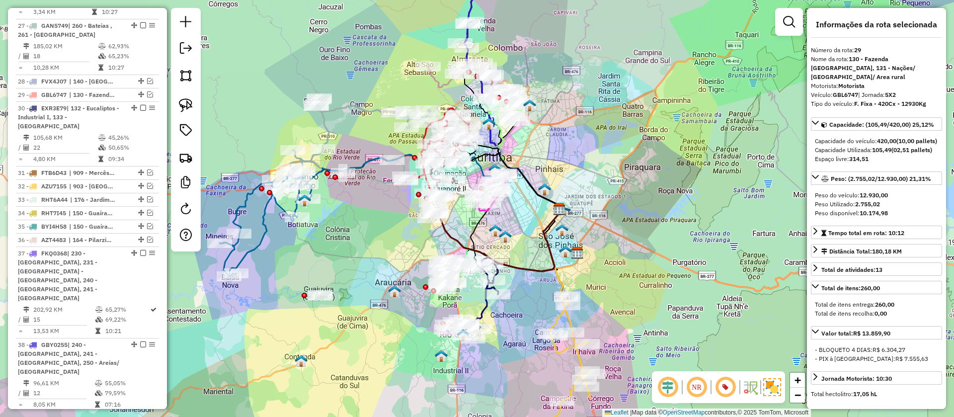
click at [482, 314] on icon at bounding box center [472, 299] width 52 height 77
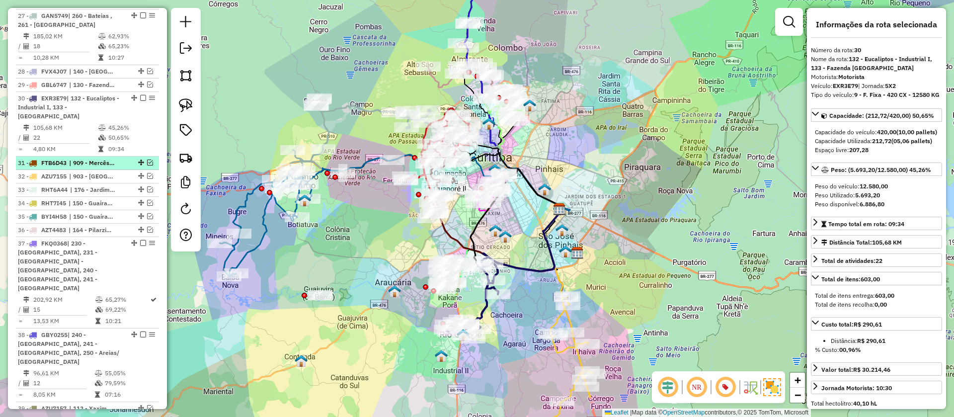
scroll to position [1292, 0]
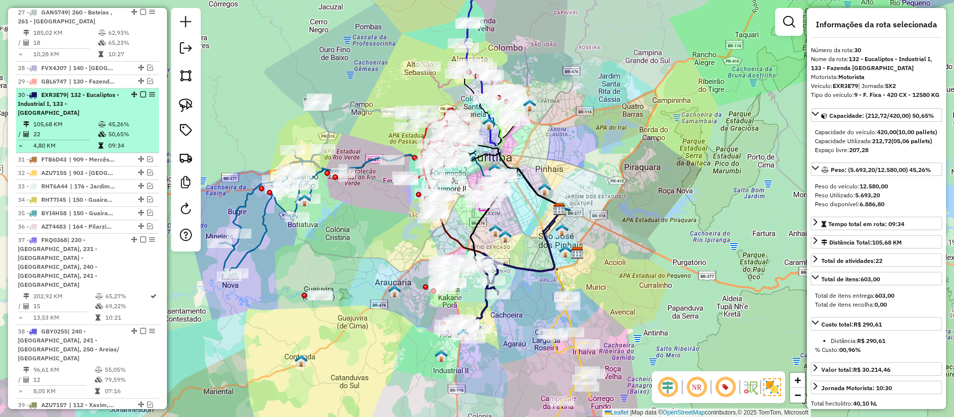
click at [140, 91] on em at bounding box center [143, 94] width 6 height 6
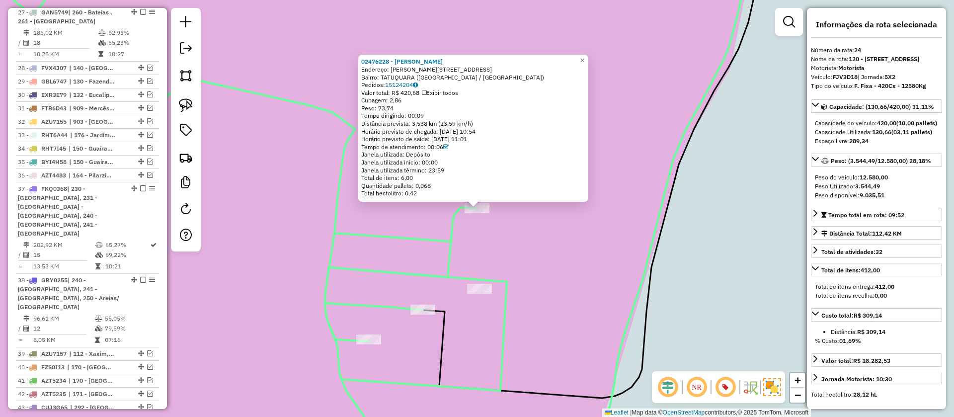
scroll to position [1067, 0]
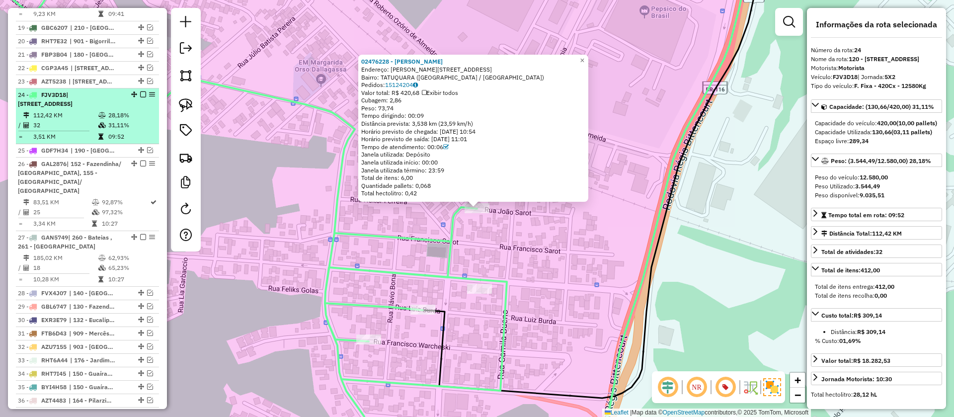
click at [142, 91] on em at bounding box center [143, 94] width 6 height 6
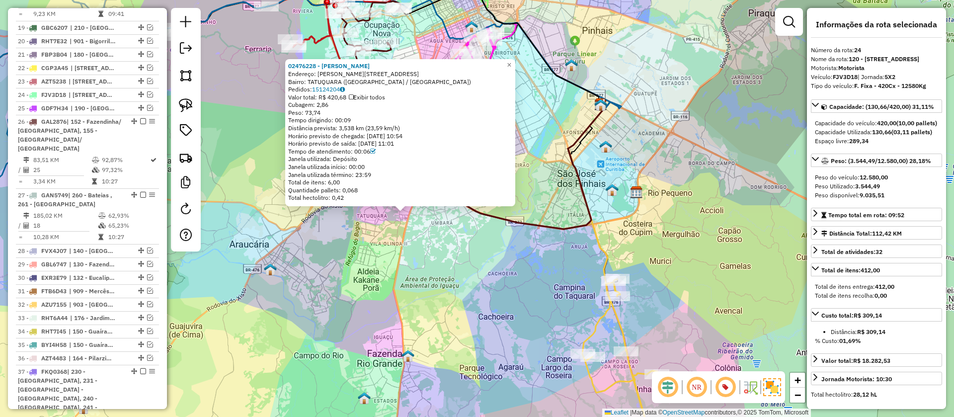
click at [503, 350] on div "02476228 - JACIRA DE OLIVEIRA D Endereço: R JOAO SAROT 210 Bairro: TATUQUARA (C…" at bounding box center [477, 208] width 954 height 417
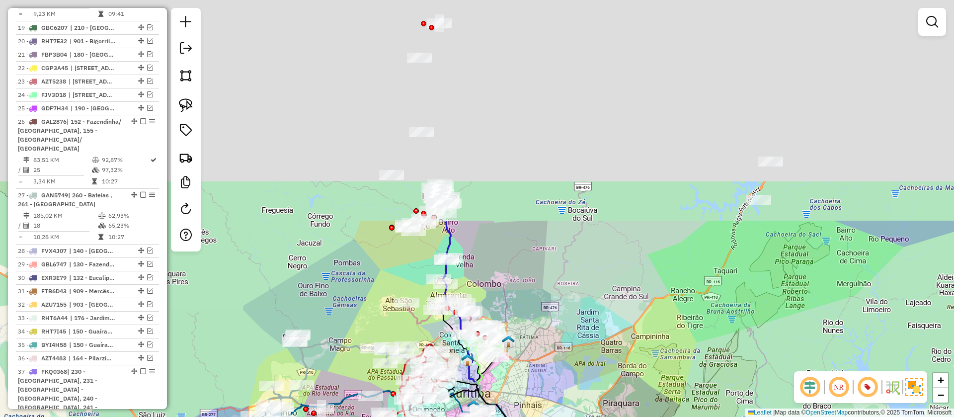
drag, startPoint x: 524, startPoint y: 129, endPoint x: 546, endPoint y: 393, distance: 264.7
click at [546, 393] on div "Janela de atendimento Grade de atendimento Capacidade Transportadoras Veículos …" at bounding box center [477, 208] width 954 height 417
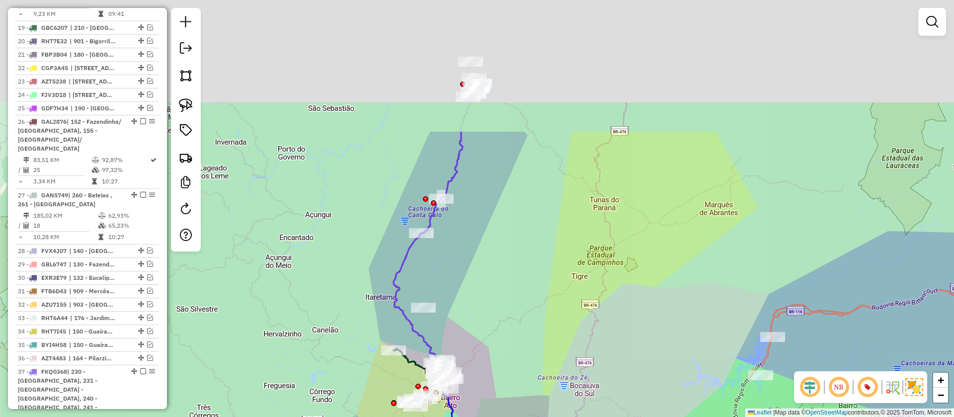
drag, startPoint x: 489, startPoint y: 119, endPoint x: 493, endPoint y: 291, distance: 172.4
click at [493, 291] on div "Janela de atendimento Grade de atendimento Capacidade Transportadoras Veículos …" at bounding box center [477, 208] width 954 height 417
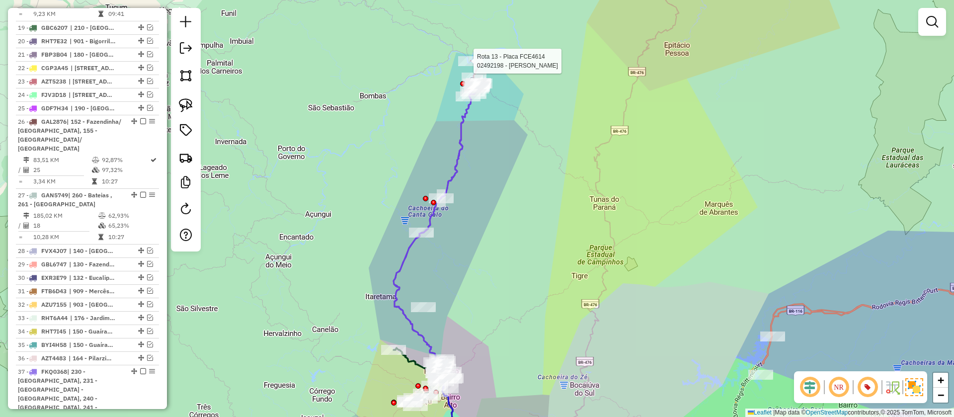
click at [474, 66] on div at bounding box center [470, 61] width 25 height 10
select select "**********"
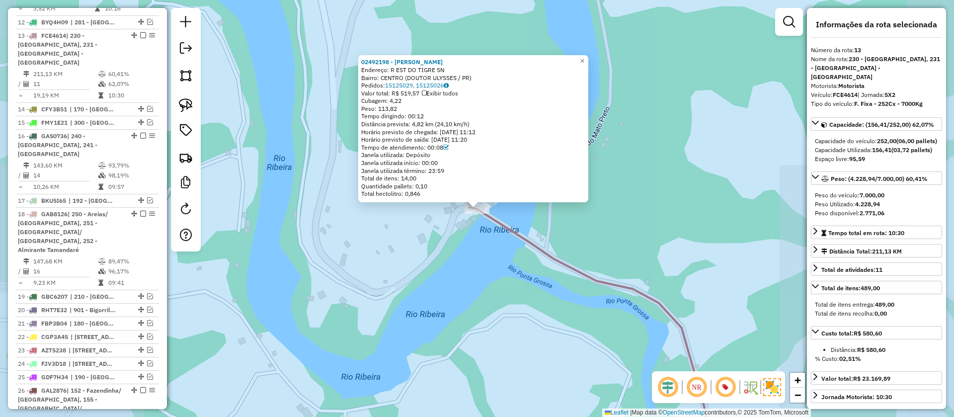
scroll to position [784, 0]
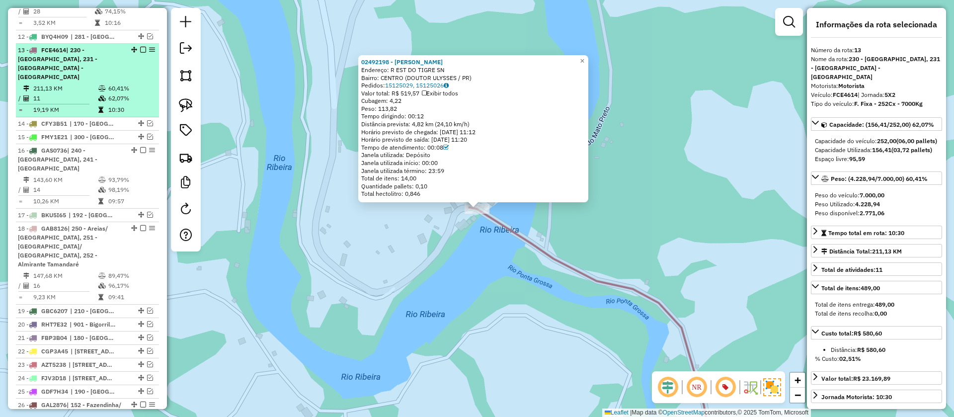
click at [143, 47] on em at bounding box center [143, 50] width 6 height 6
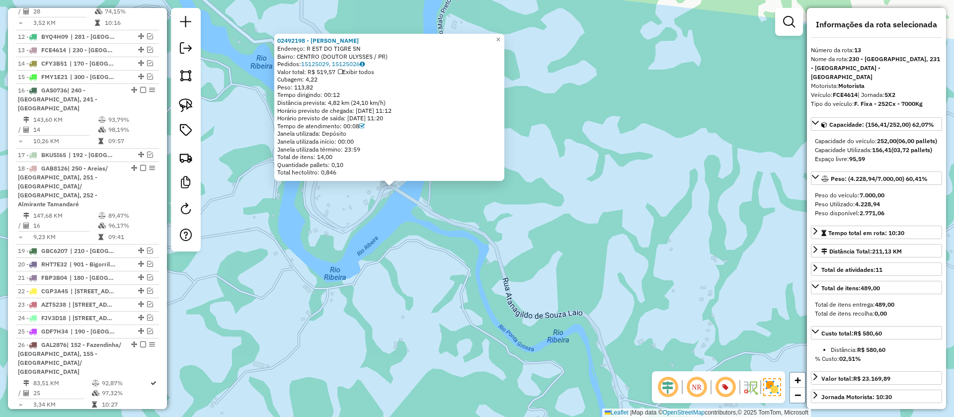
click at [314, 172] on div "Total hectolitro: 0,846" at bounding box center [389, 172] width 224 height 8
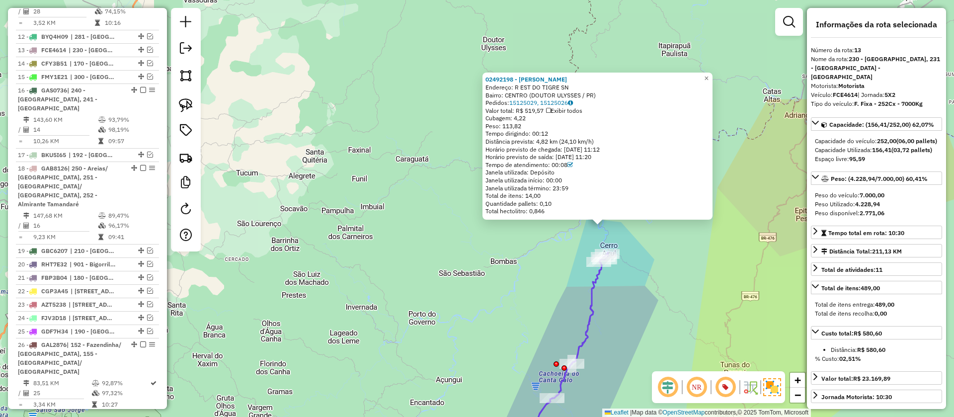
click at [589, 331] on icon at bounding box center [566, 355] width 84 height 206
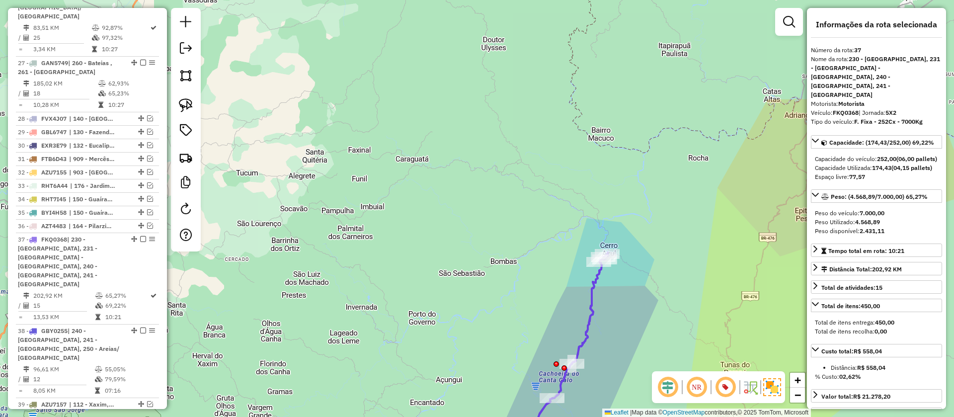
scroll to position [1293, 0]
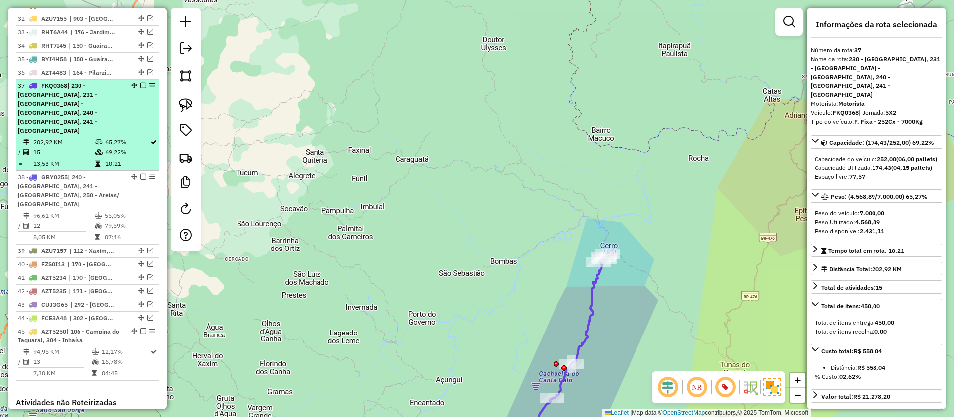
click at [140, 82] on em at bounding box center [143, 85] width 6 height 6
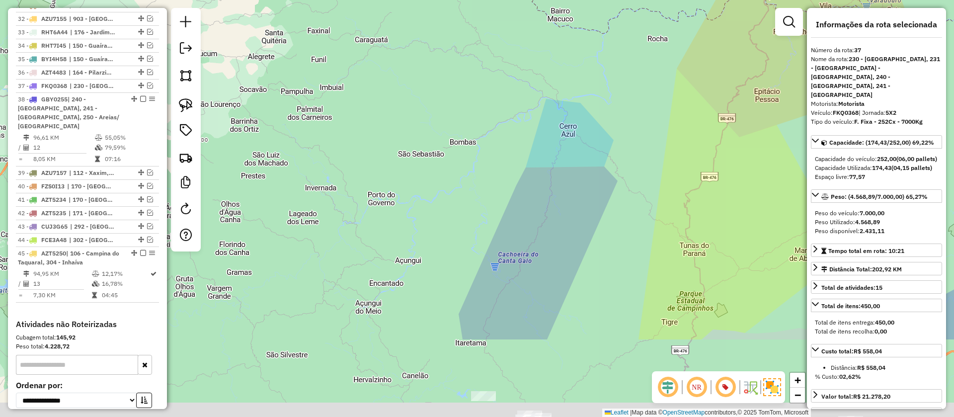
drag, startPoint x: 532, startPoint y: 288, endPoint x: 490, endPoint y: 164, distance: 130.4
click at [490, 164] on div "Janela de atendimento Grade de atendimento Capacidade Transportadoras Veículos …" at bounding box center [477, 208] width 954 height 417
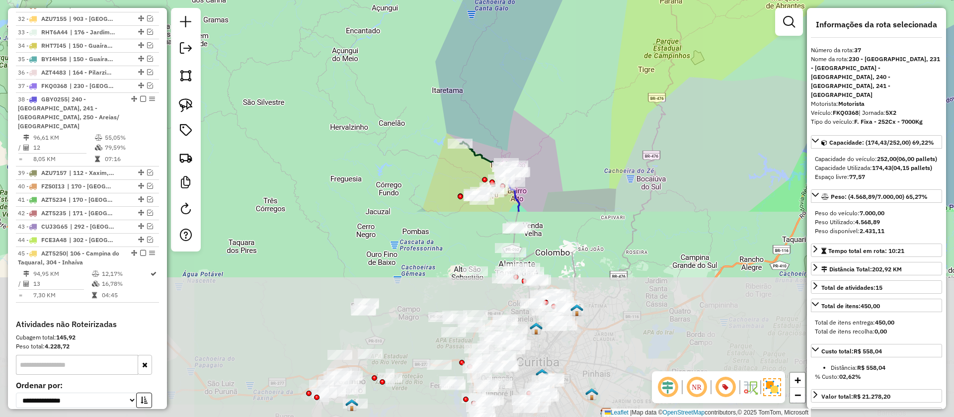
drag, startPoint x: 591, startPoint y: 318, endPoint x: 568, endPoint y: 72, distance: 248.0
click at [568, 72] on div "Janela de atendimento Grade de atendimento Capacidade Transportadoras Veículos …" at bounding box center [477, 208] width 954 height 417
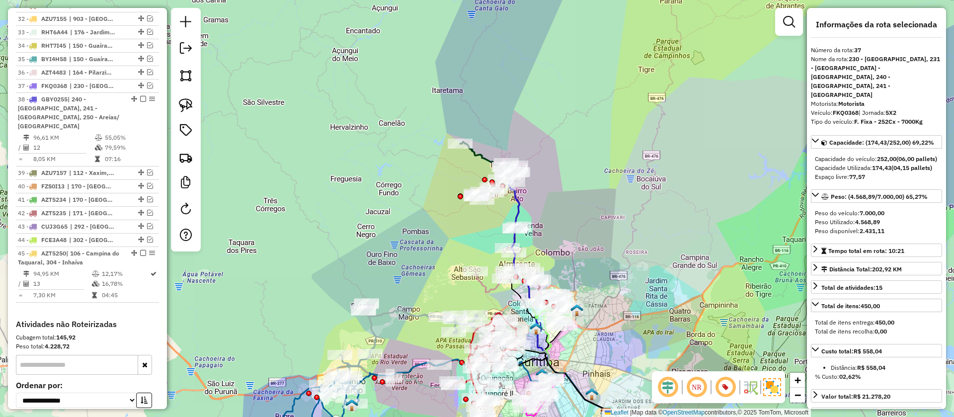
click at [480, 156] on icon at bounding box center [484, 171] width 48 height 58
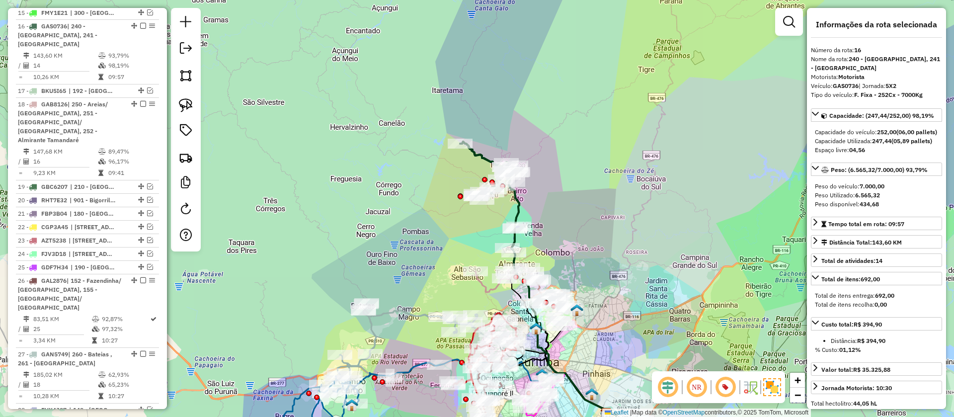
scroll to position [824, 0]
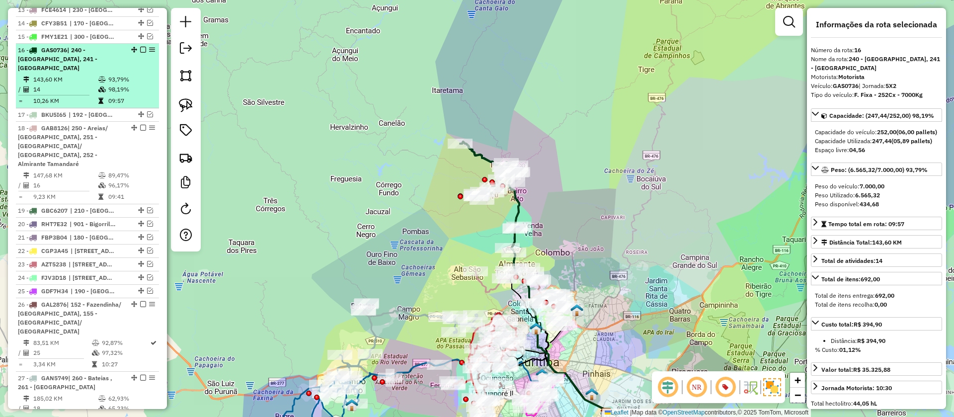
click at [140, 47] on em at bounding box center [143, 50] width 6 height 6
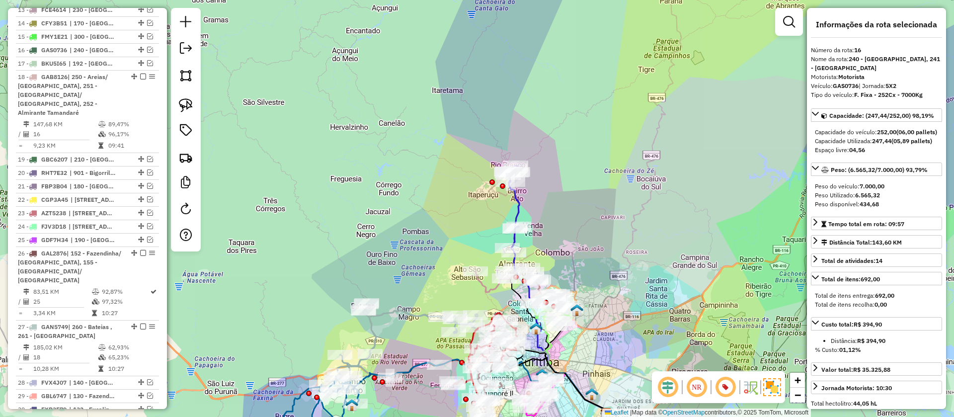
click at [517, 198] on icon at bounding box center [512, 196] width 13 height 62
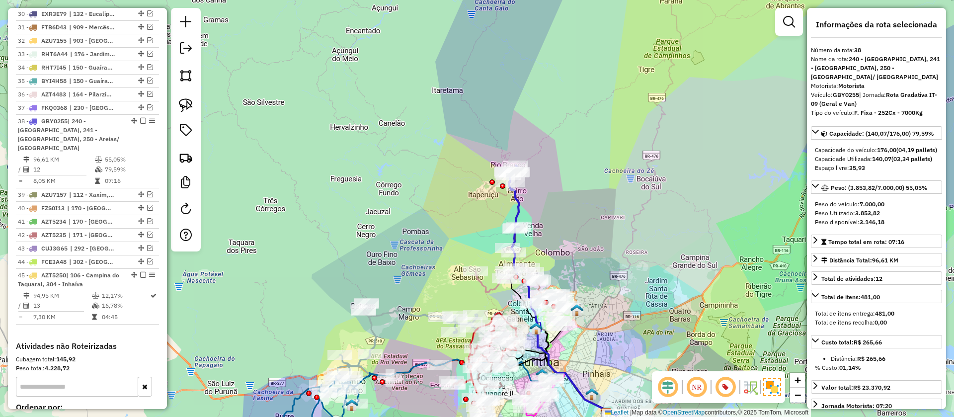
scroll to position [1264, 0]
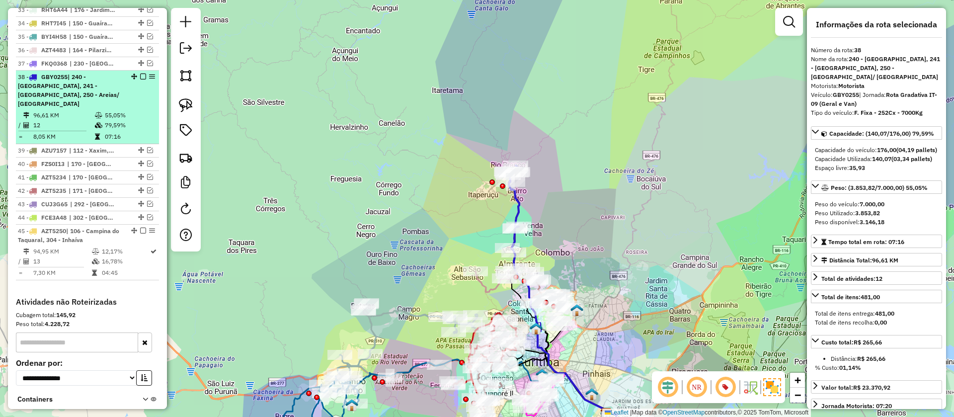
click at [140, 74] on em at bounding box center [143, 77] width 6 height 6
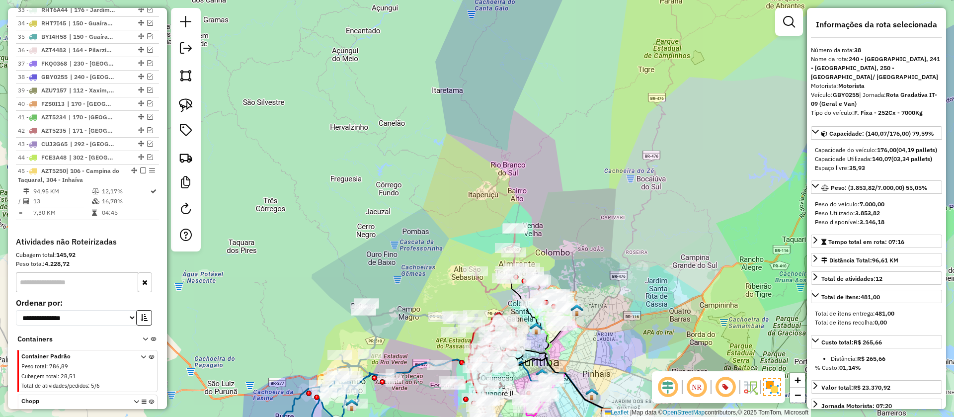
click at [489, 287] on icon at bounding box center [506, 260] width 63 height 64
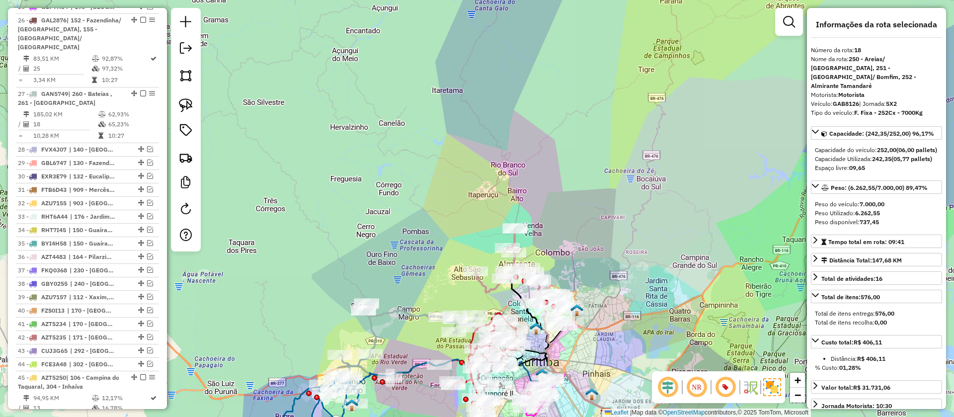
scroll to position [851, 0]
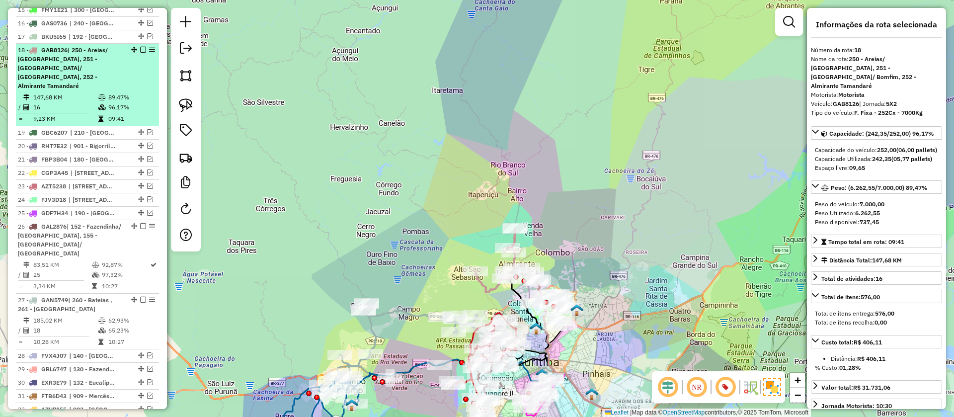
click at [143, 47] on em at bounding box center [143, 50] width 6 height 6
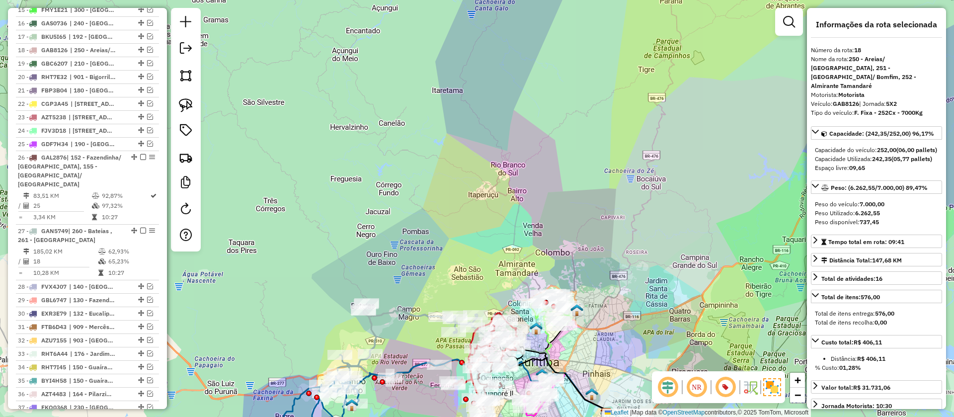
click at [548, 343] on icon at bounding box center [579, 358] width 75 height 115
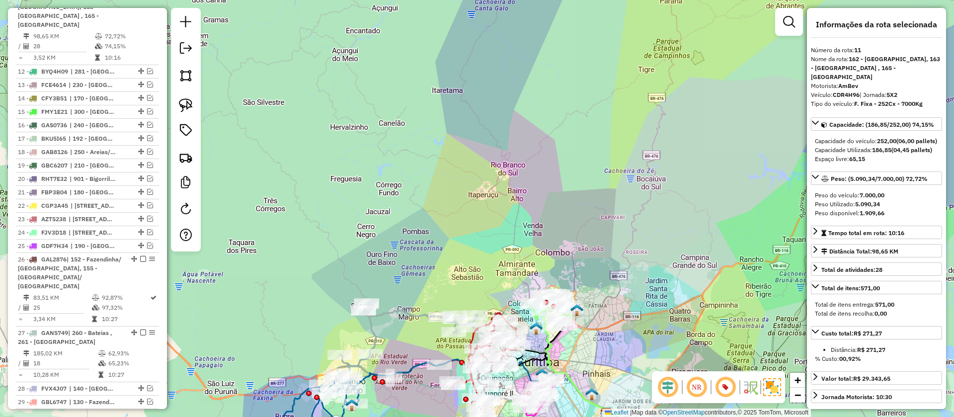
scroll to position [706, 0]
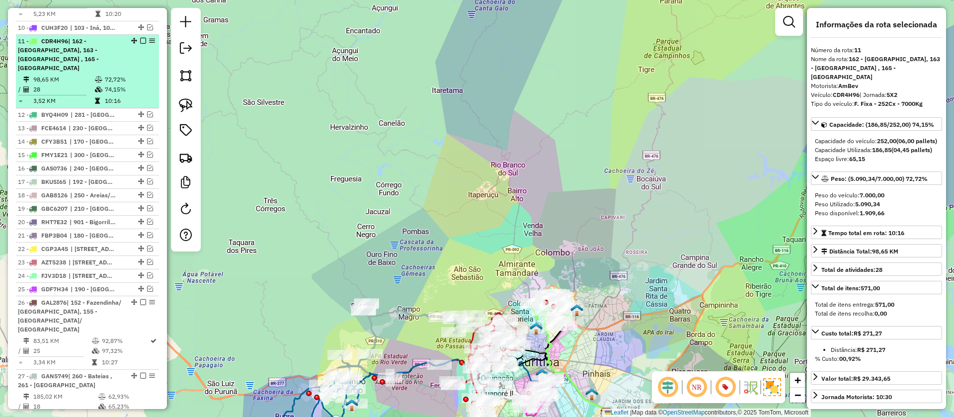
click at [140, 38] on em at bounding box center [143, 41] width 6 height 6
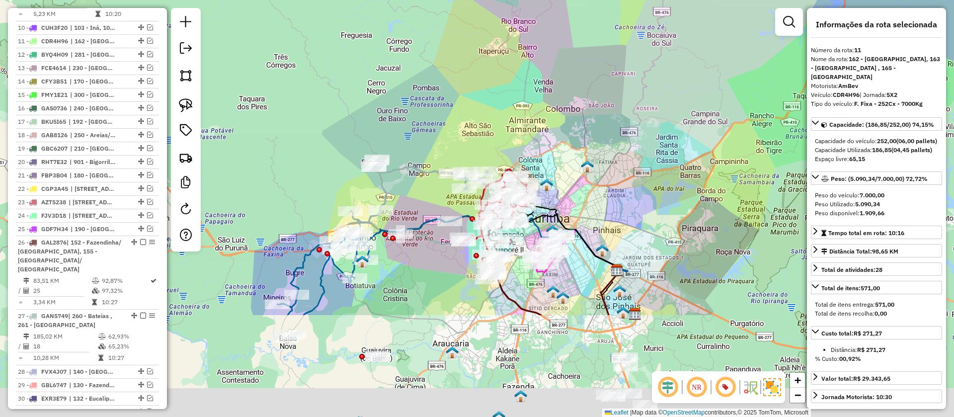
drag, startPoint x: 605, startPoint y: 281, endPoint x: 616, endPoint y: 137, distance: 145.0
click at [616, 137] on div "Janela de atendimento Grade de atendimento Capacidade Transportadoras Veículos …" at bounding box center [477, 208] width 954 height 417
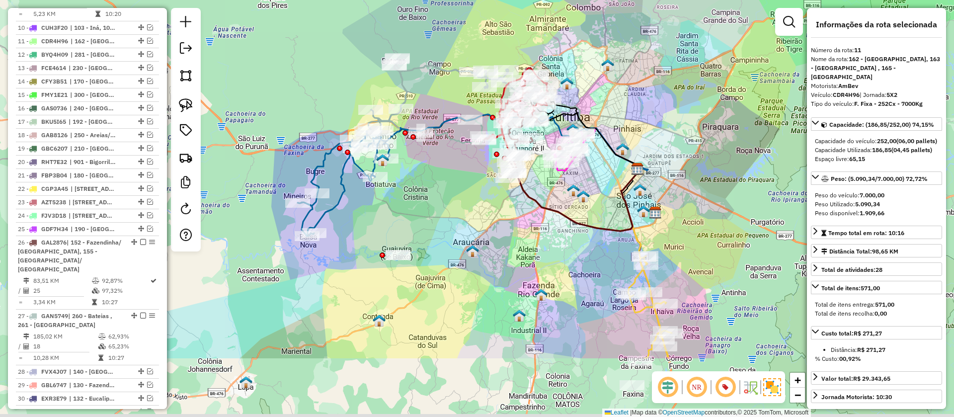
drag, startPoint x: 654, startPoint y: 296, endPoint x: 674, endPoint y: 192, distance: 105.2
click at [674, 192] on div "Janela de atendimento Grade de atendimento Capacidade Transportadoras Veículos …" at bounding box center [477, 208] width 954 height 417
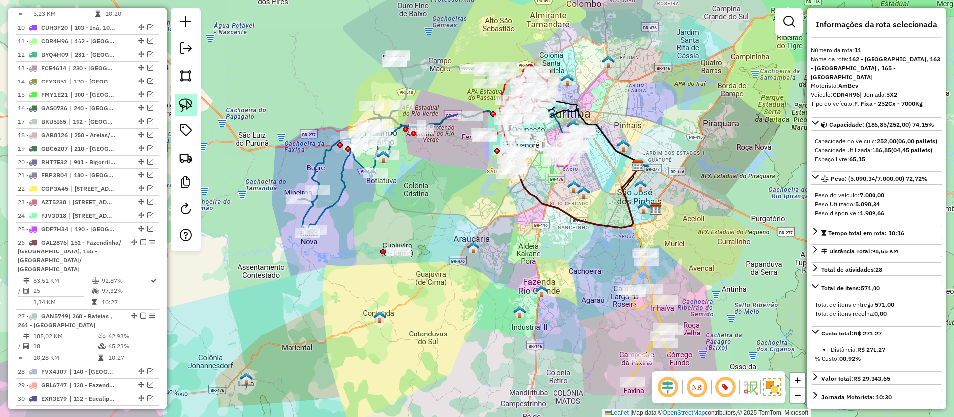
click at [189, 110] on img at bounding box center [186, 105] width 14 height 14
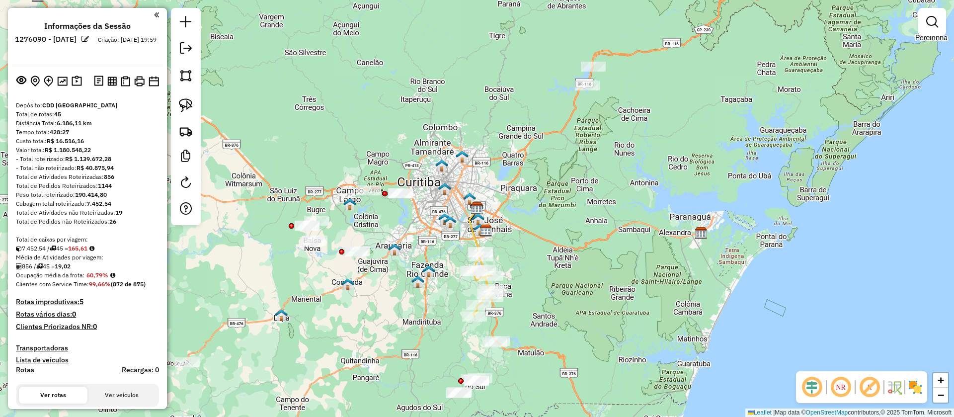
click at [874, 386] on em at bounding box center [869, 387] width 24 height 24
drag, startPoint x: 163, startPoint y: 91, endPoint x: 164, endPoint y: 104, distance: 13.0
click at [164, 104] on div "Informações da Sessão 1276090 - [DATE] Criação: [DATE] 19:59 Depósito: CDD [GEO…" at bounding box center [87, 208] width 159 height 401
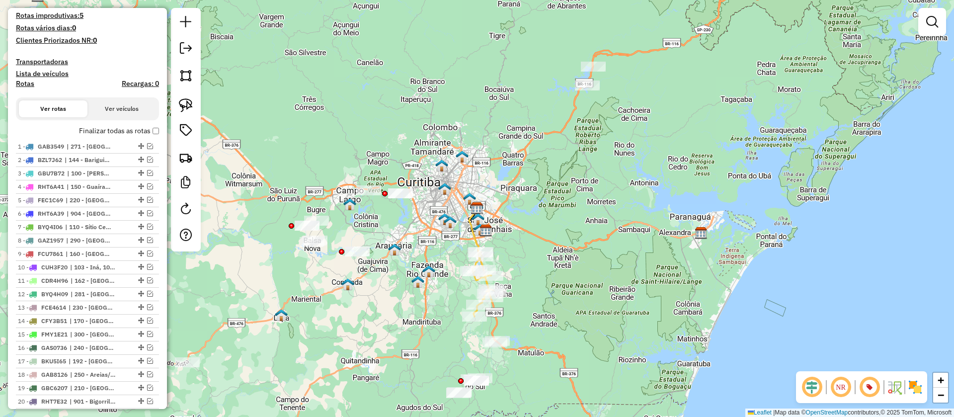
scroll to position [290, 0]
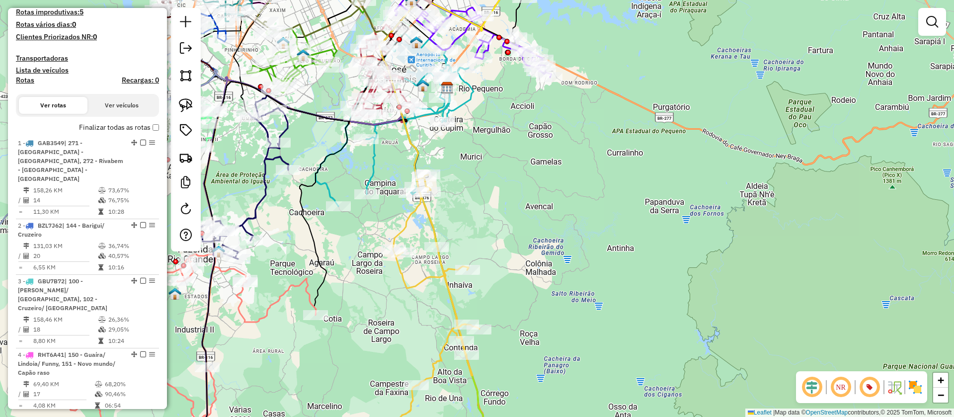
click at [407, 227] on icon at bounding box center [436, 303] width 86 height 258
select select "**********"
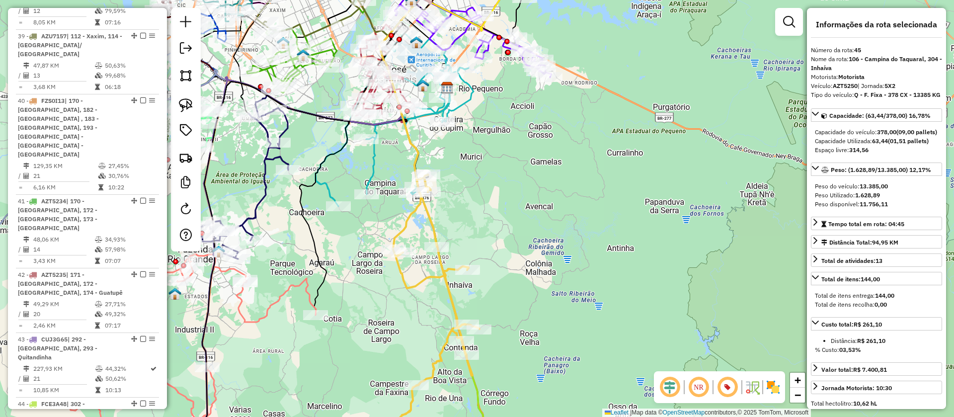
scroll to position [3155, 0]
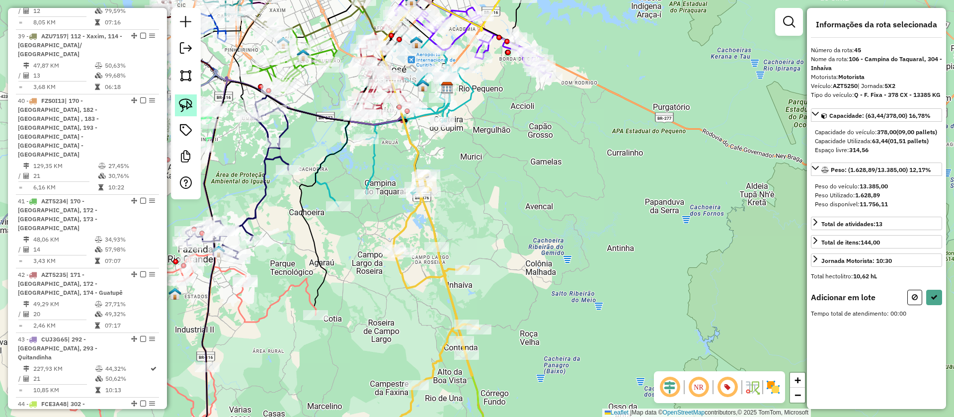
click at [190, 105] on img at bounding box center [186, 105] width 14 height 14
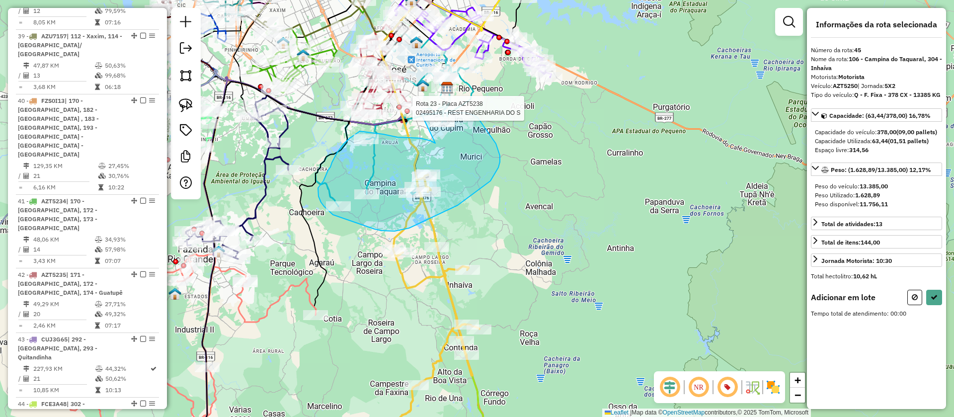
drag, startPoint x: 435, startPoint y: 143, endPoint x: 420, endPoint y: 114, distance: 32.9
click at [420, 114] on div "Rota 23 - Placa AZT5238 02441706 - CCS COMERCIO DE MEDICAMENTOS LTDA Rota 23 - …" at bounding box center [477, 208] width 954 height 417
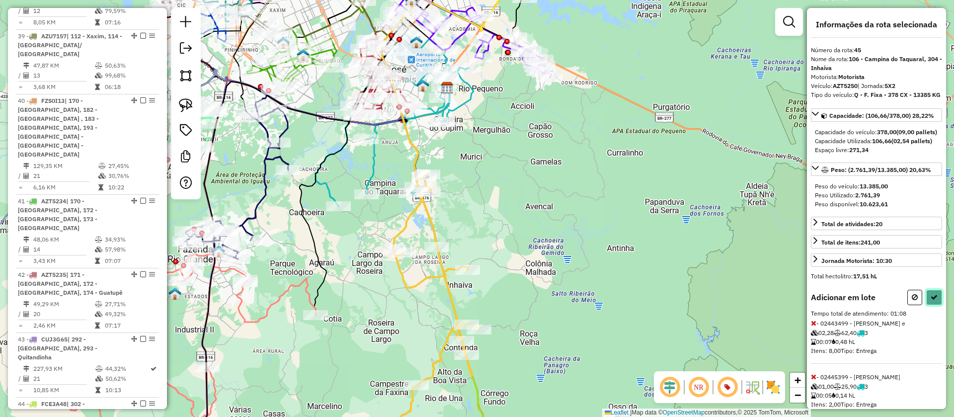
click at [932, 301] on icon at bounding box center [933, 297] width 7 height 7
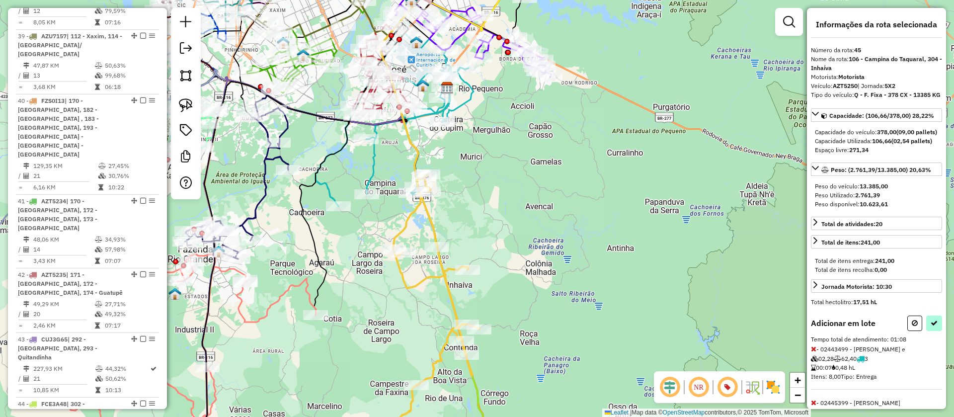
select select "**********"
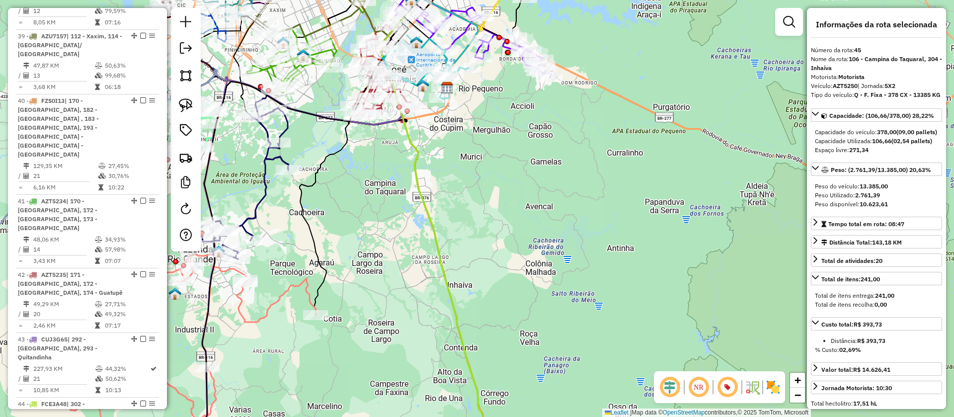
scroll to position [3112, 0]
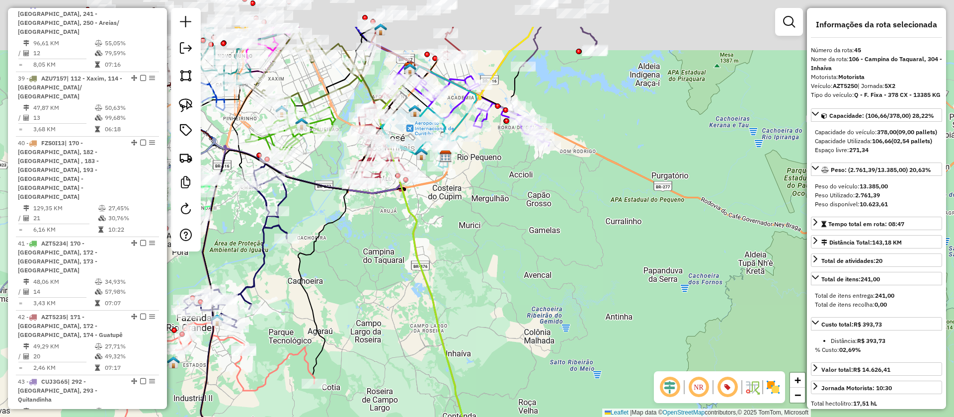
drag, startPoint x: 467, startPoint y: 138, endPoint x: 487, endPoint y: 303, distance: 165.6
click at [487, 303] on div "Janela de atendimento Grade de atendimento Capacidade Transportadoras Veículos …" at bounding box center [477, 208] width 954 height 417
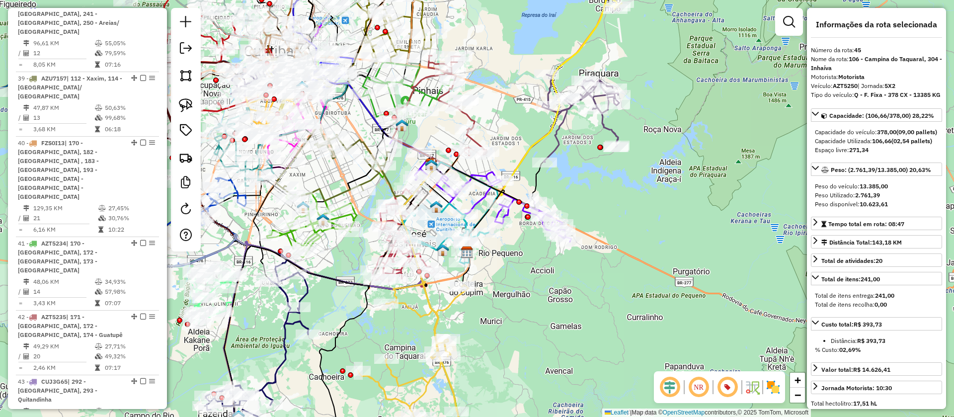
scroll to position [3155, 0]
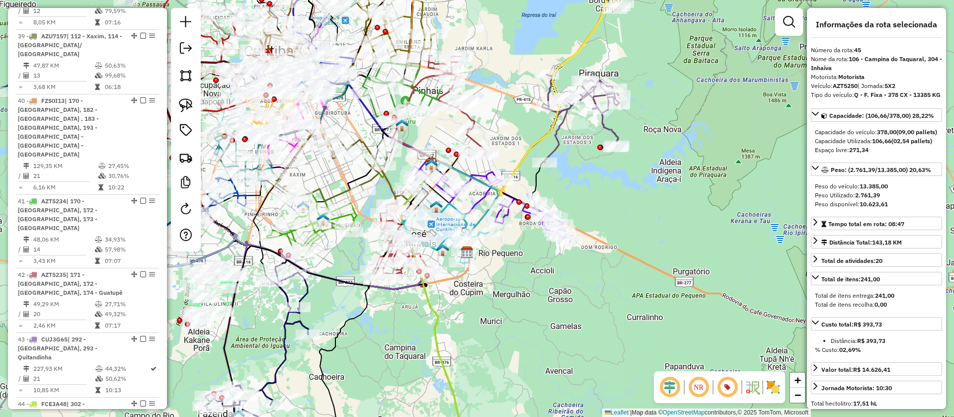
scroll to position [3112, 0]
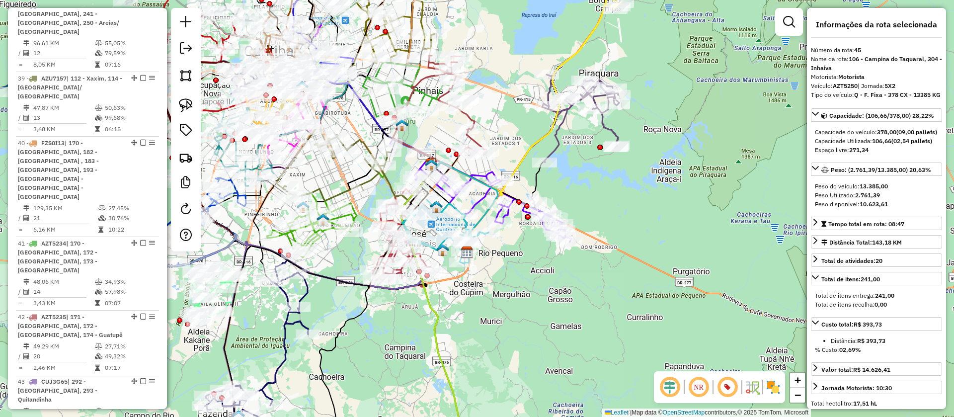
click at [479, 200] on icon at bounding box center [480, 189] width 181 height 103
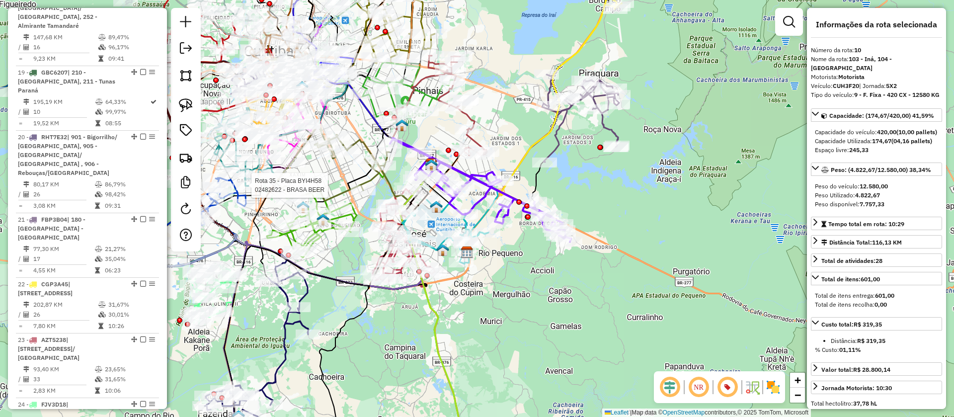
scroll to position [982, 0]
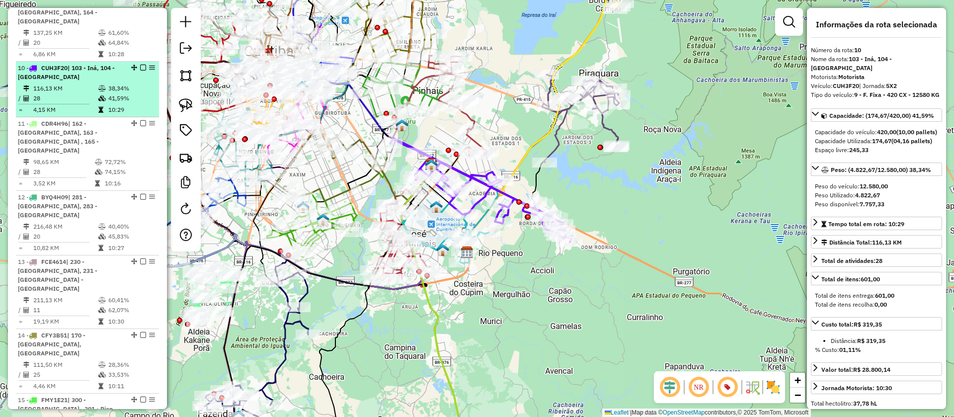
click at [140, 65] on em at bounding box center [143, 68] width 6 height 6
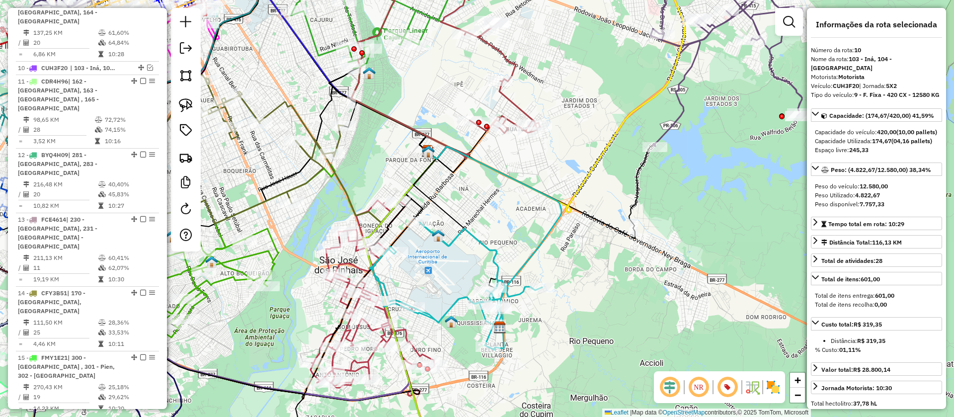
click at [331, 260] on icon at bounding box center [372, 297] width 124 height 195
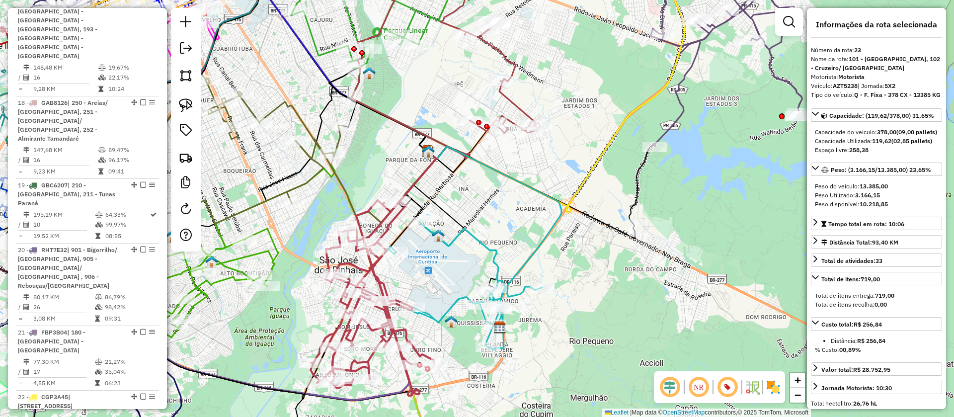
scroll to position [1725, 0]
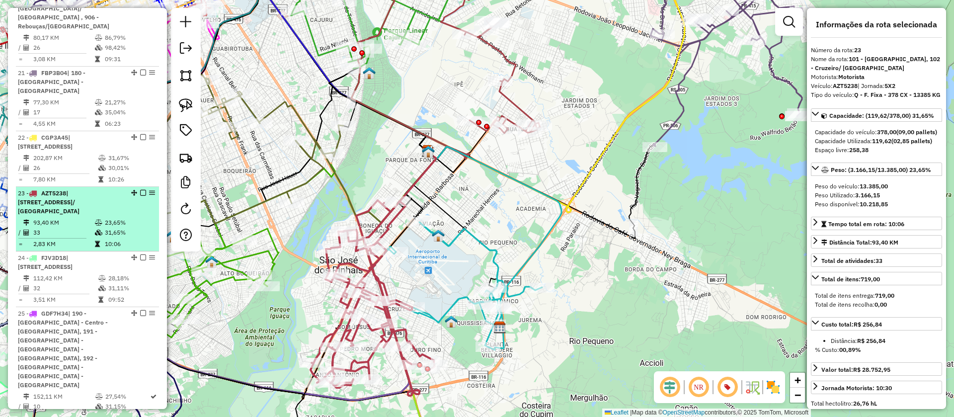
click at [138, 189] on div "23 - AZT5238 | 101 - São Jose dos Pinhais, 102 - Cruzeiro/ Costeira" at bounding box center [87, 202] width 139 height 27
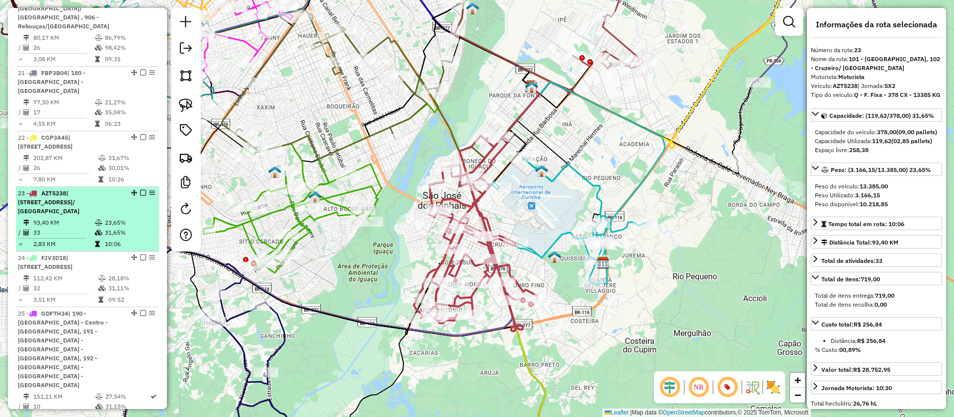
click at [141, 190] on em at bounding box center [143, 193] width 6 height 6
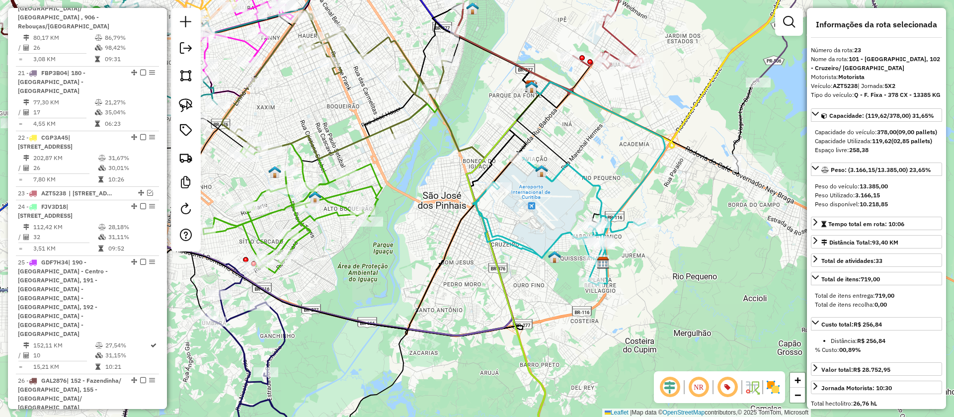
click at [537, 246] on icon at bounding box center [559, 221] width 172 height 128
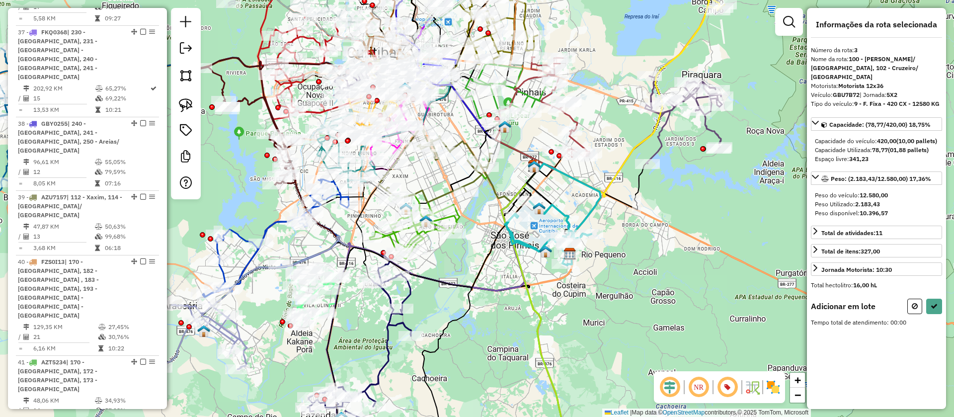
scroll to position [2866, 0]
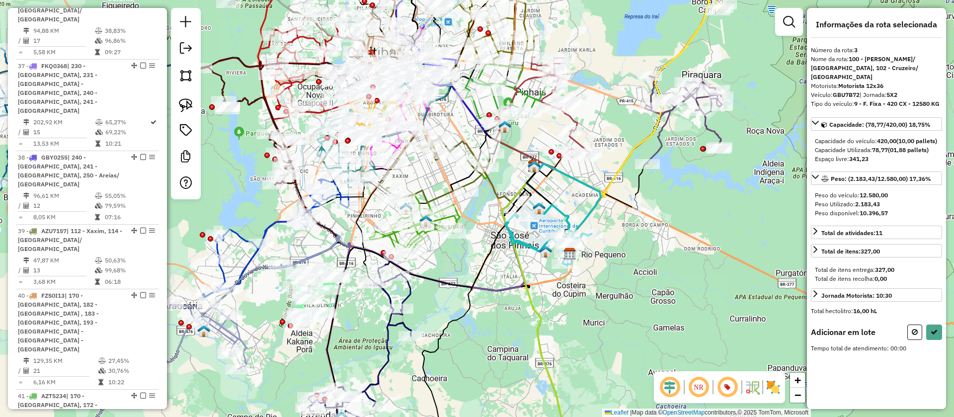
select select "**********"
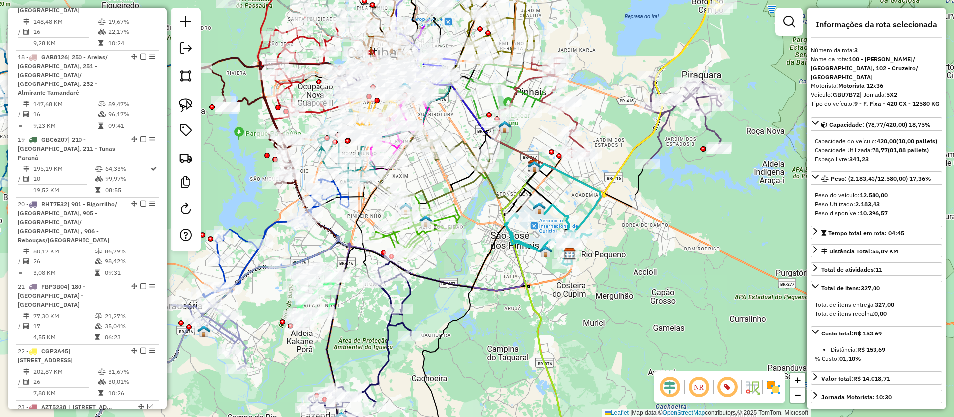
scroll to position [1504, 0]
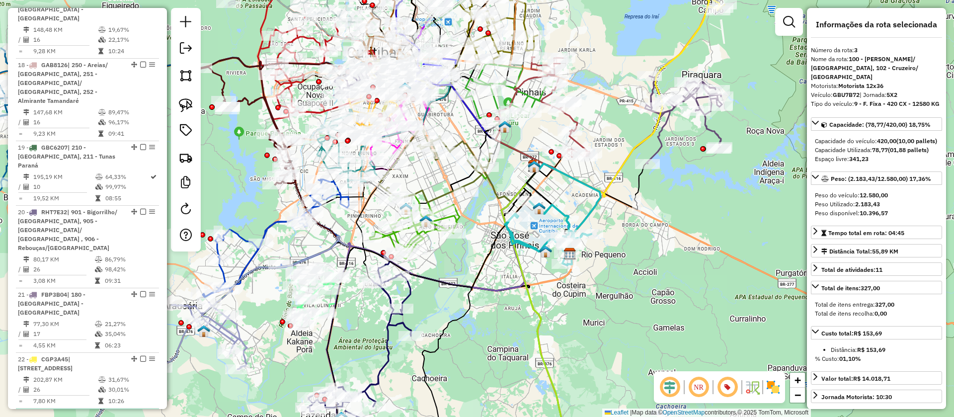
click at [148, 411] on em at bounding box center [150, 414] width 6 height 6
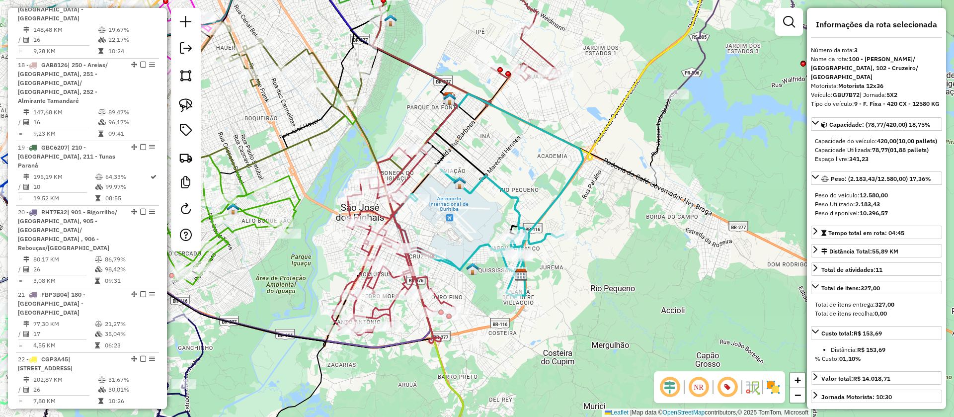
click at [502, 185] on icon at bounding box center [477, 233] width 172 height 128
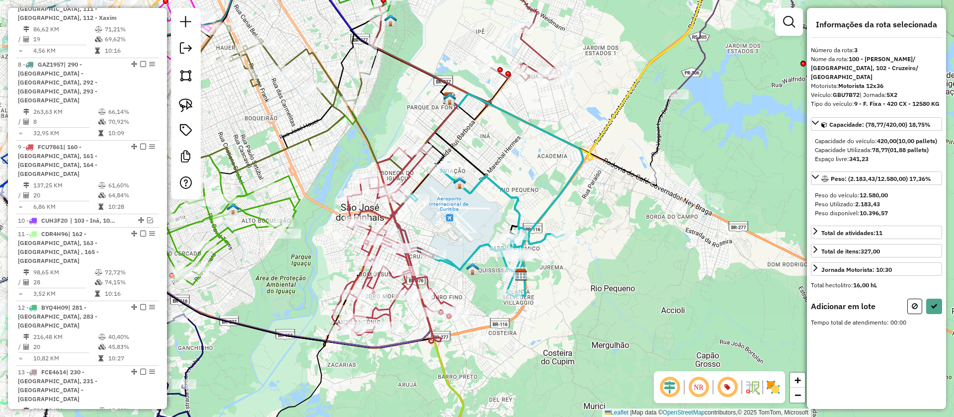
scroll to position [539, 0]
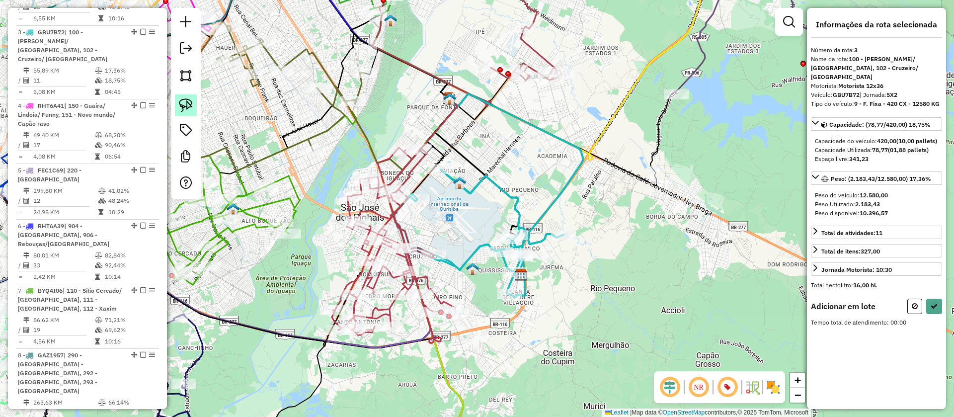
click at [184, 94] on link at bounding box center [186, 105] width 22 height 22
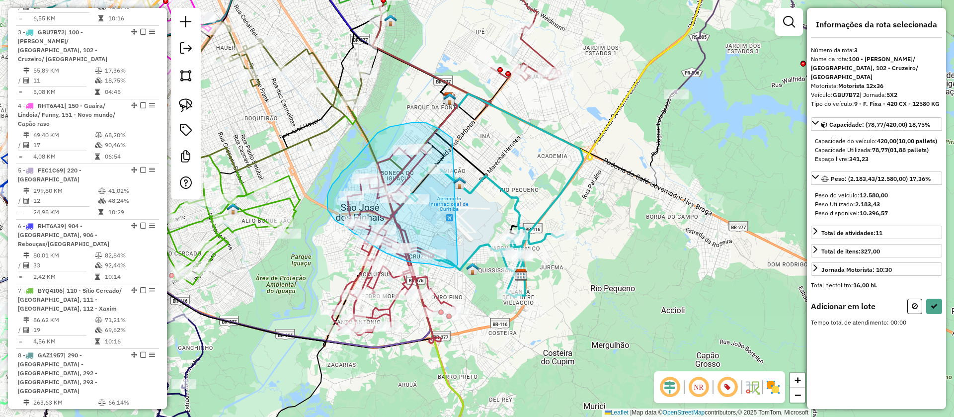
drag, startPoint x: 452, startPoint y: 138, endPoint x: 458, endPoint y: 264, distance: 125.8
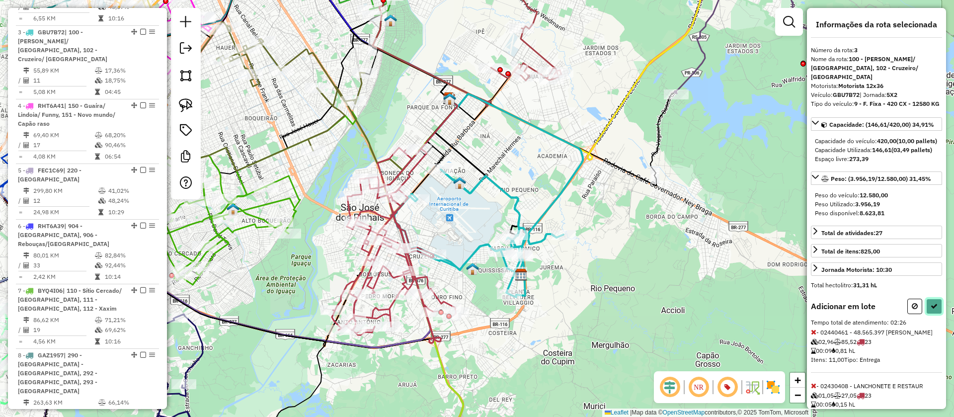
click at [932, 309] on icon at bounding box center [933, 306] width 7 height 7
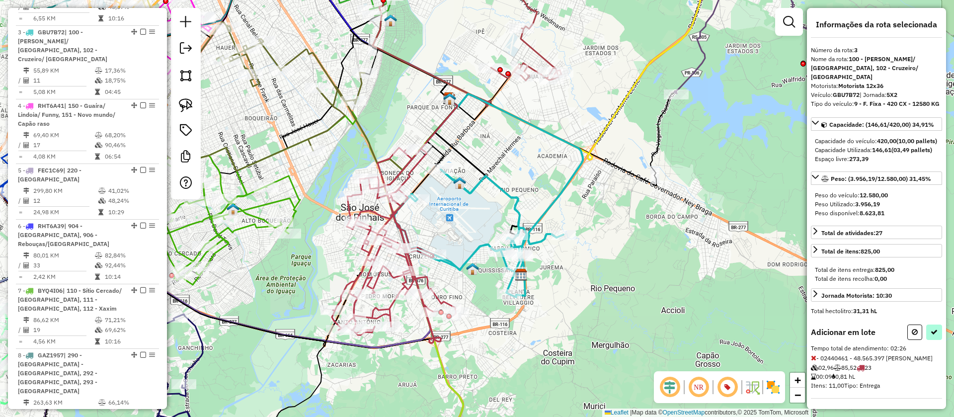
select select "**********"
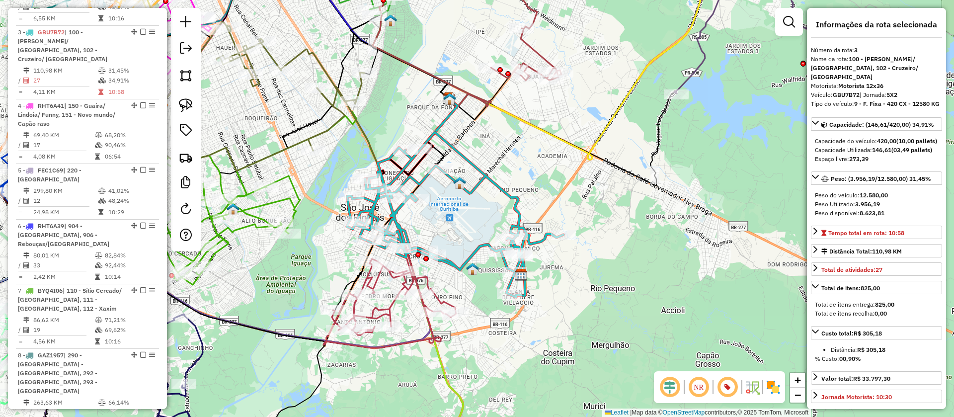
click at [451, 302] on icon at bounding box center [389, 298] width 133 height 99
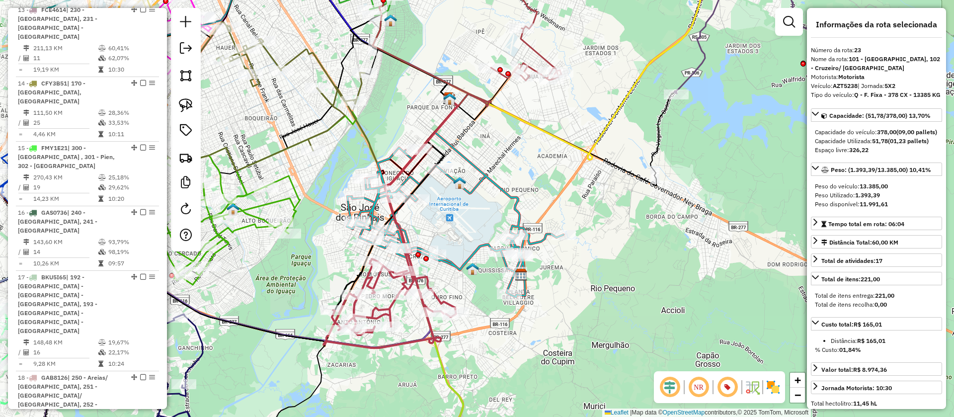
scroll to position [1725, 0]
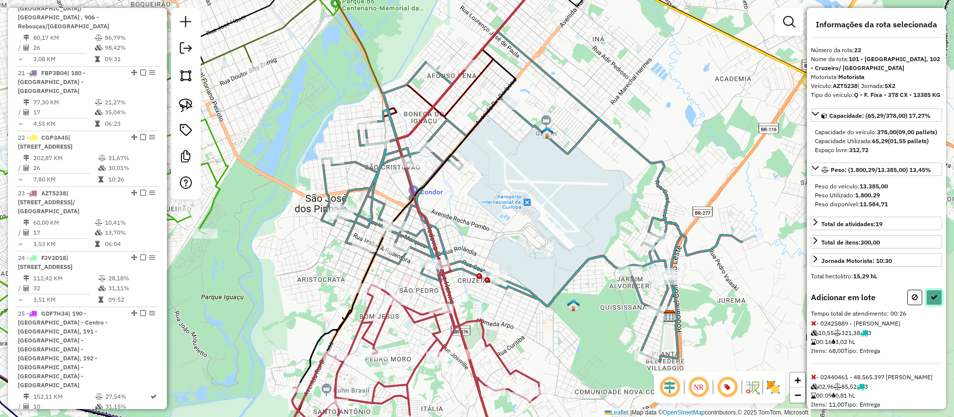
click at [934, 301] on icon at bounding box center [933, 297] width 7 height 7
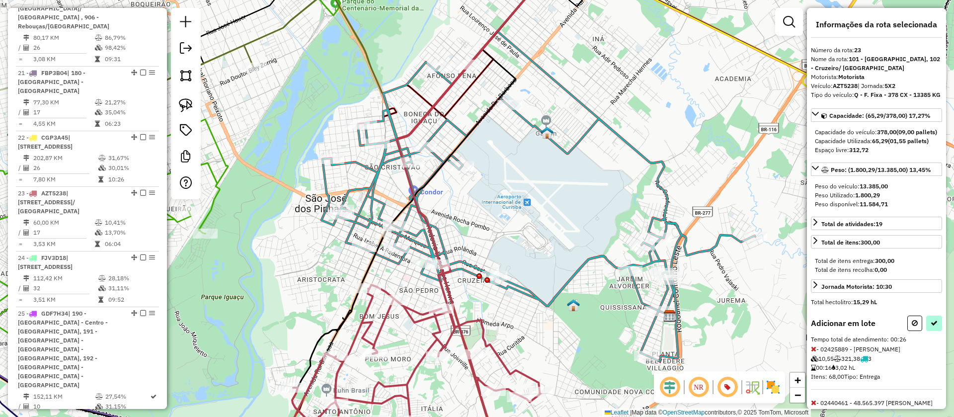
select select "**********"
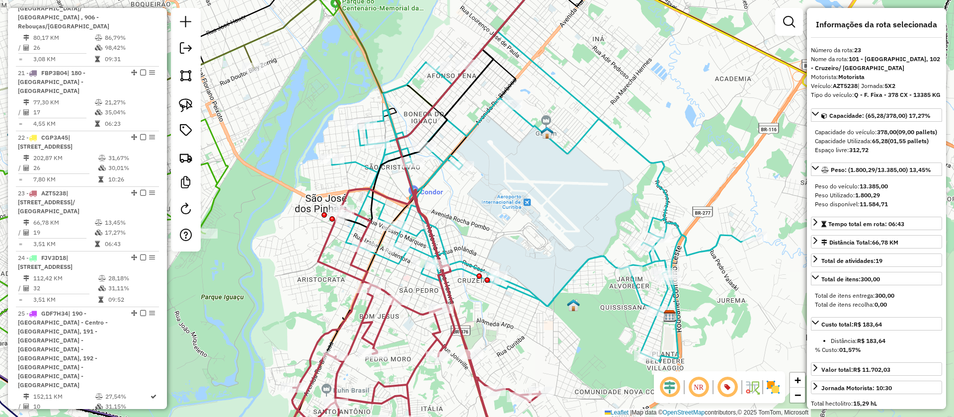
click at [415, 240] on icon at bounding box center [543, 196] width 424 height 330
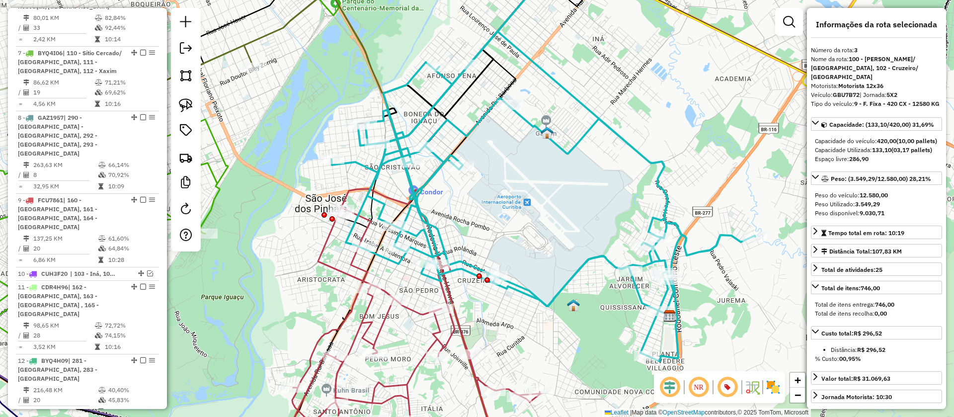
scroll to position [539, 0]
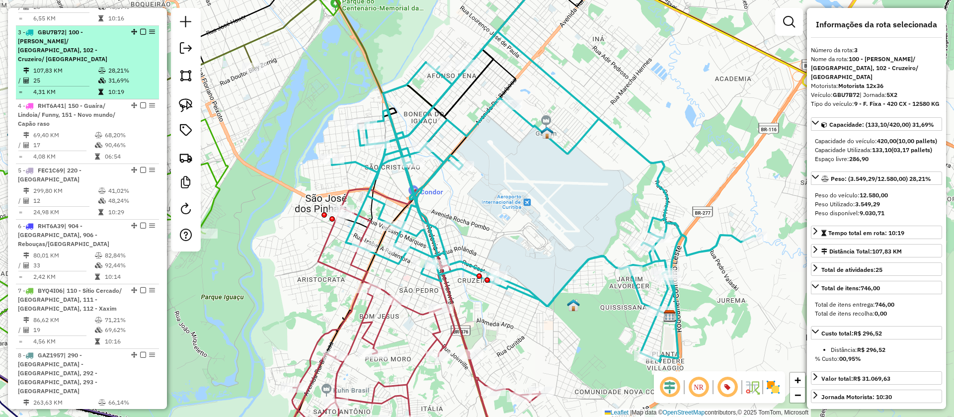
click at [142, 29] on em at bounding box center [143, 32] width 6 height 6
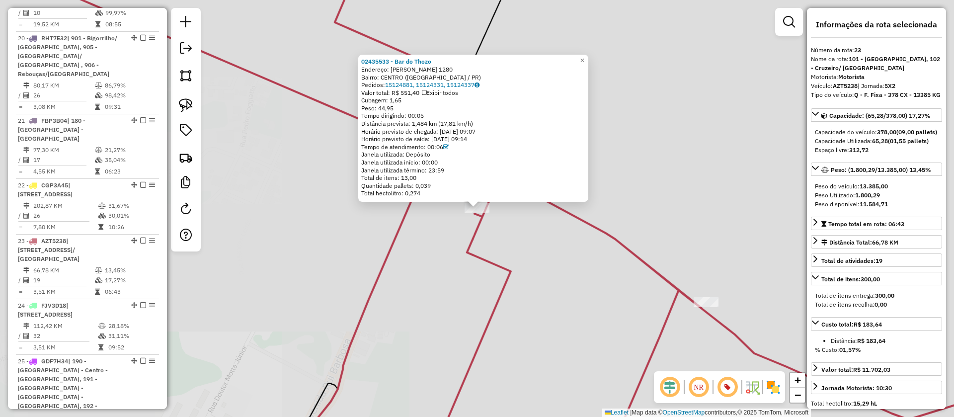
scroll to position [1674, 0]
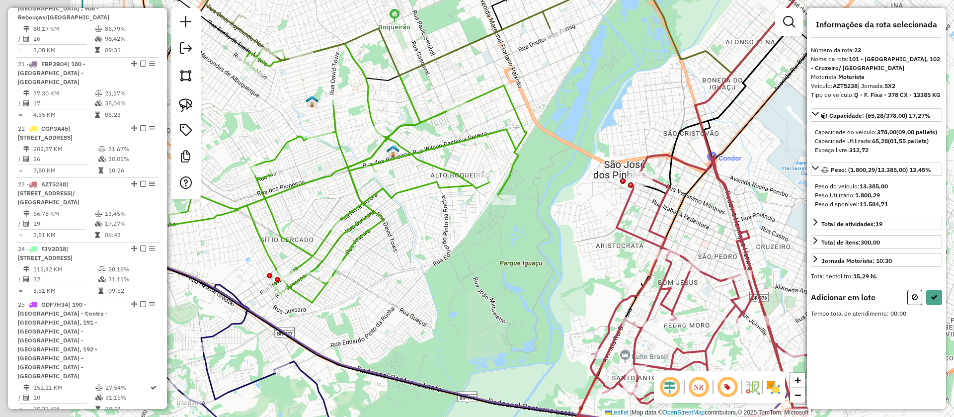
drag, startPoint x: 351, startPoint y: 273, endPoint x: 521, endPoint y: 286, distance: 170.9
click at [521, 286] on div "Janela de atendimento Grade de atendimento Capacidade Transportadoras Veículos …" at bounding box center [477, 208] width 954 height 417
click at [189, 110] on img at bounding box center [186, 105] width 14 height 14
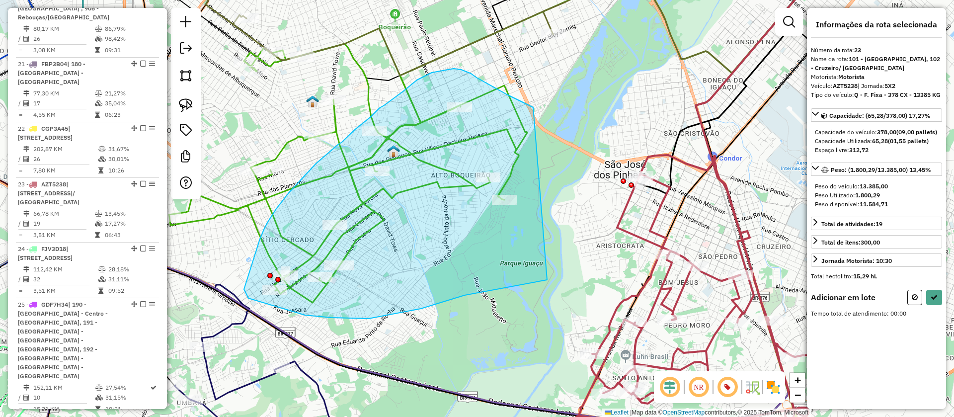
drag, startPoint x: 533, startPoint y: 107, endPoint x: 547, endPoint y: 279, distance: 172.4
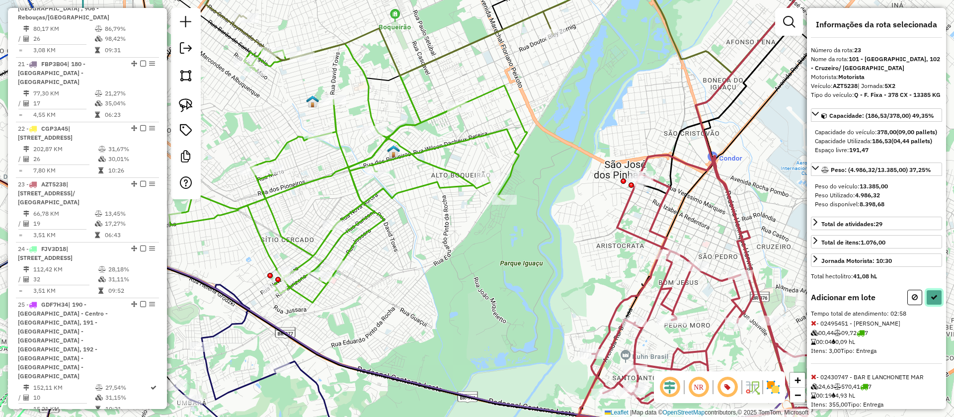
click at [931, 301] on icon at bounding box center [933, 297] width 7 height 7
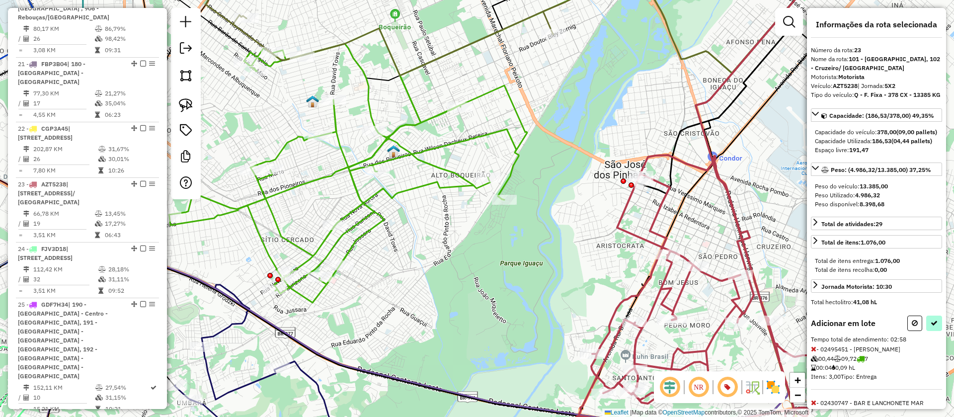
select select "**********"
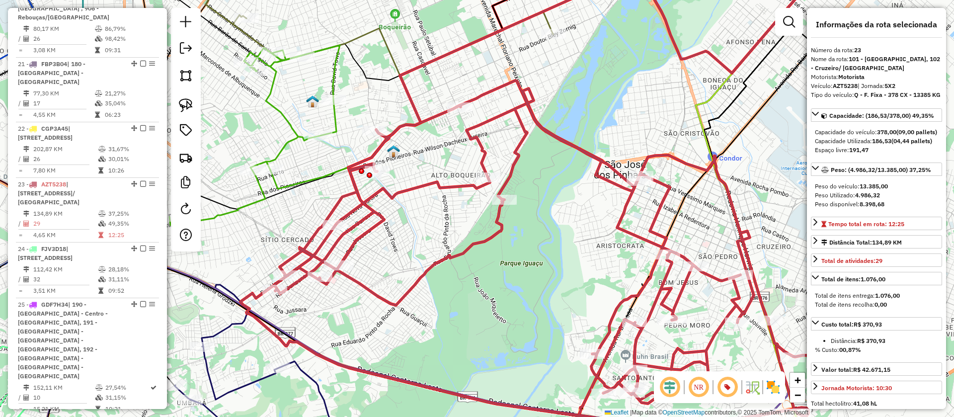
click at [294, 135] on icon at bounding box center [254, 135] width 170 height 180
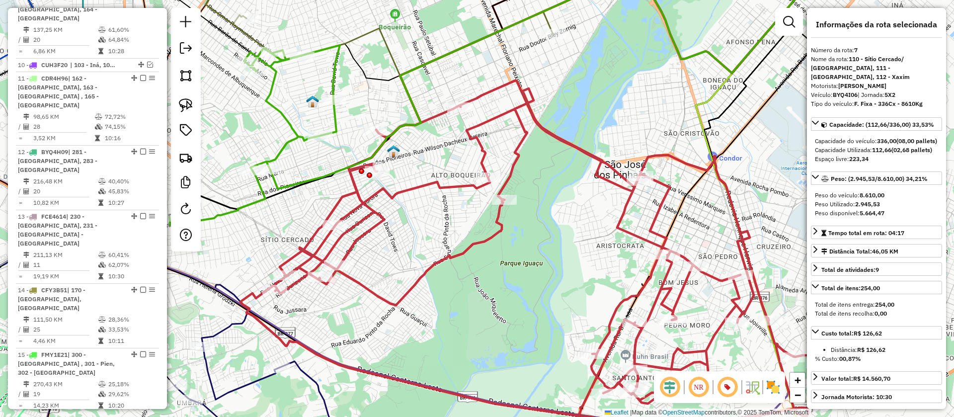
scroll to position [737, 0]
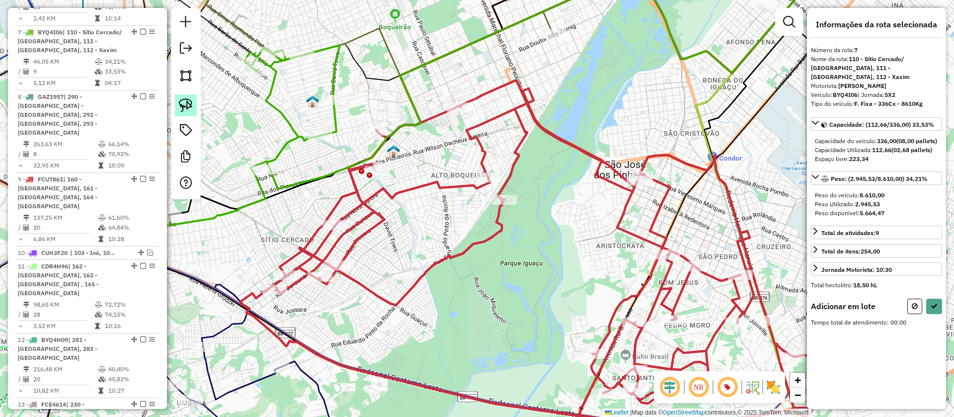
click at [186, 108] on img at bounding box center [186, 105] width 14 height 14
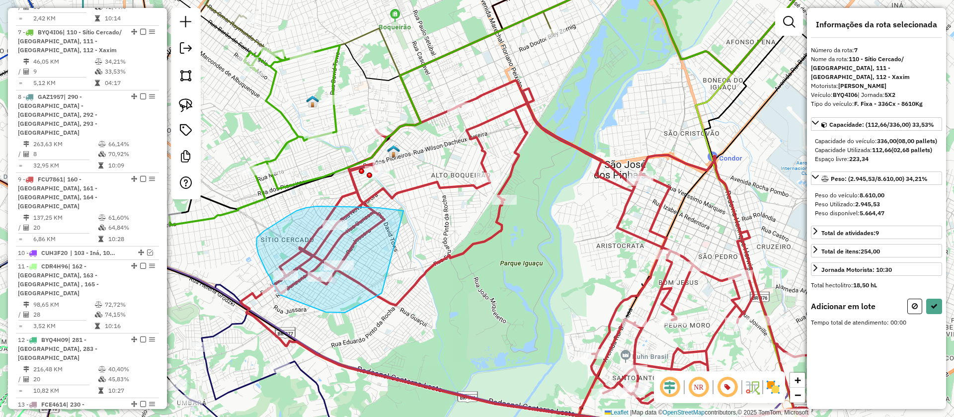
drag, startPoint x: 403, startPoint y: 211, endPoint x: 382, endPoint y: 293, distance: 85.3
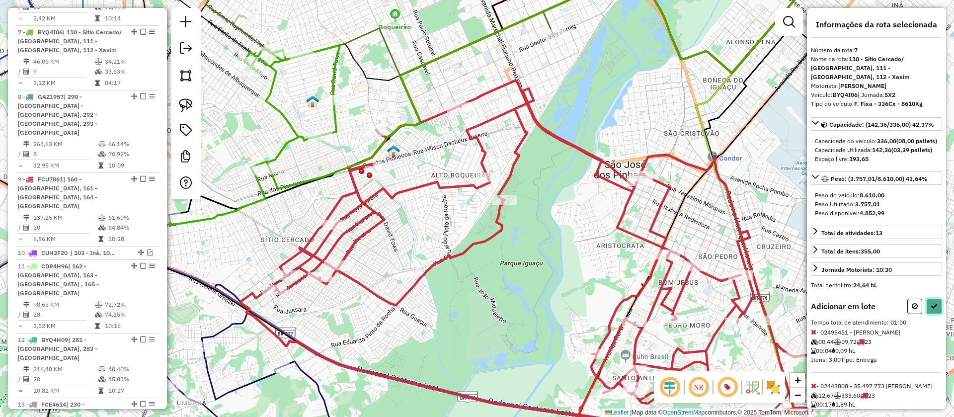
click at [932, 309] on icon at bounding box center [933, 306] width 7 height 7
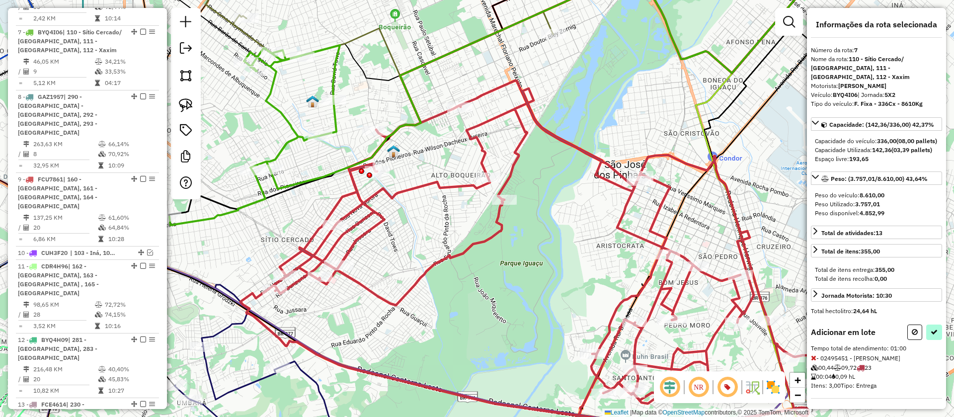
select select "**********"
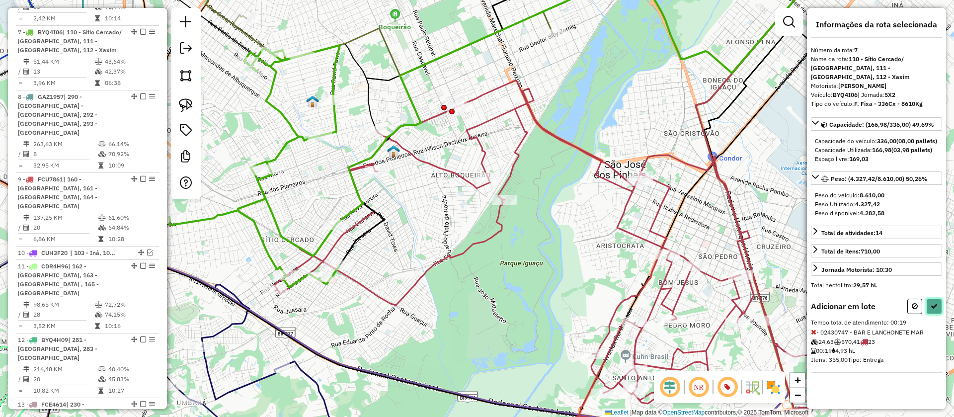
click at [934, 302] on button at bounding box center [934, 306] width 16 height 15
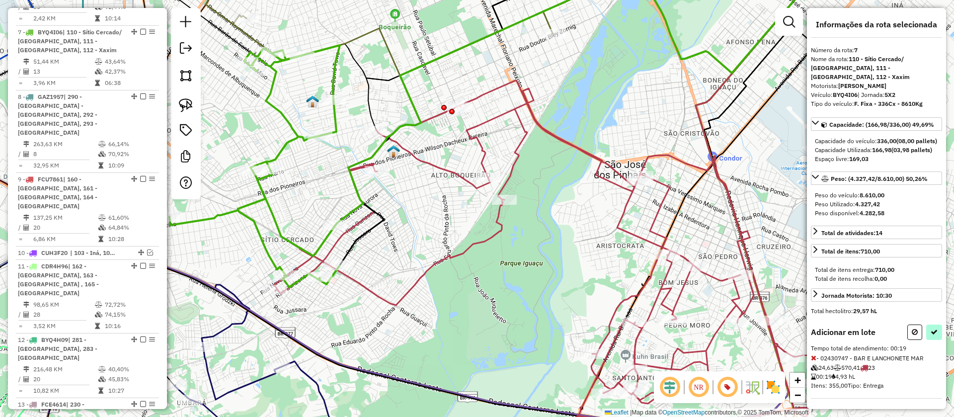
select select "**********"
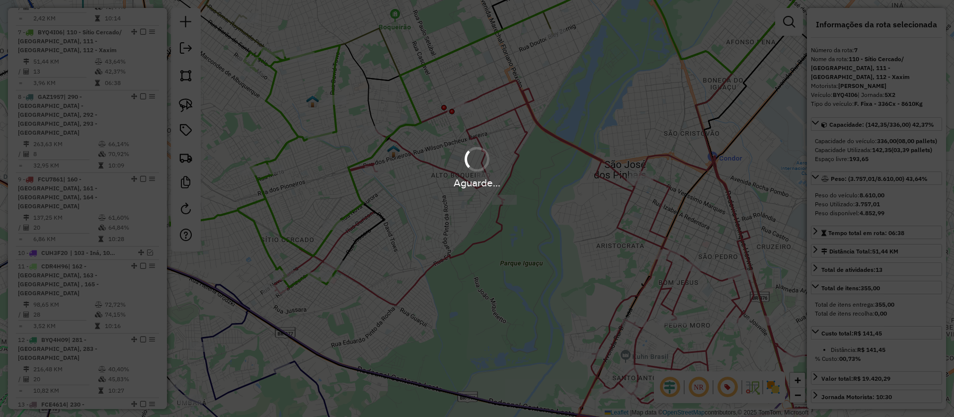
click at [568, 151] on div "Aguarde..." at bounding box center [477, 166] width 954 height 47
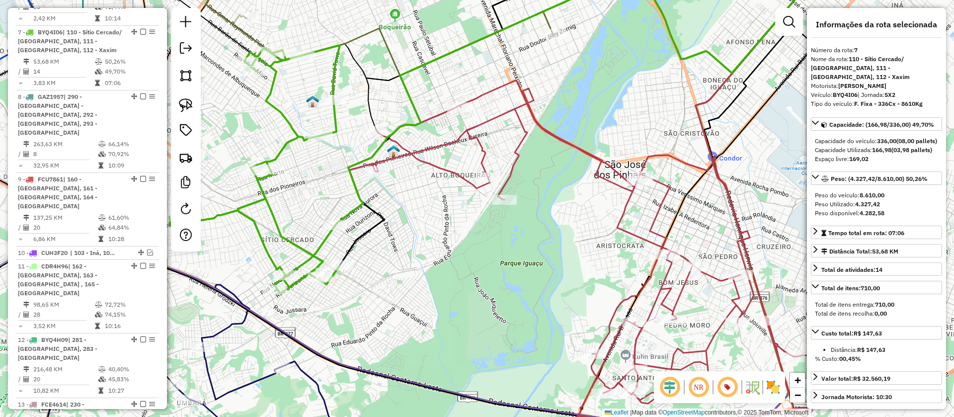
click at [575, 147] on icon at bounding box center [593, 254] width 491 height 348
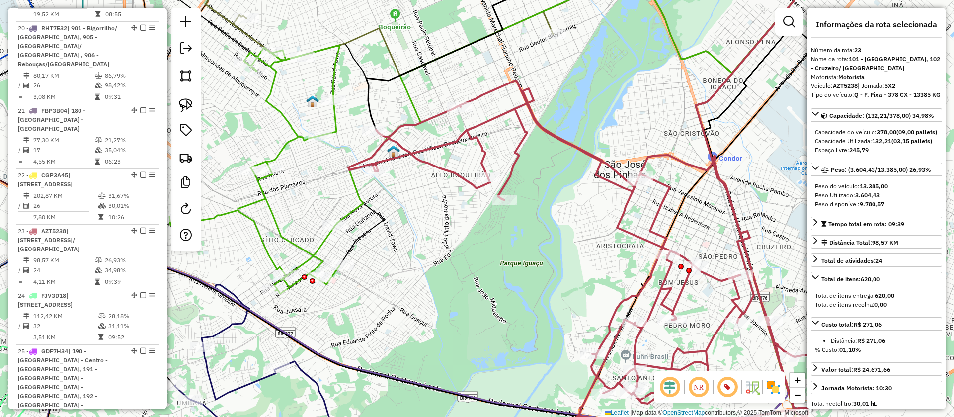
scroll to position [1674, 0]
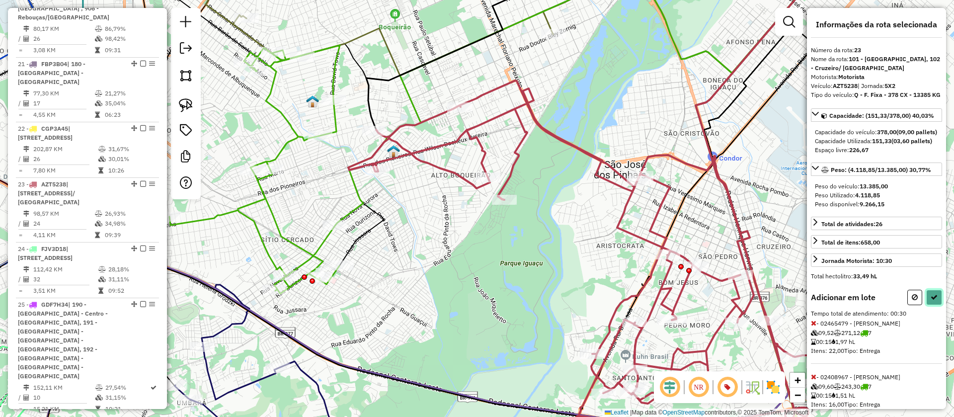
click at [926, 305] on button at bounding box center [934, 297] width 16 height 15
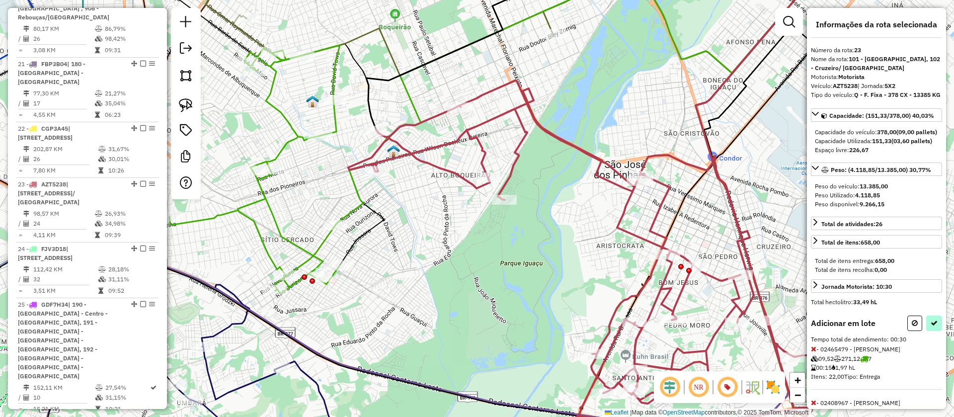
select select "**********"
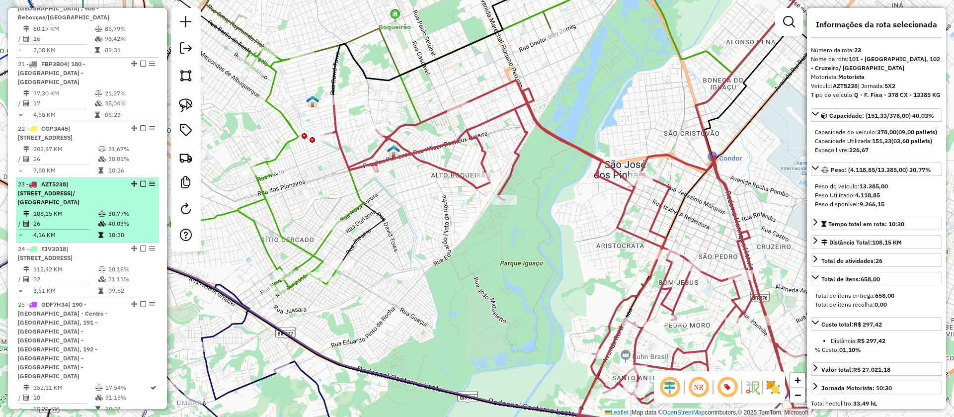
click at [140, 181] on em at bounding box center [143, 184] width 6 height 6
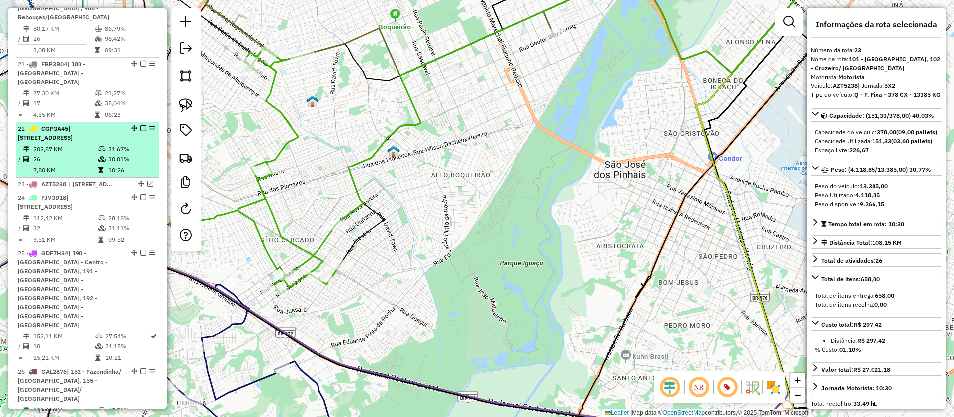
scroll to position [1632, 0]
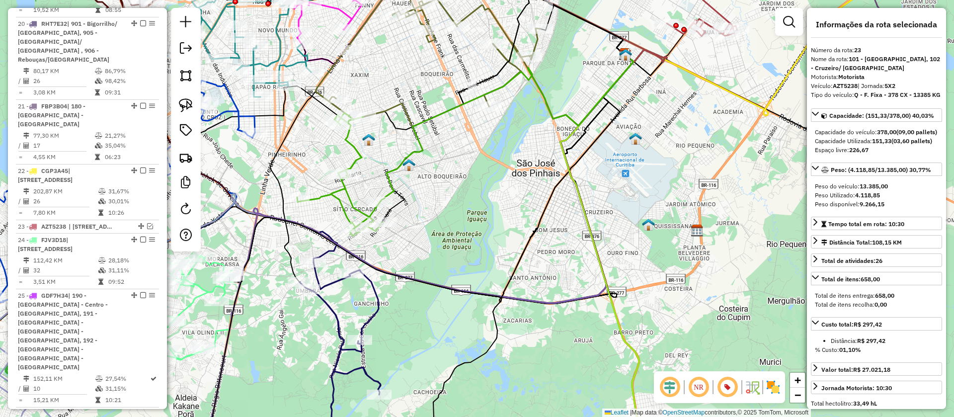
click at [350, 157] on icon at bounding box center [339, 174] width 85 height 123
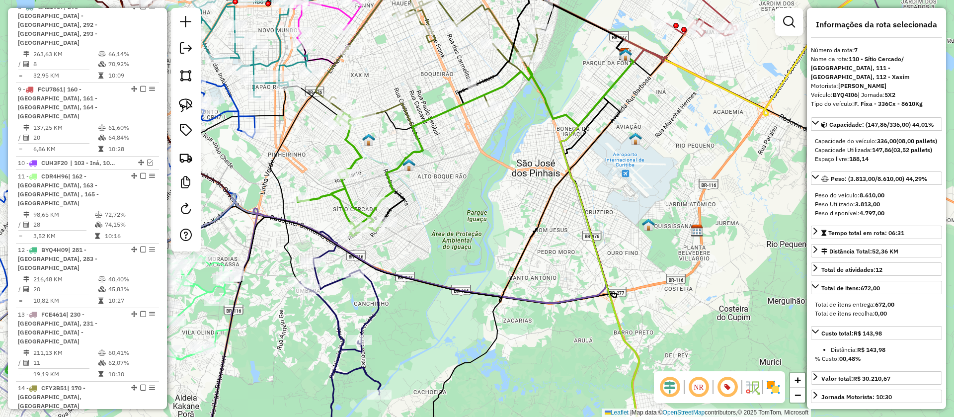
scroll to position [737, 0]
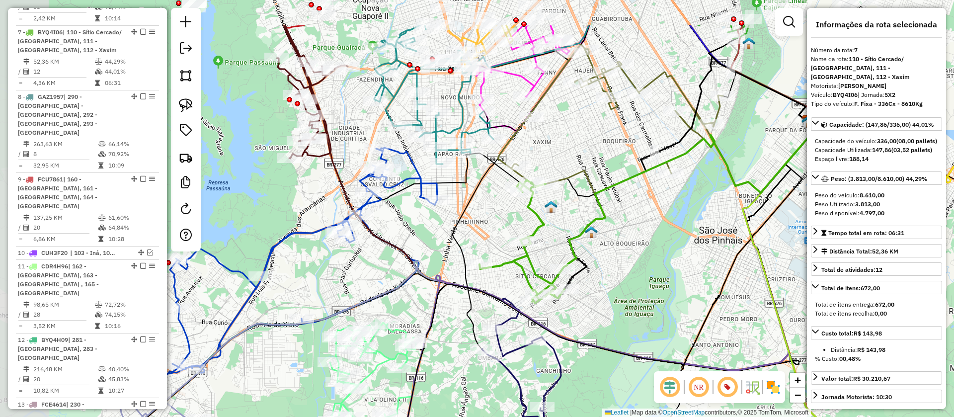
drag, startPoint x: 350, startPoint y: 157, endPoint x: 535, endPoint y: 225, distance: 196.8
click at [535, 225] on icon at bounding box center [521, 241] width 85 height 123
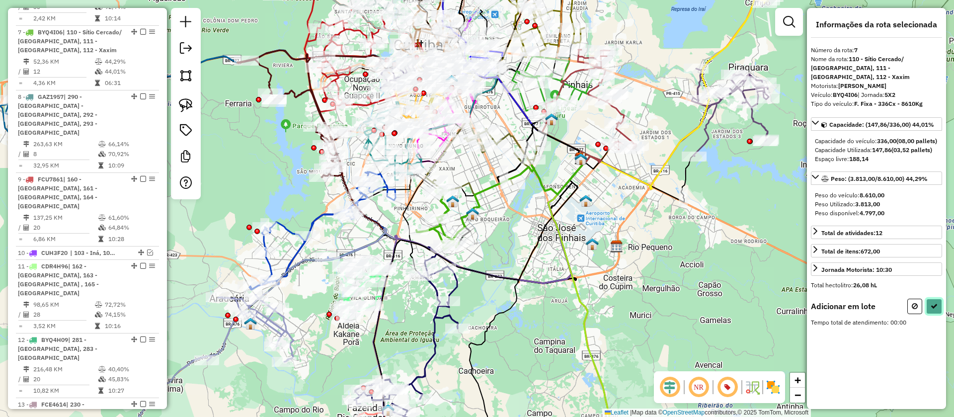
click at [932, 303] on icon at bounding box center [933, 306] width 7 height 7
click at [274, 329] on icon at bounding box center [172, 377] width 243 height 164
click at [261, 331] on div "Janela de atendimento Grade de atendimento Capacidade Transportadoras Veículos …" at bounding box center [477, 208] width 954 height 417
click at [272, 326] on icon at bounding box center [172, 377] width 243 height 164
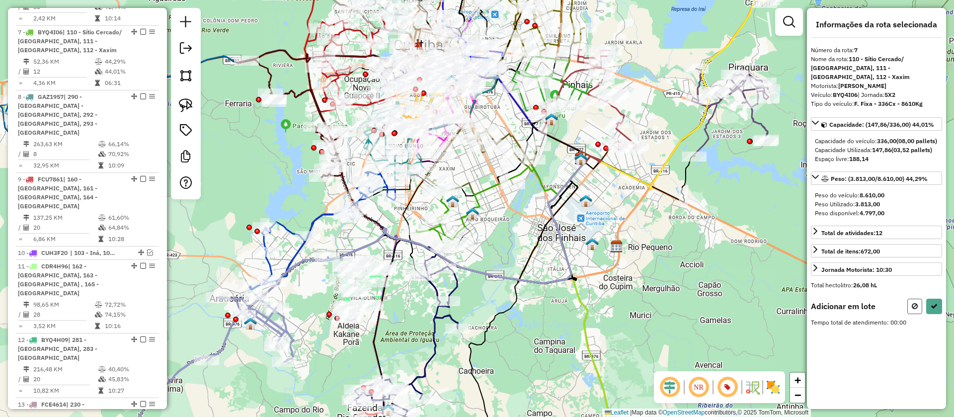
click at [920, 310] on button at bounding box center [914, 306] width 15 height 15
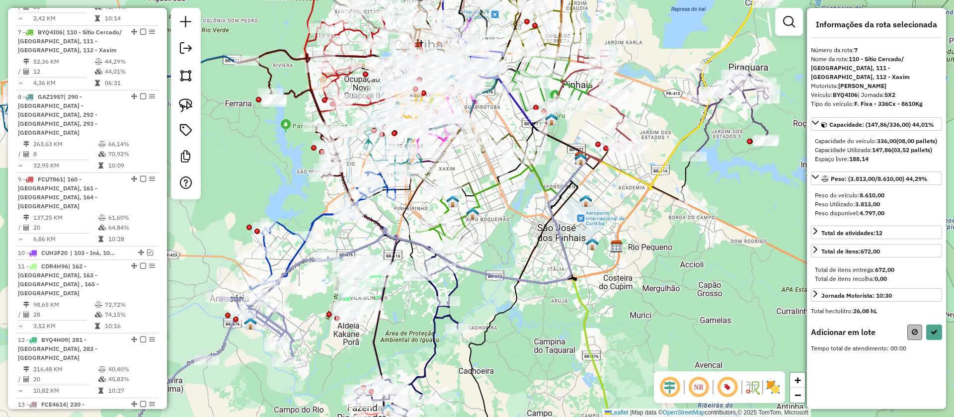
select select "**********"
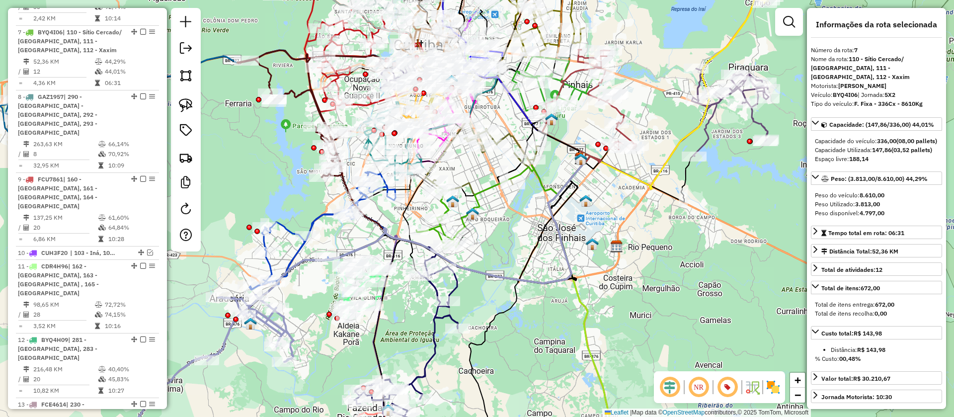
click at [284, 334] on icon at bounding box center [172, 377] width 243 height 164
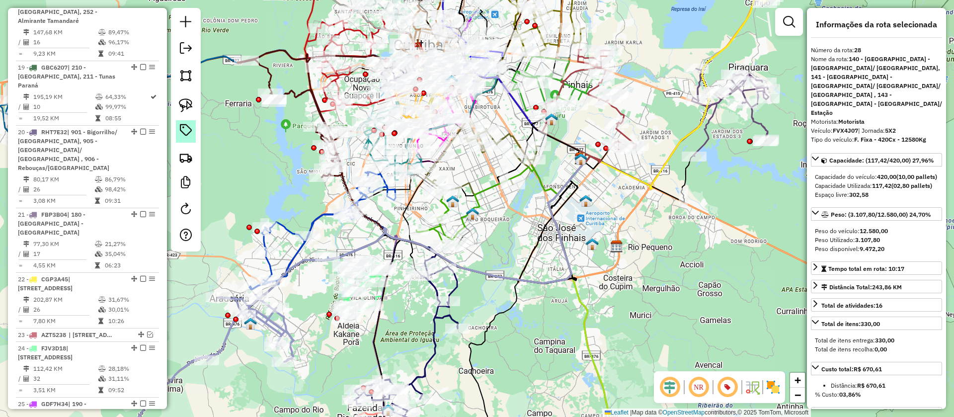
scroll to position [1946, 0]
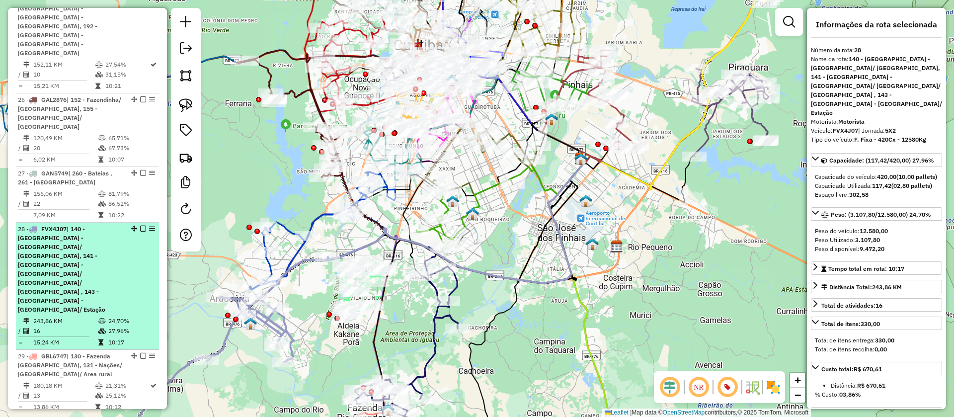
click at [140, 226] on em at bounding box center [143, 229] width 6 height 6
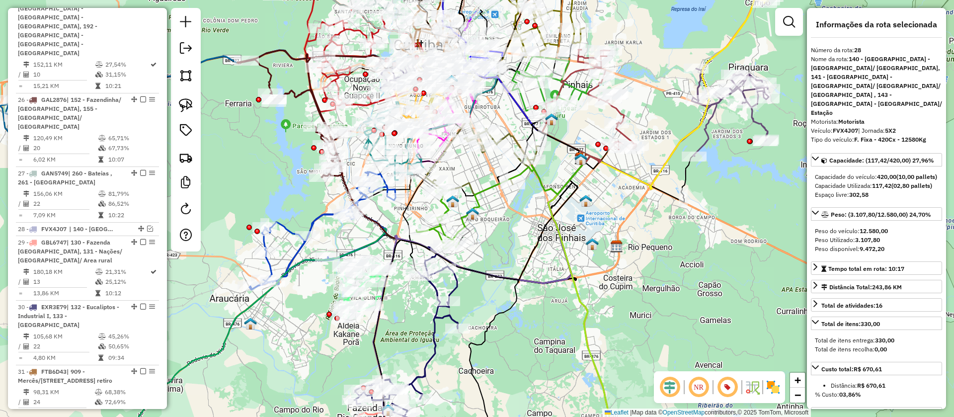
click at [294, 234] on icon at bounding box center [322, 231] width 146 height 118
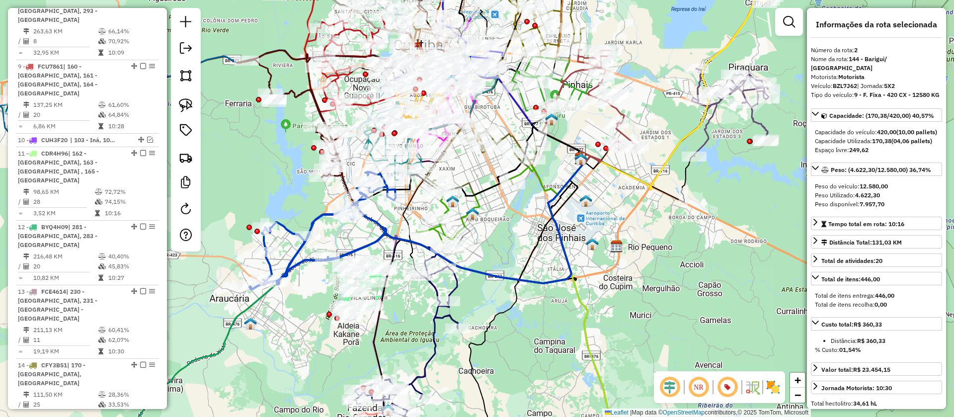
scroll to position [483, 0]
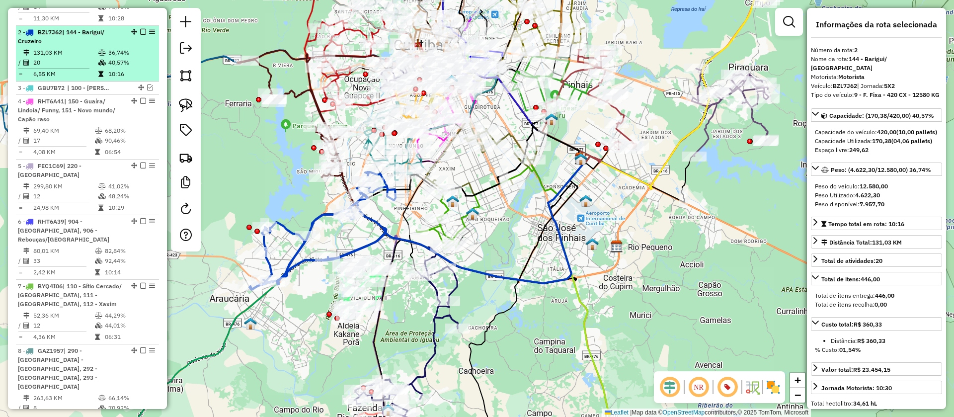
click at [140, 29] on em at bounding box center [143, 32] width 6 height 6
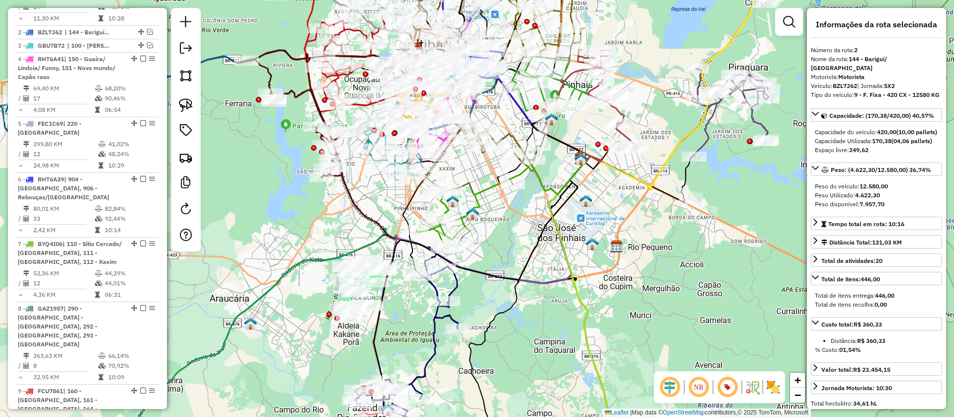
click at [514, 138] on icon at bounding box center [482, 157] width 112 height 75
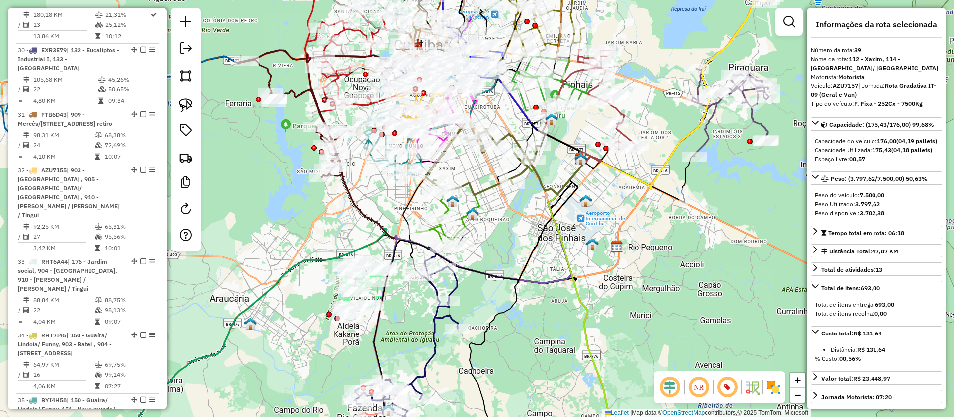
scroll to position [2581, 0]
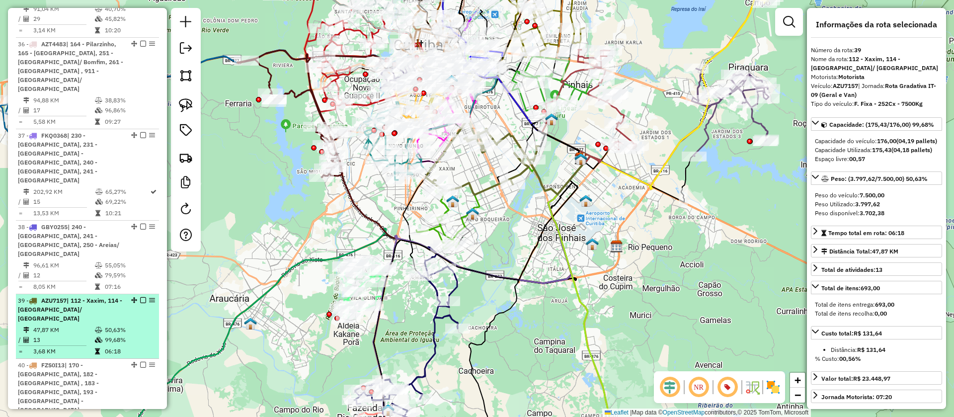
click at [142, 297] on em at bounding box center [143, 300] width 6 height 6
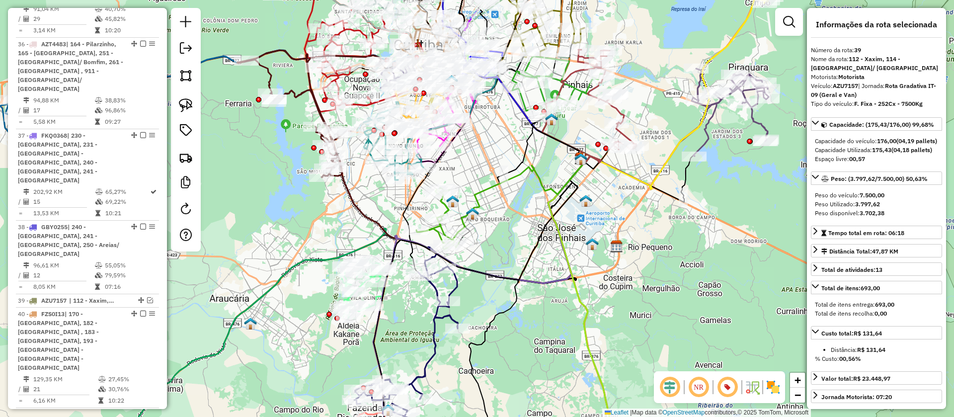
click at [479, 192] on icon at bounding box center [521, 195] width 127 height 74
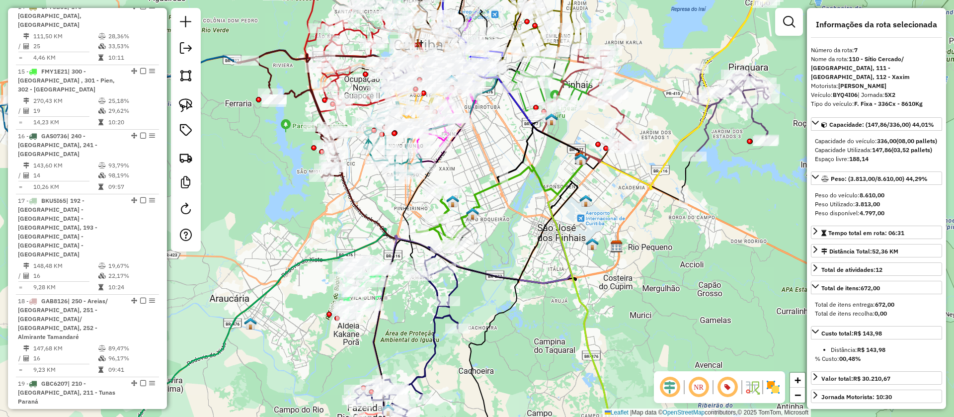
scroll to position [695, 0]
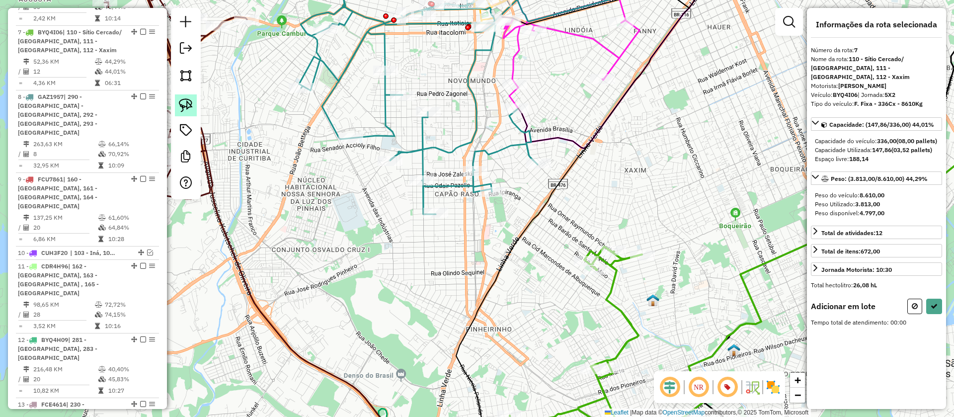
click at [191, 104] on img at bounding box center [186, 105] width 14 height 14
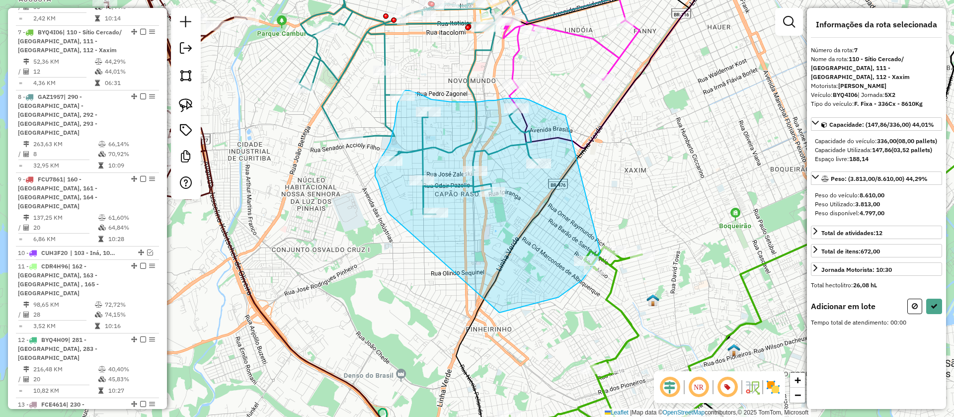
drag, startPoint x: 565, startPoint y: 116, endPoint x: 600, endPoint y: 252, distance: 140.5
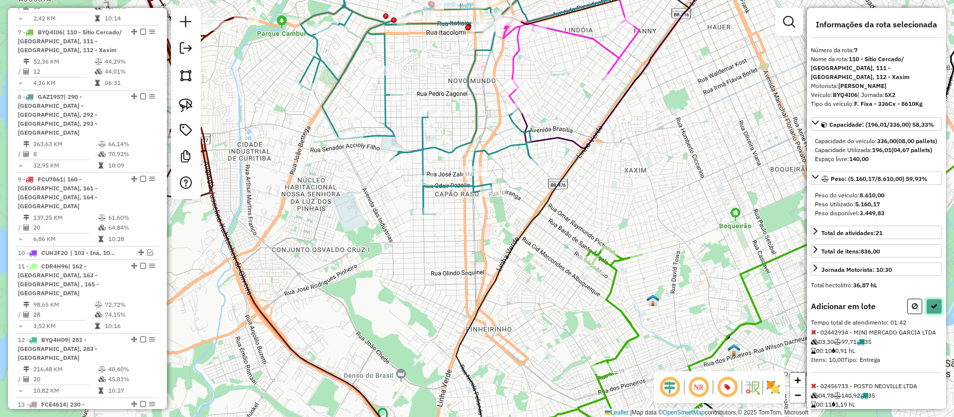
click at [931, 309] on icon at bounding box center [933, 306] width 7 height 7
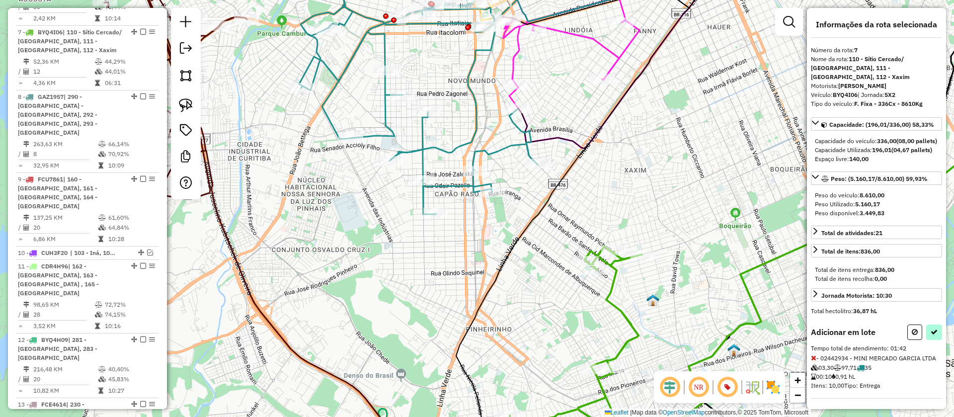
select select "**********"
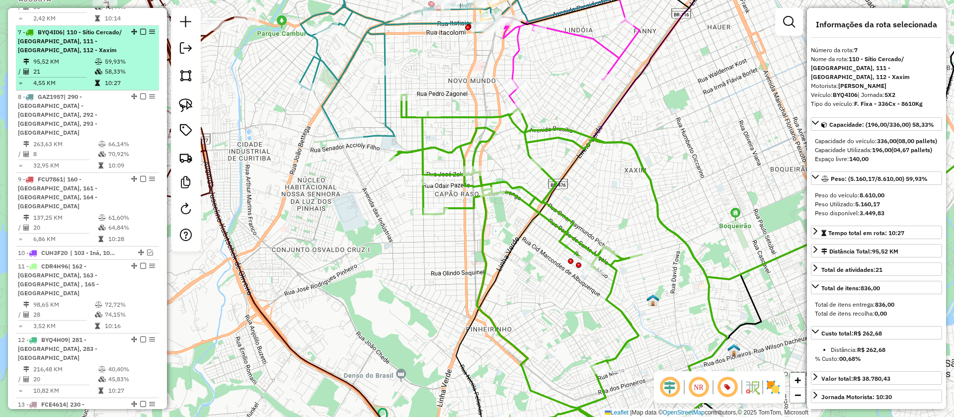
click at [140, 29] on em at bounding box center [143, 32] width 6 height 6
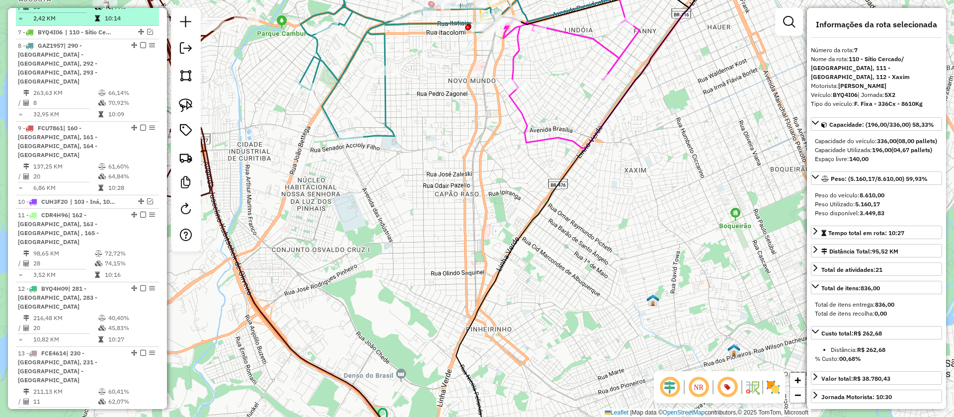
scroll to position [643, 0]
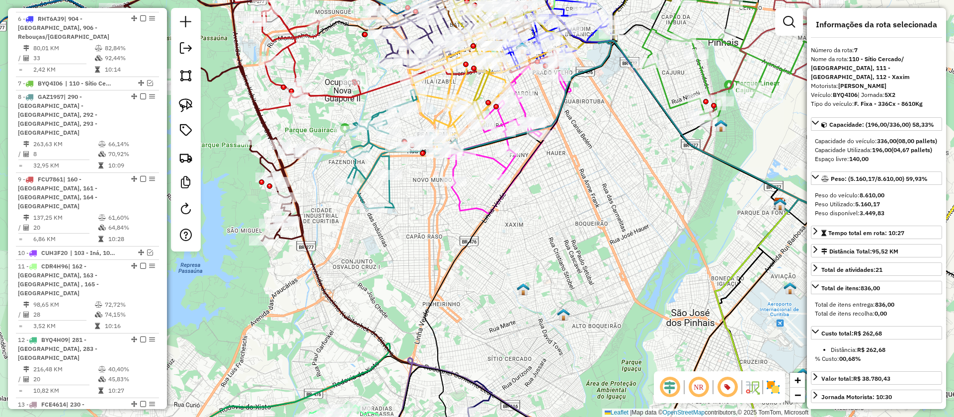
click at [392, 159] on icon at bounding box center [395, 148] width 98 height 119
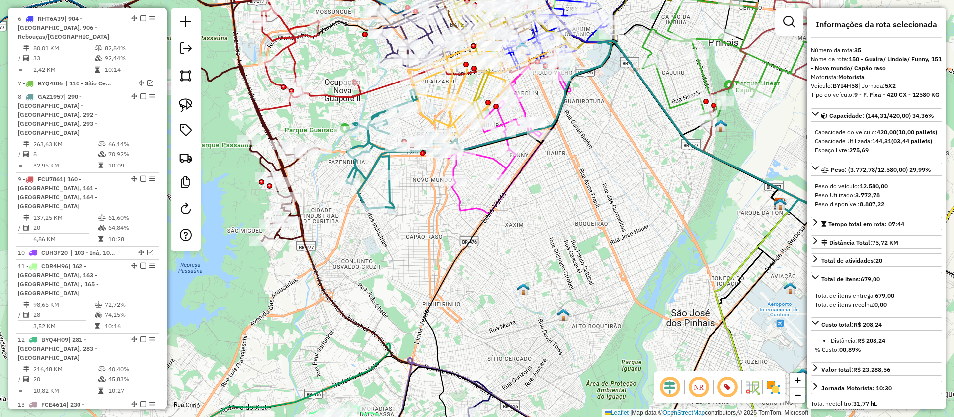
scroll to position [2262, 0]
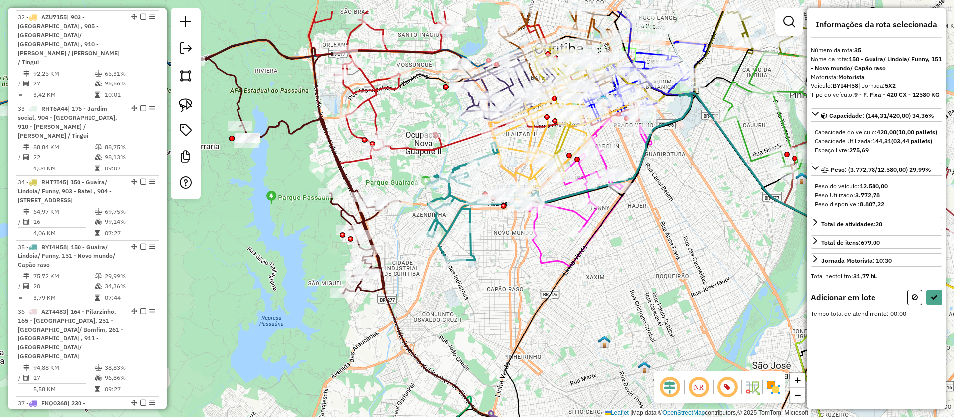
drag, startPoint x: 319, startPoint y: 168, endPoint x: 409, endPoint y: 227, distance: 107.3
click at [409, 227] on div "Janela de atendimento Grade de atendimento Capacidade Transportadoras Veículos …" at bounding box center [477, 208] width 954 height 417
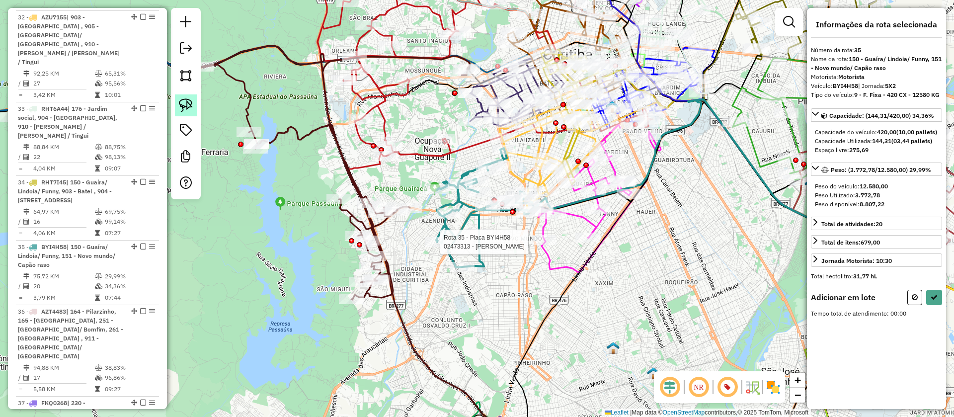
click at [183, 101] on img at bounding box center [186, 105] width 14 height 14
click at [437, 213] on div "Rota 35 - Placa BYI4H58 02473313 - ROSILDE PEREIRA DE M Janela de atendimento G…" at bounding box center [477, 208] width 954 height 417
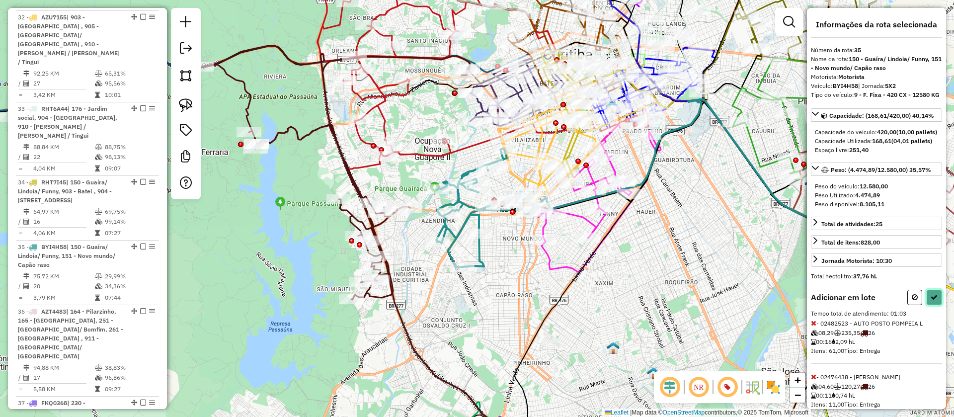
click at [932, 301] on icon at bounding box center [933, 297] width 7 height 7
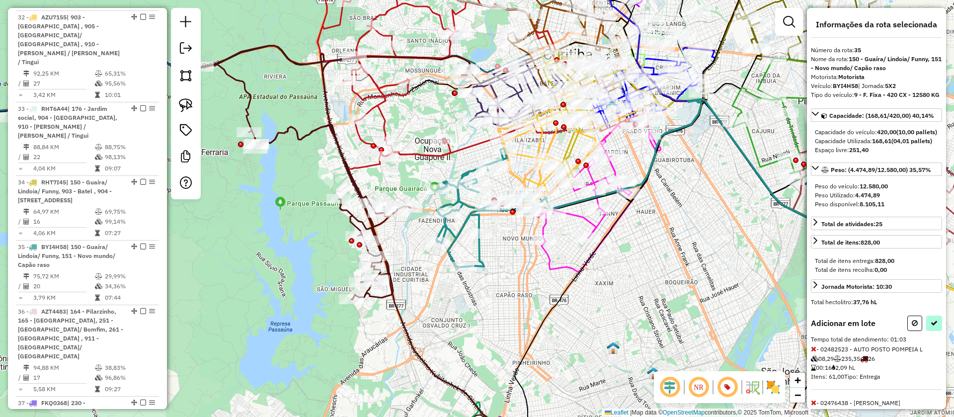
select select "**********"
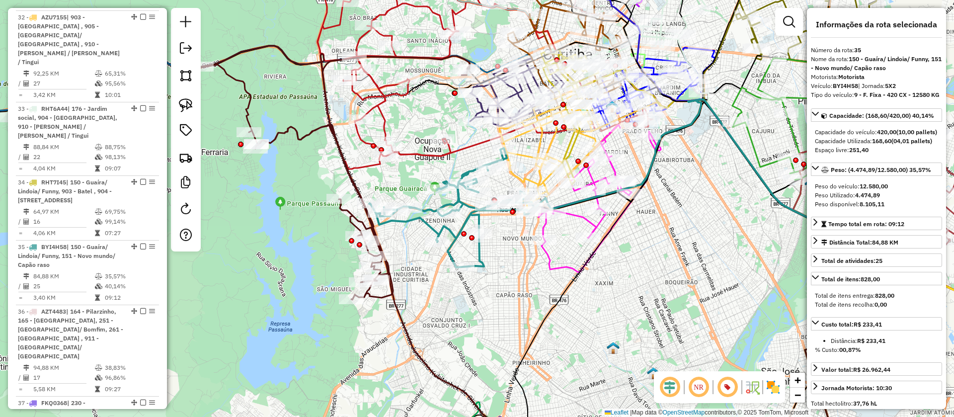
click at [351, 214] on icon at bounding box center [326, 173] width 287 height 254
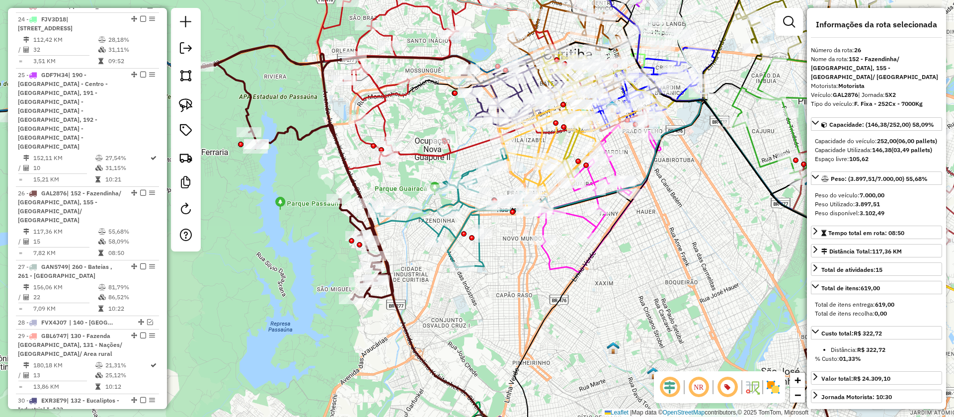
scroll to position [1732, 0]
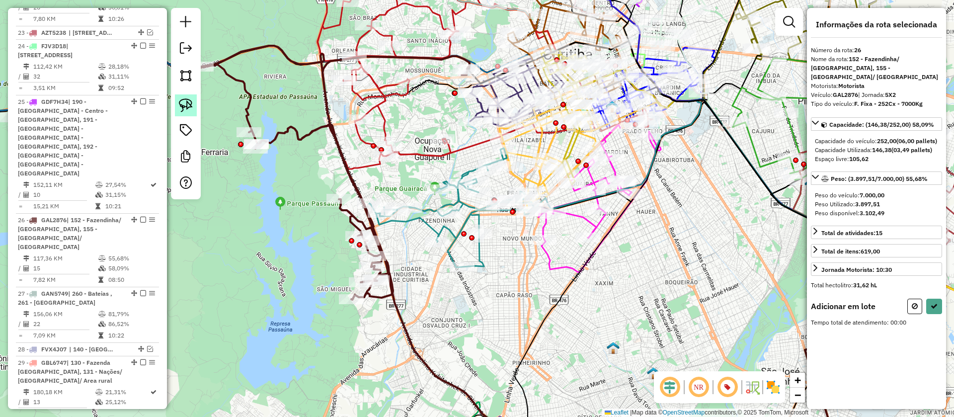
click at [180, 101] on img at bounding box center [186, 105] width 14 height 14
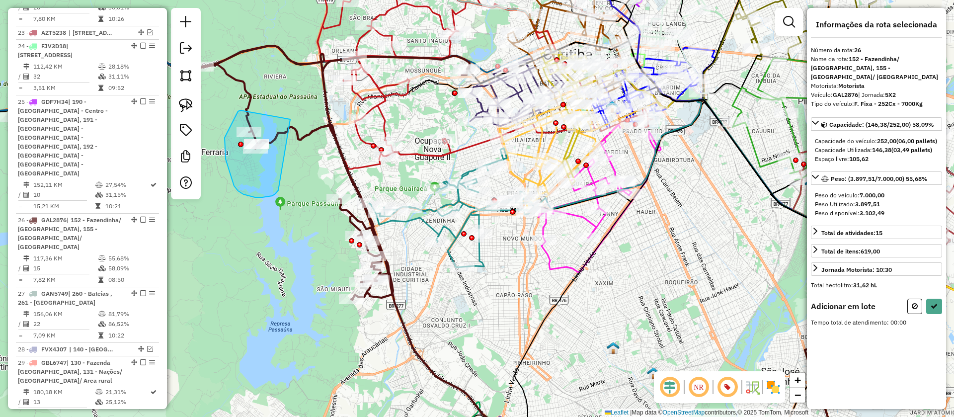
drag, startPoint x: 290, startPoint y: 119, endPoint x: 278, endPoint y: 189, distance: 71.1
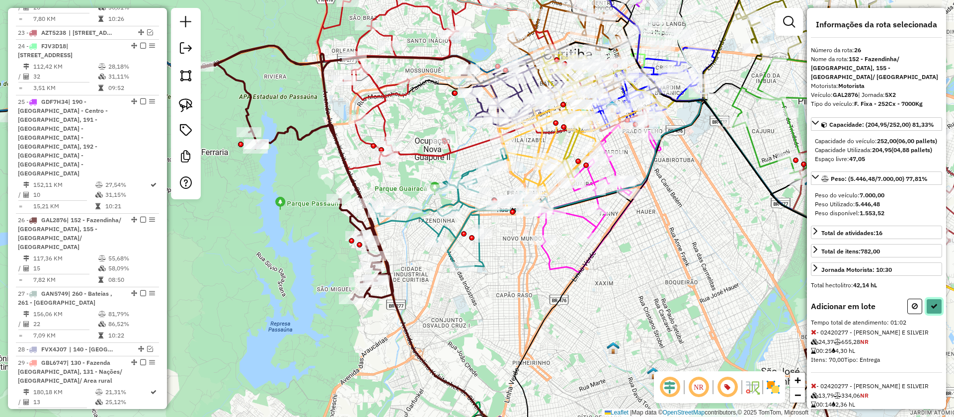
click at [930, 309] on icon at bounding box center [933, 306] width 7 height 7
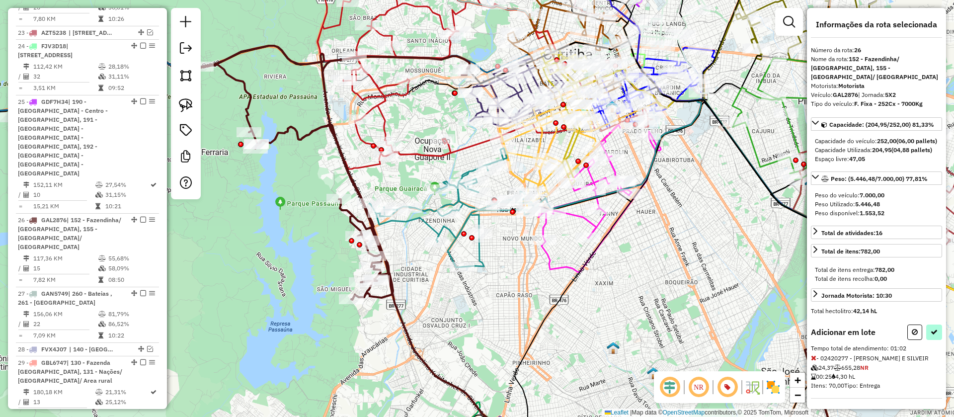
select select "**********"
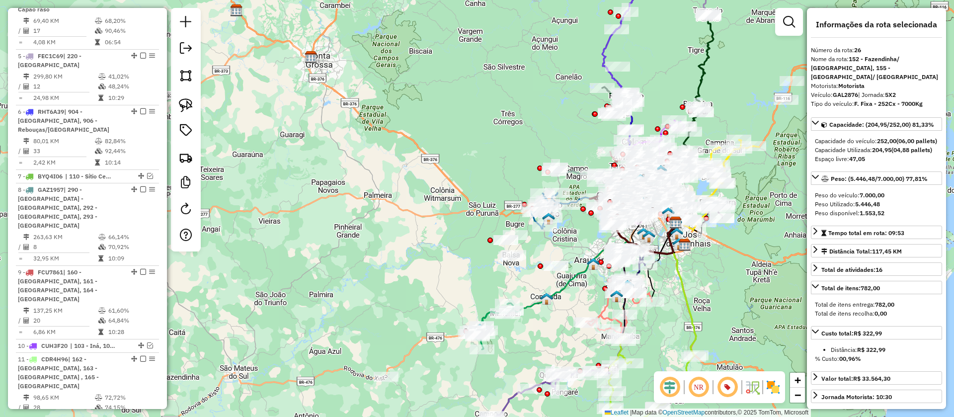
scroll to position [527, 0]
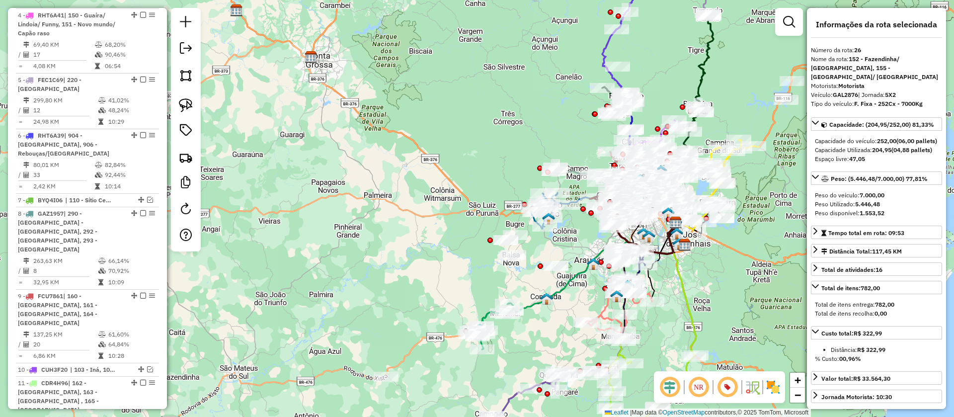
drag, startPoint x: 163, startPoint y: 89, endPoint x: 165, endPoint y: 103, distance: 14.0
click at [165, 103] on div "Informações da Sessão 1276090 - 15/09/2025 Criação: 13/09/2025 19:59 Depósito: …" at bounding box center [87, 208] width 159 height 401
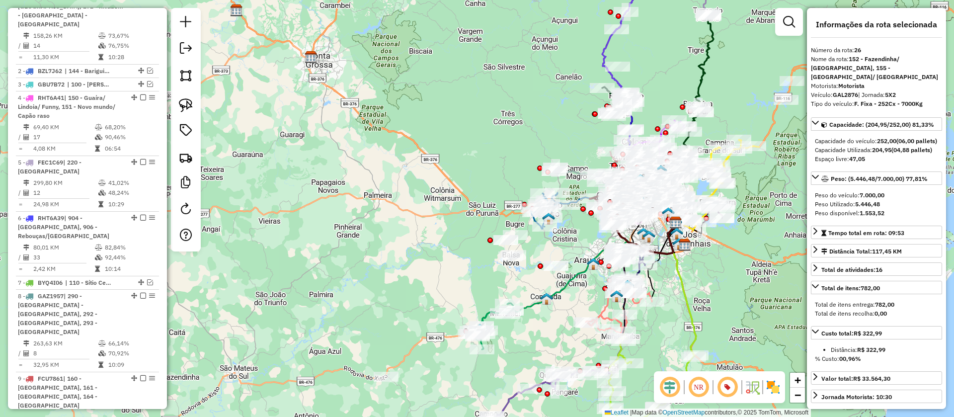
scroll to position [429, 0]
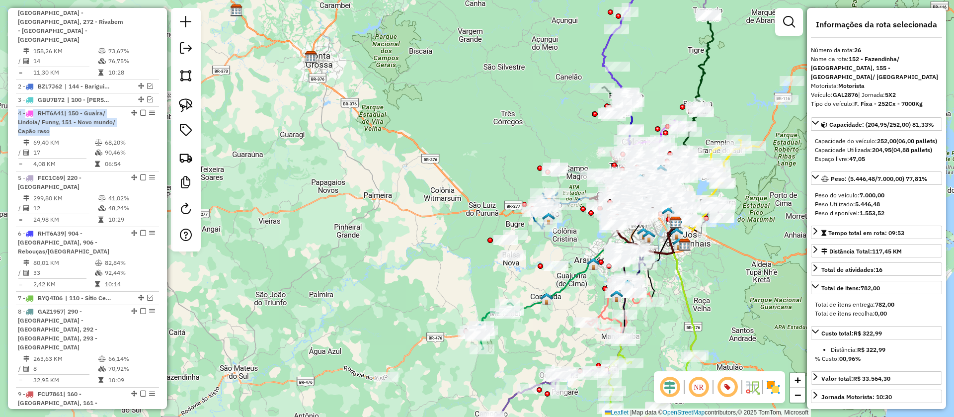
drag, startPoint x: 163, startPoint y: 90, endPoint x: 165, endPoint y: 78, distance: 12.0
click at [165, 78] on div "Informações da Sessão 1276090 - 15/09/2025 Criação: 13/09/2025 19:59 Depósito: …" at bounding box center [87, 208] width 159 height 401
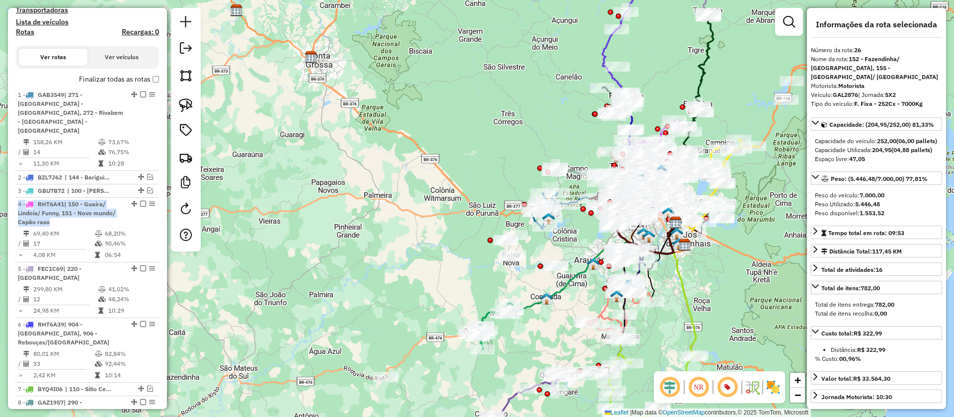
scroll to position [354, 0]
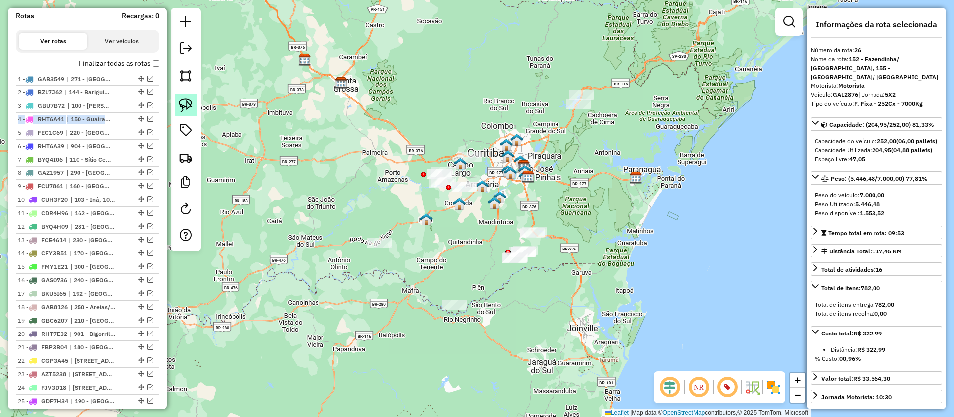
click at [182, 103] on img at bounding box center [186, 105] width 14 height 14
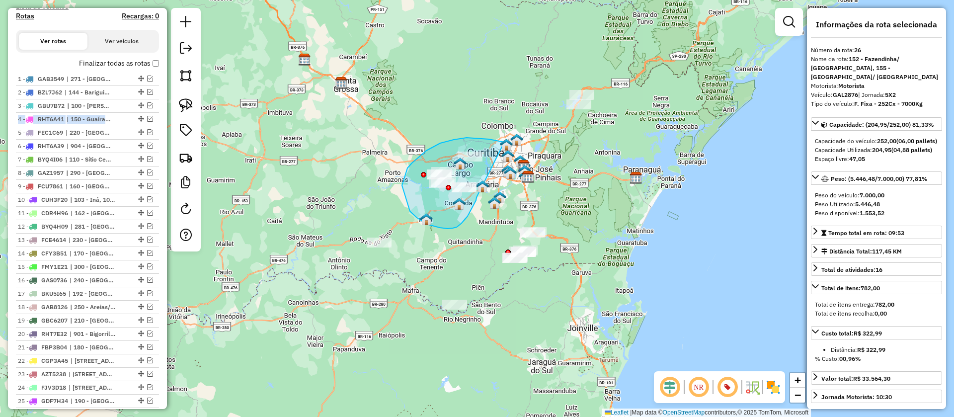
drag, startPoint x: 504, startPoint y: 142, endPoint x: 476, endPoint y: 192, distance: 57.1
click at [445, 140] on div at bounding box center [445, 140] width 0 height 0
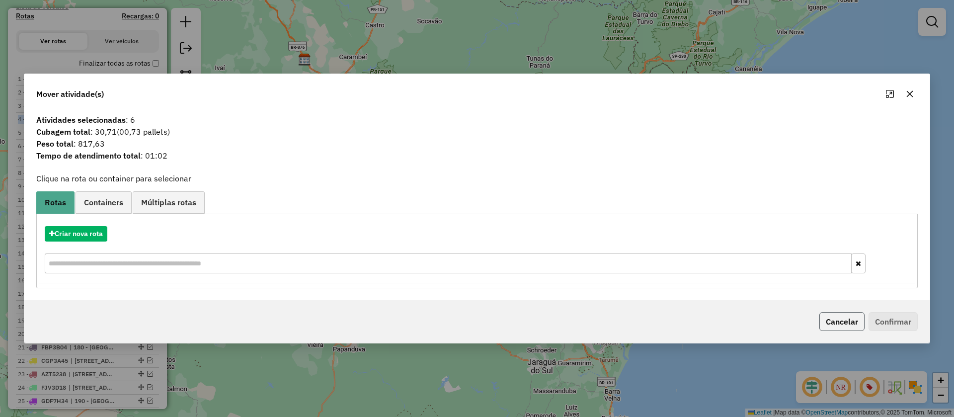
click at [828, 325] on button "Cancelar" at bounding box center [841, 321] width 45 height 19
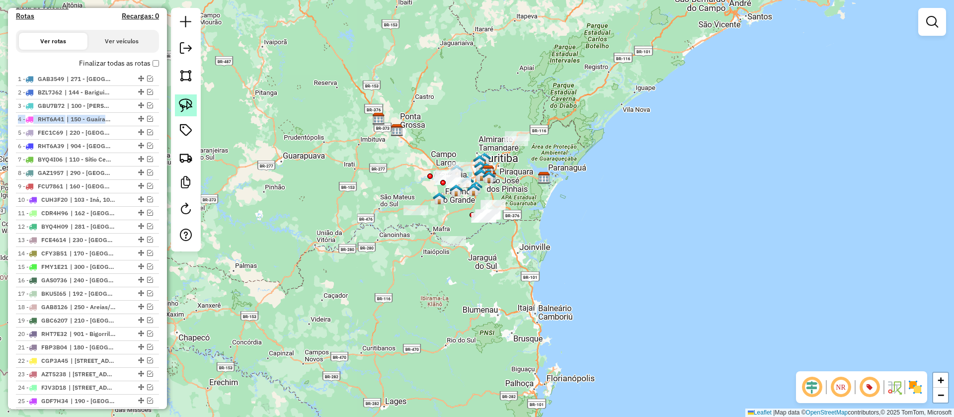
click at [188, 103] on img at bounding box center [186, 105] width 14 height 14
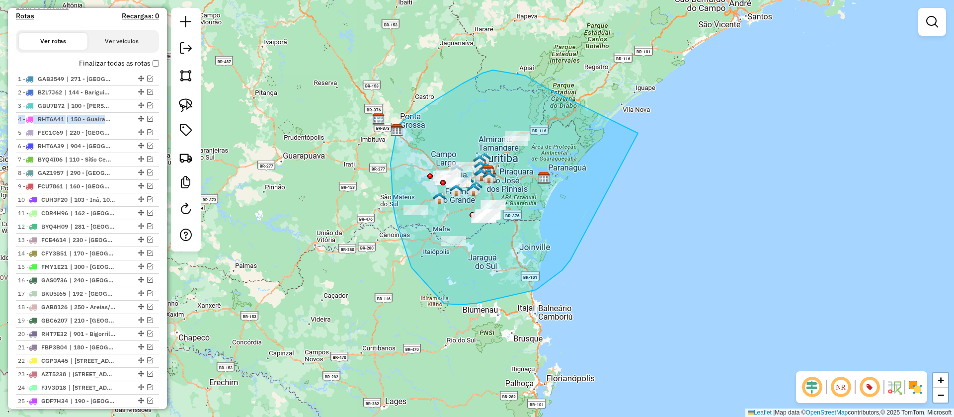
drag, startPoint x: 638, startPoint y: 134, endPoint x: 582, endPoint y: 236, distance: 116.7
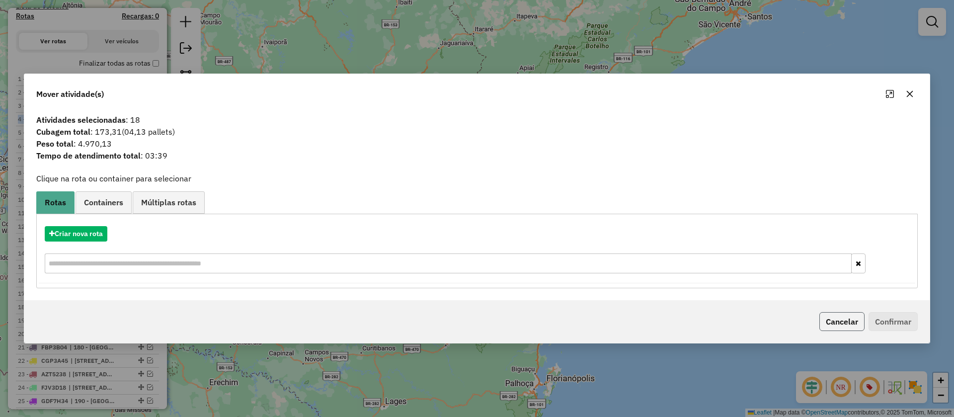
click at [844, 326] on button "Cancelar" at bounding box center [841, 321] width 45 height 19
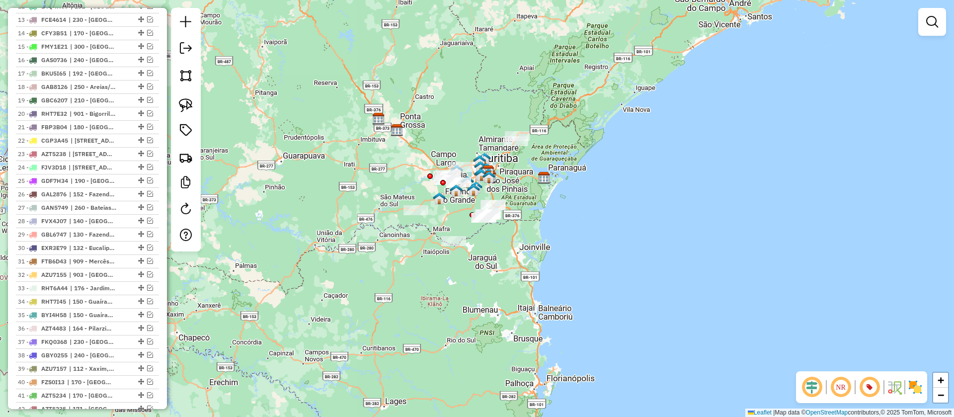
scroll to position [584, 0]
click at [917, 381] on img at bounding box center [915, 387] width 16 height 16
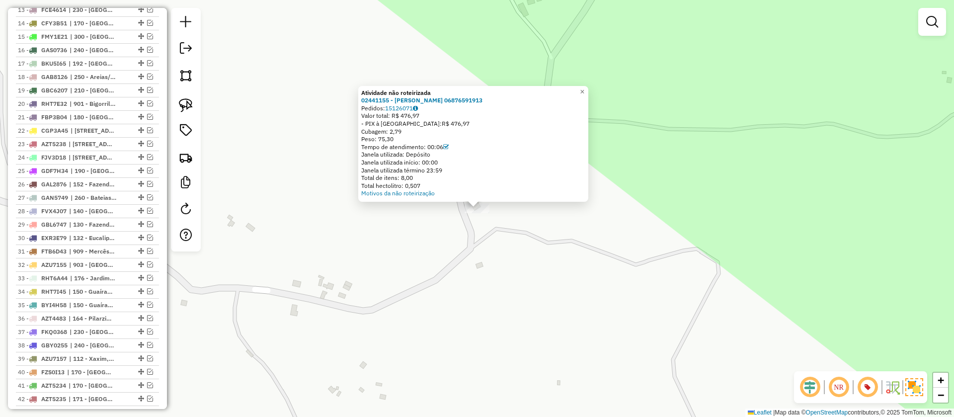
click at [426, 95] on strong "Atividade não roteirizada" at bounding box center [396, 92] width 70 height 7
click at [420, 96] on strong "02441155 - [PERSON_NAME] 06876591913" at bounding box center [421, 99] width 121 height 7
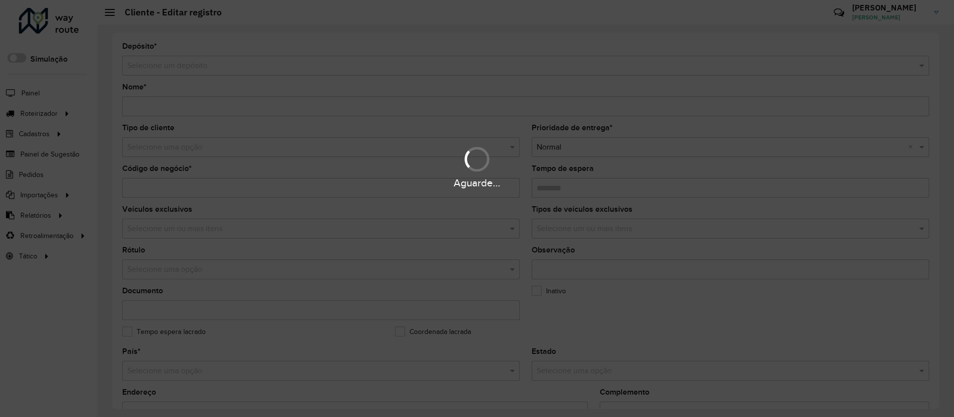
type input "**********"
type input "********"
type input "**********"
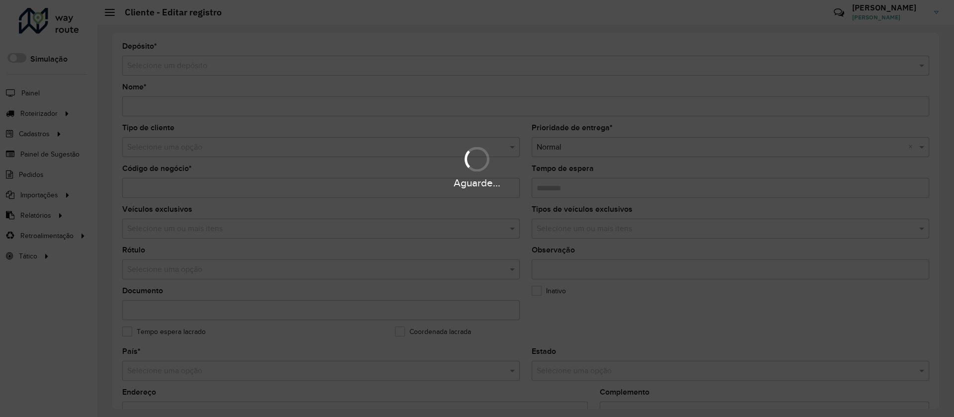
type input "**********"
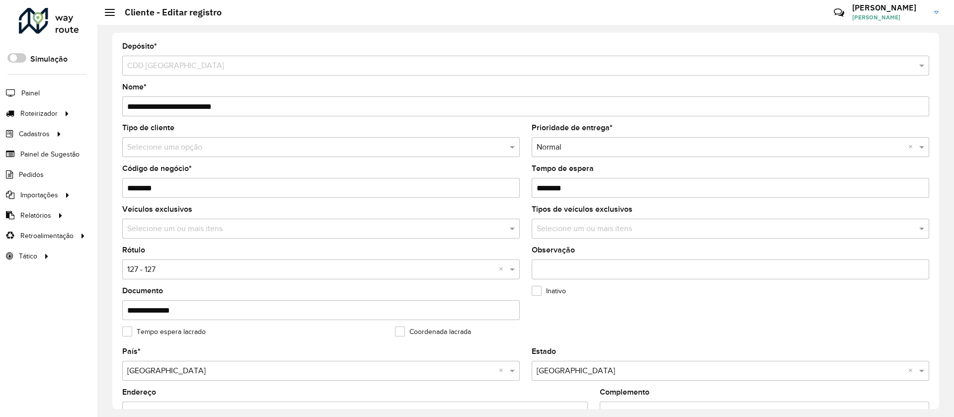
drag, startPoint x: 142, startPoint y: 187, endPoint x: 191, endPoint y: 187, distance: 48.7
click at [191, 187] on input "********" at bounding box center [320, 188] width 397 height 20
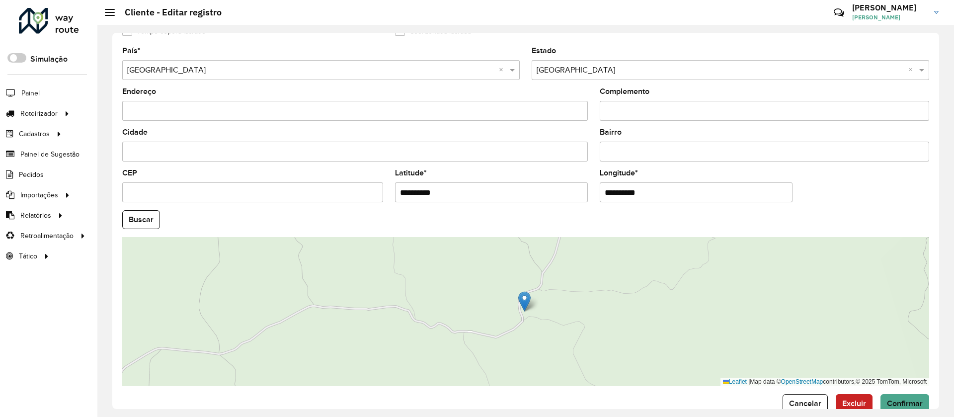
scroll to position [322, 0]
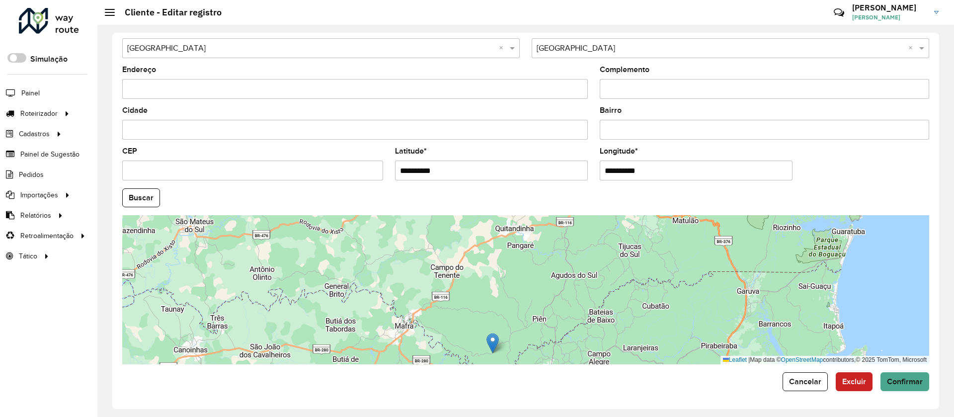
drag, startPoint x: 630, startPoint y: 295, endPoint x: 544, endPoint y: 354, distance: 103.9
click at [544, 354] on div "Leaflet | Map data © OpenStreetMap contributors,© 2025 TomTom, Microsoft" at bounding box center [525, 289] width 807 height 149
drag, startPoint x: 488, startPoint y: 339, endPoint x: 554, endPoint y: 294, distance: 80.7
click at [554, 294] on img at bounding box center [559, 297] width 12 height 20
type input "**********"
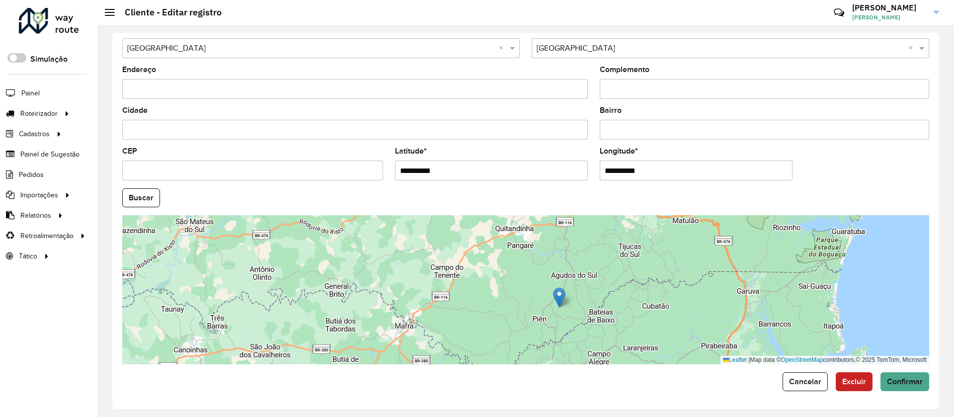
type input "**********"
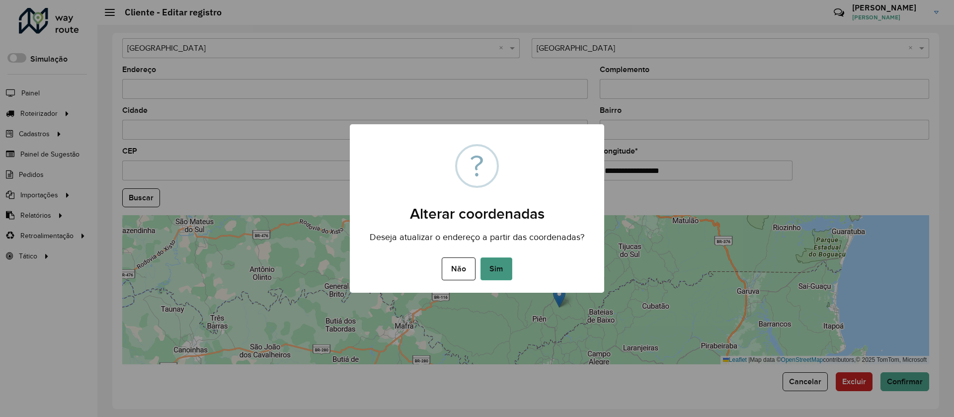
click at [497, 273] on button "Sim" at bounding box center [496, 268] width 32 height 23
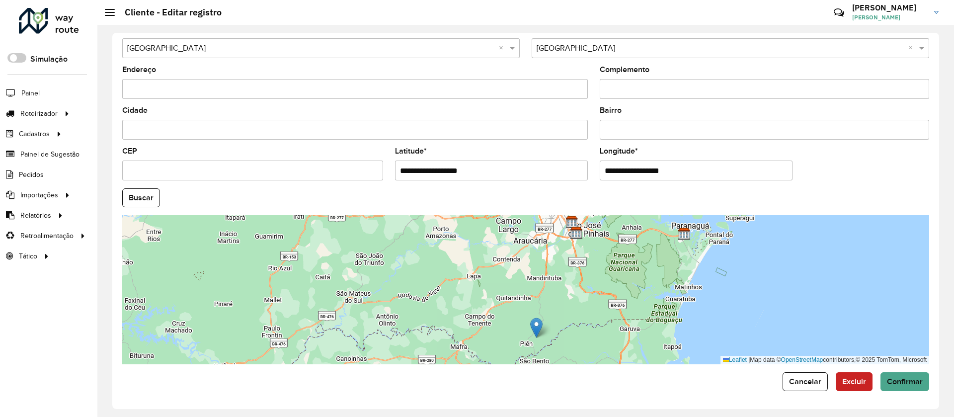
drag, startPoint x: 573, startPoint y: 267, endPoint x: 561, endPoint y: 329, distance: 63.8
click at [561, 329] on div "Leaflet | Map data © OpenStreetMap contributors,© 2025 TomTom, Microsoft" at bounding box center [525, 289] width 807 height 149
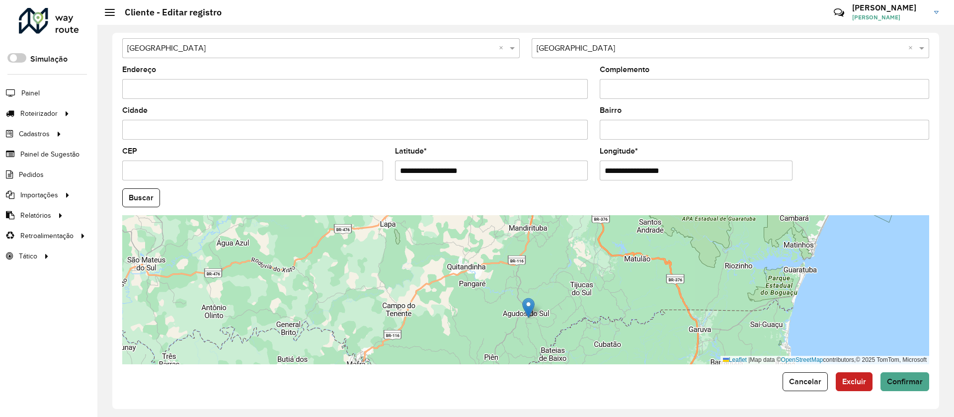
drag, startPoint x: 506, startPoint y: 333, endPoint x: 524, endPoint y: 305, distance: 32.8
click at [524, 305] on img at bounding box center [528, 308] width 12 height 20
type input "**********"
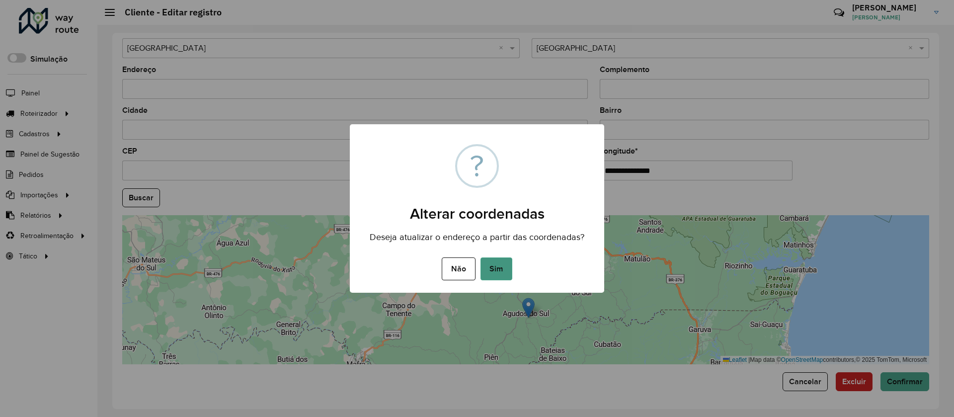
click at [497, 274] on button "Sim" at bounding box center [496, 268] width 32 height 23
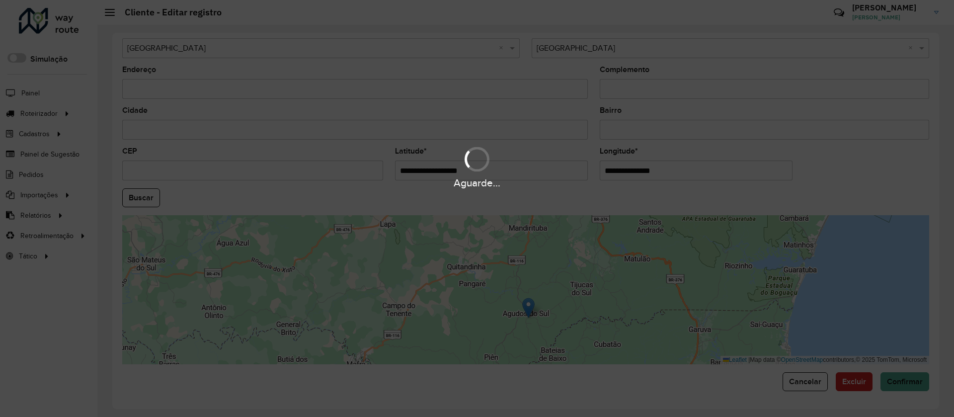
type input "**********"
type input "*********"
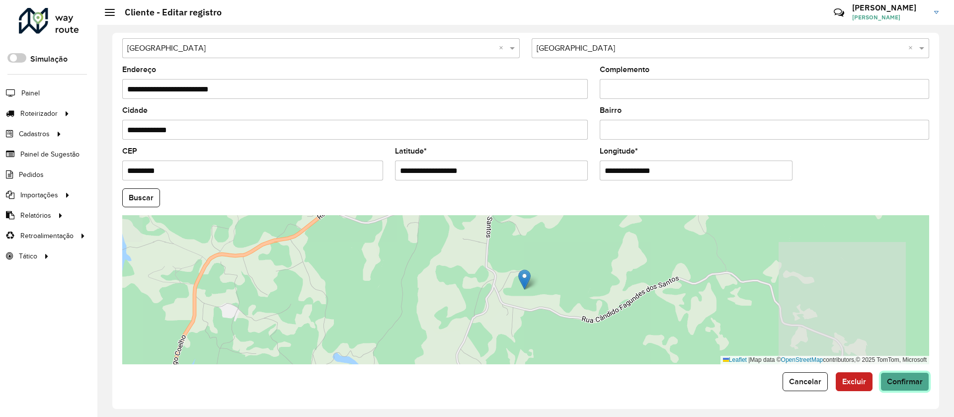
click at [897, 382] on span "Confirmar" at bounding box center [905, 381] width 36 height 8
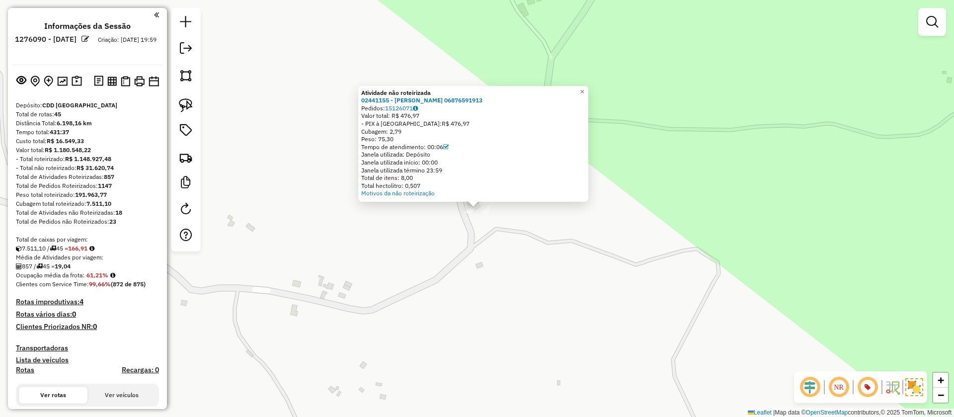
scroll to position [584, 0]
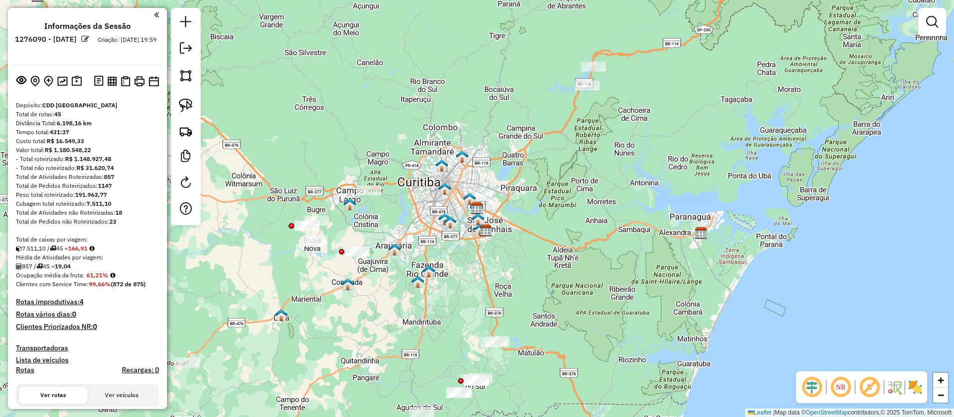
click at [867, 386] on em at bounding box center [869, 387] width 24 height 24
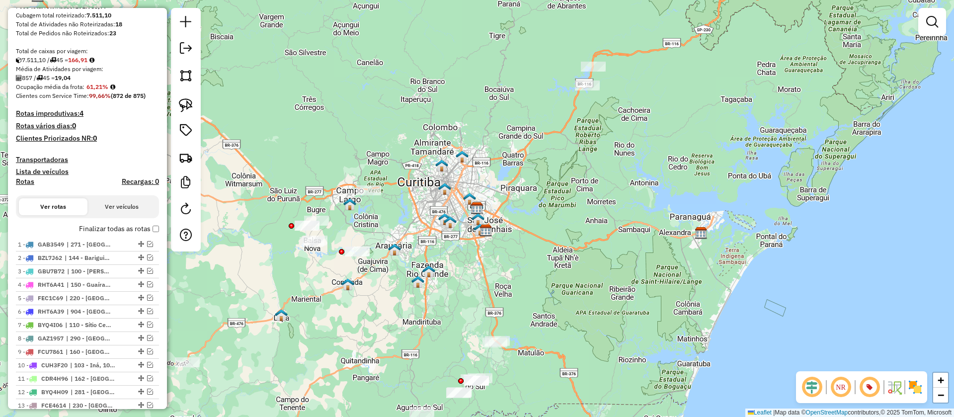
scroll to position [193, 0]
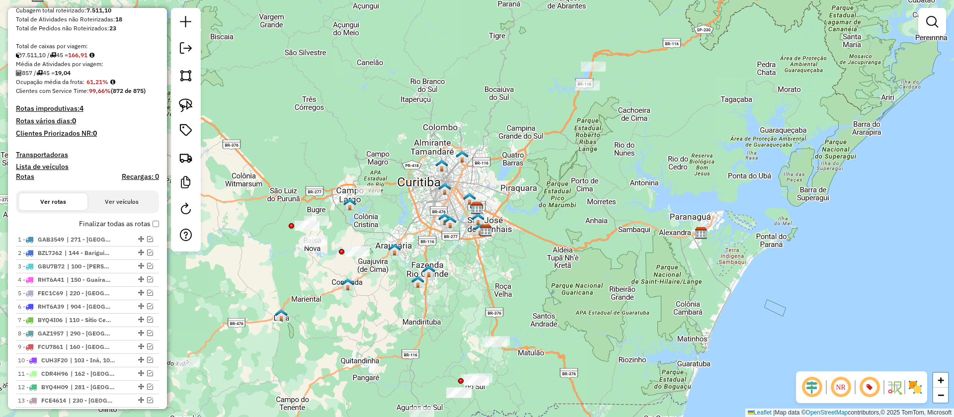
click at [149, 225] on label "Finalizar todas as rotas" at bounding box center [119, 224] width 80 height 10
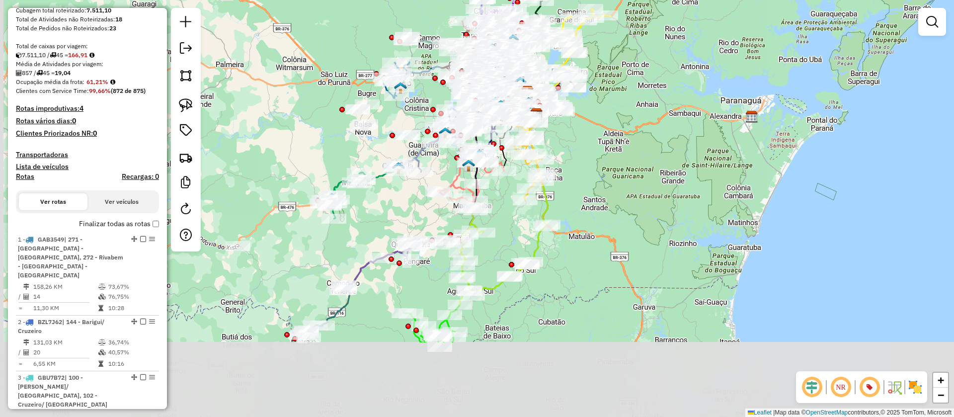
drag, startPoint x: 580, startPoint y: 375, endPoint x: 631, endPoint y: 258, distance: 126.8
click at [631, 258] on div "Janela de atendimento Grade de atendimento Capacidade Transportadoras Veículos …" at bounding box center [477, 208] width 954 height 417
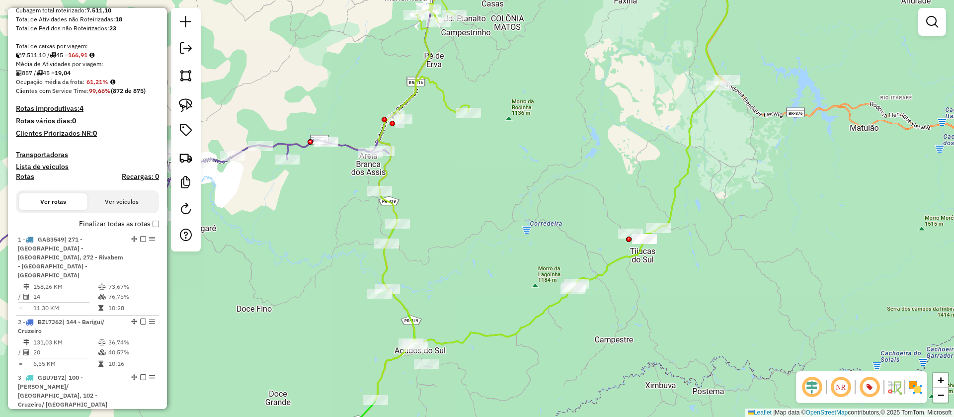
click at [444, 345] on icon at bounding box center [552, 179] width 352 height 442
select select "**********"
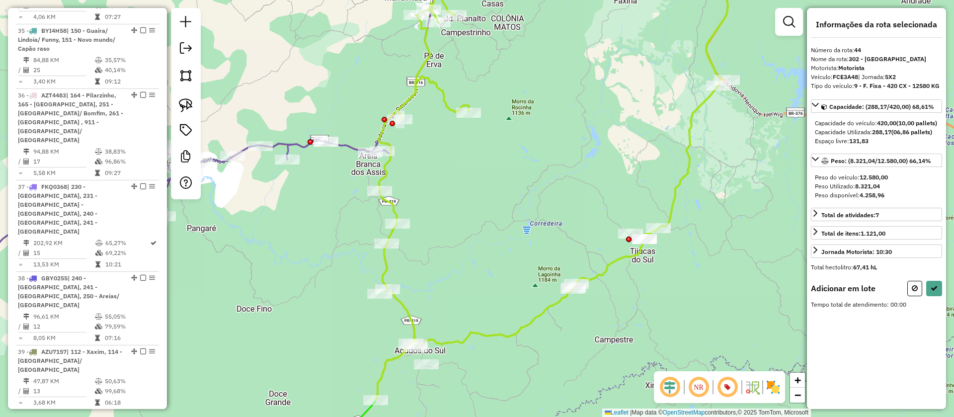
scroll to position [3133, 0]
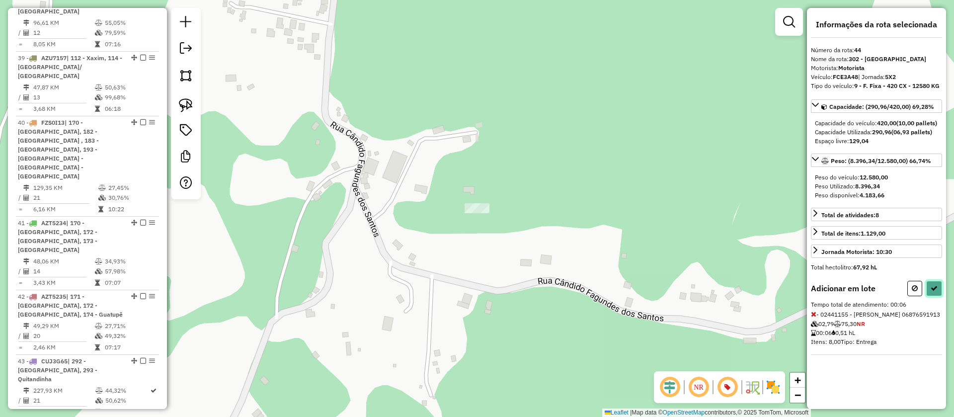
click at [935, 292] on icon at bounding box center [933, 288] width 7 height 7
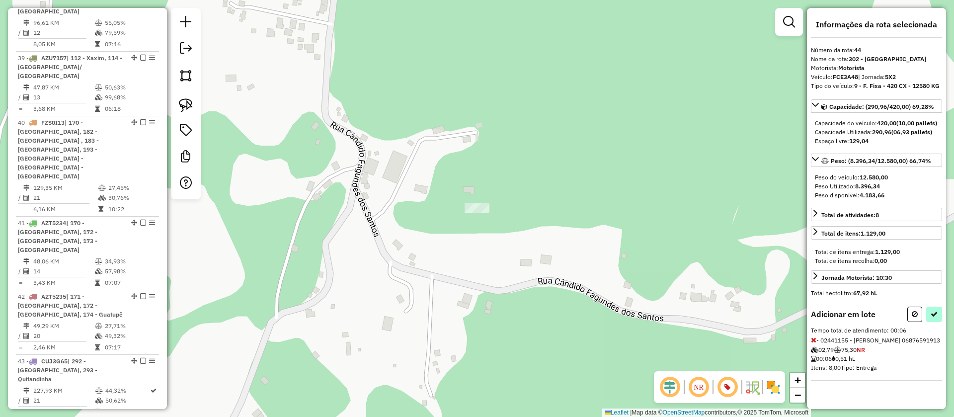
select select "**********"
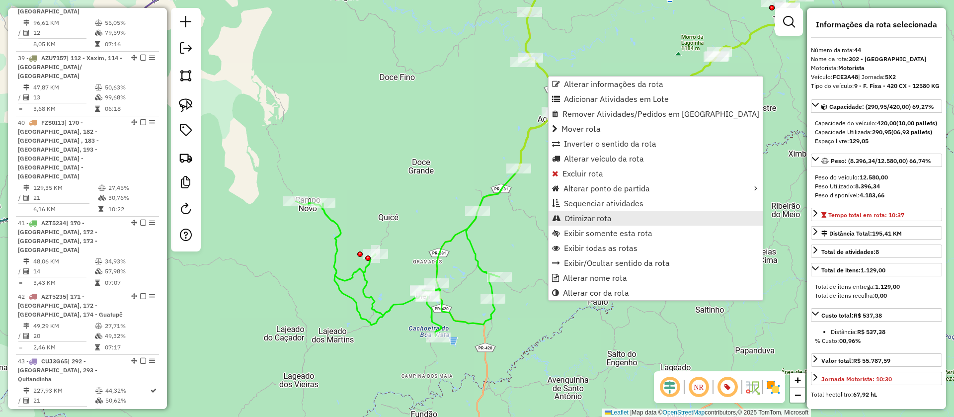
click at [583, 218] on span "Otimizar rota" at bounding box center [587, 218] width 47 height 8
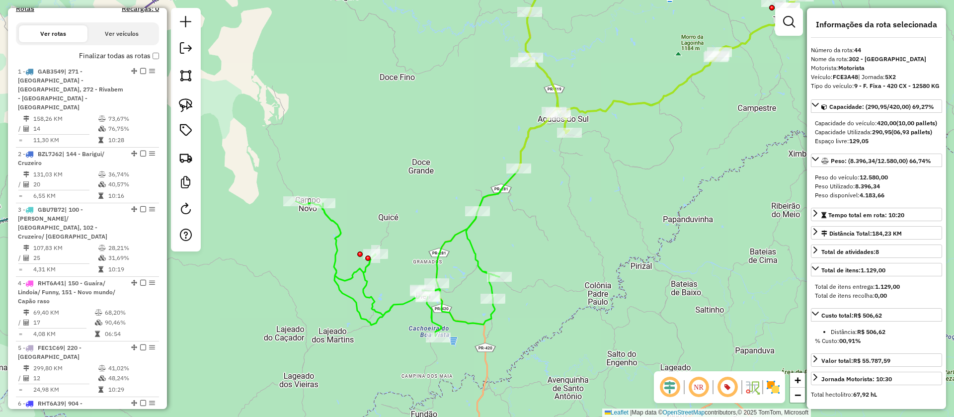
scroll to position [0, 0]
